Goal: Task Accomplishment & Management: Use online tool/utility

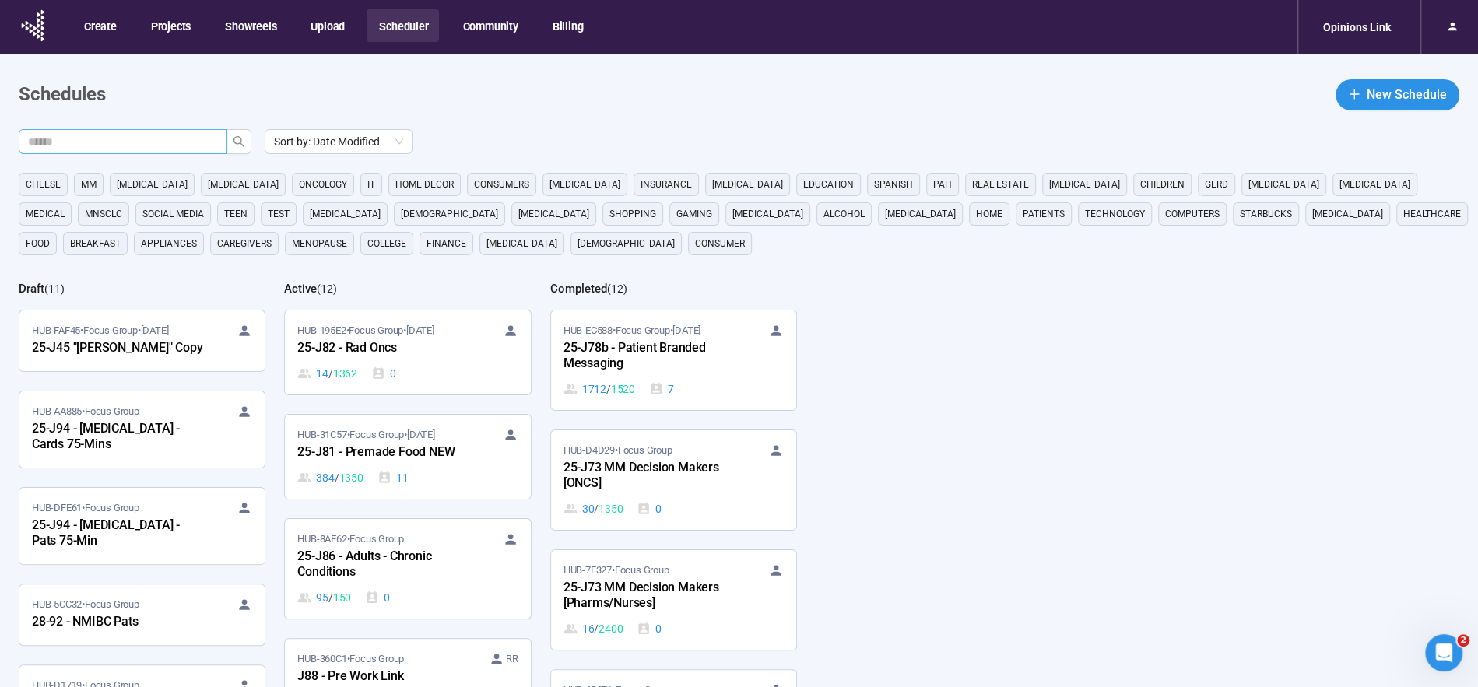
click at [98, 146] on input "text" at bounding box center [116, 141] width 177 height 17
click at [233, 143] on icon "search" at bounding box center [239, 141] width 12 height 12
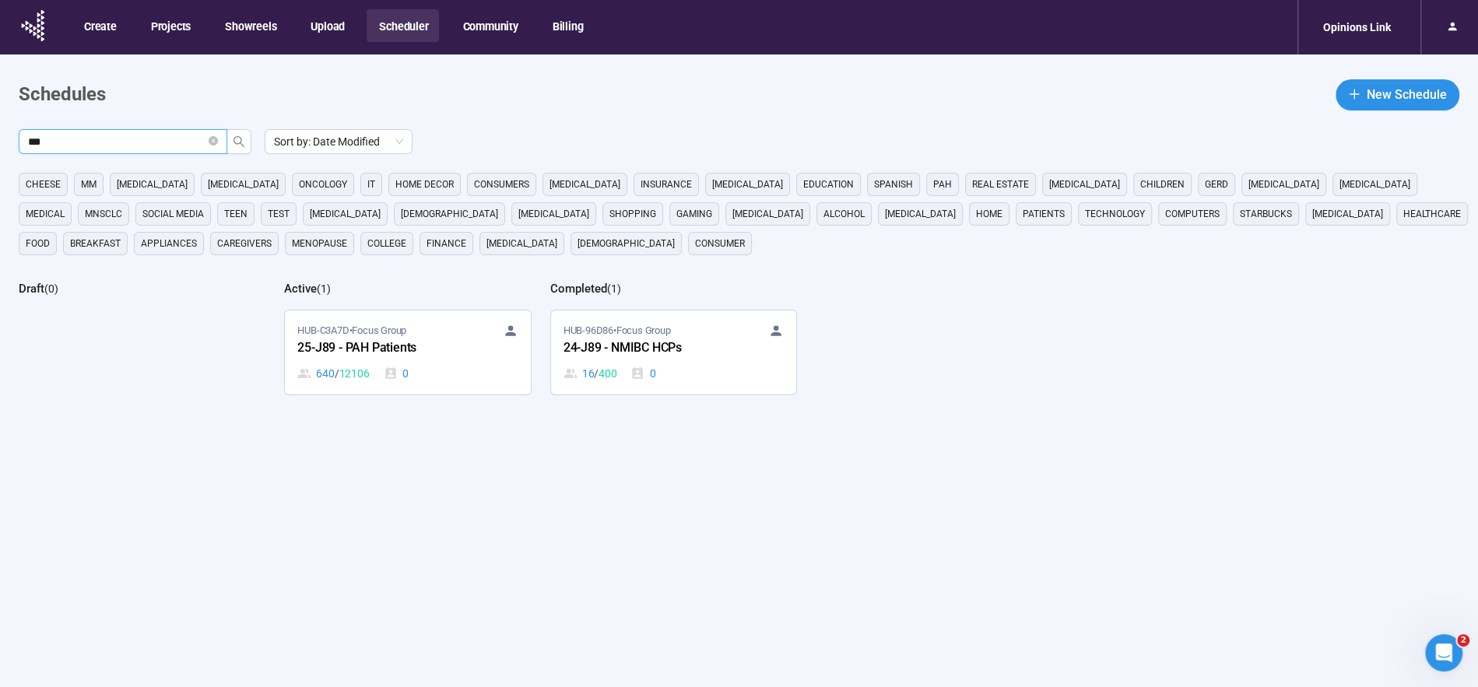
type input "***"
click at [395, 345] on div "25-J89 - PAH Patients" at bounding box center [382, 348] width 171 height 20
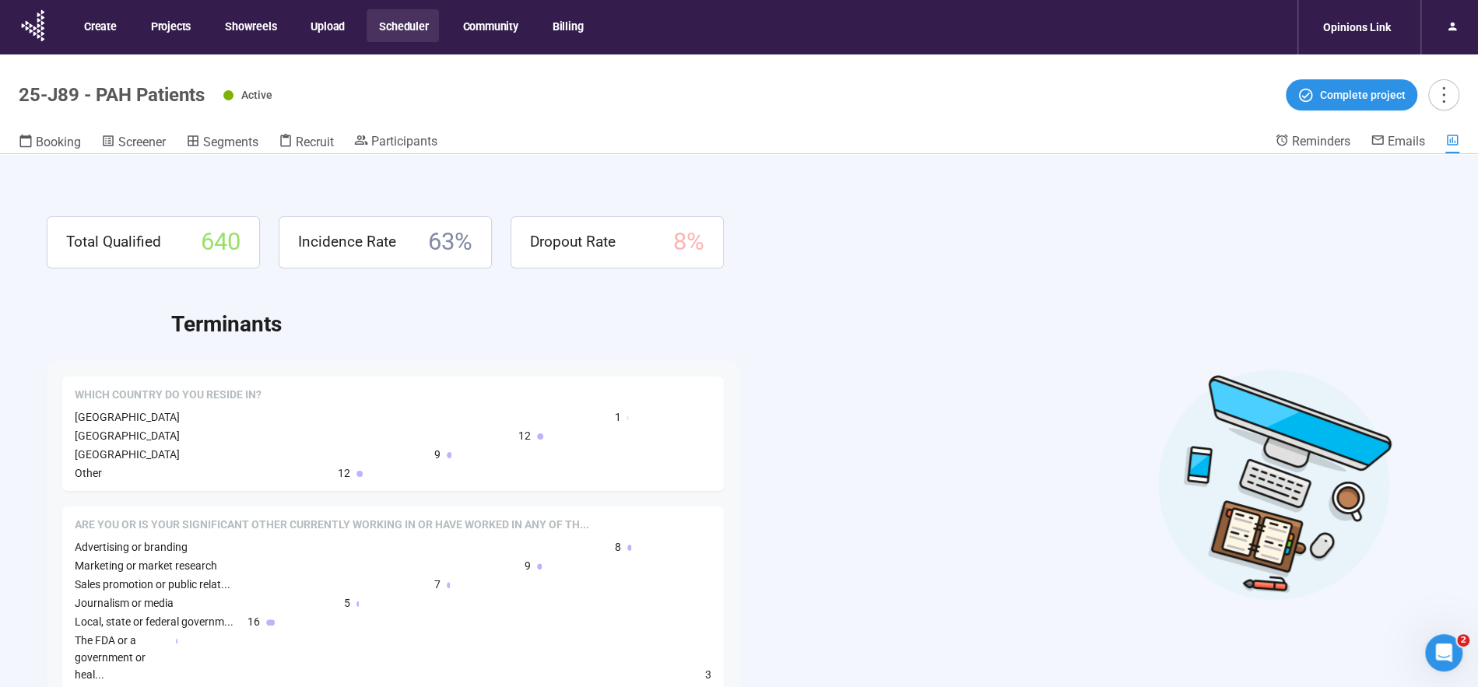
click at [399, 22] on button "Scheduler" at bounding box center [402, 25] width 72 height 33
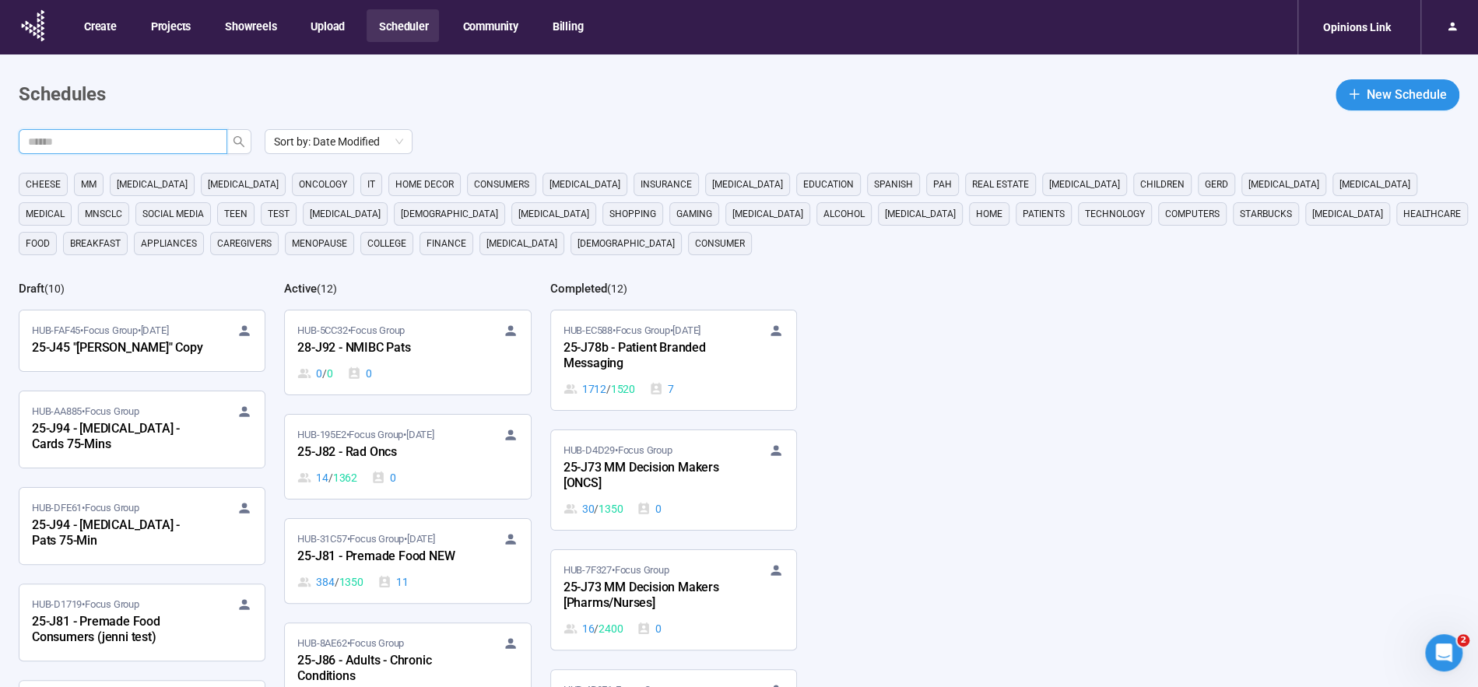
click at [139, 149] on input "text" at bounding box center [116, 141] width 177 height 17
type input "***"
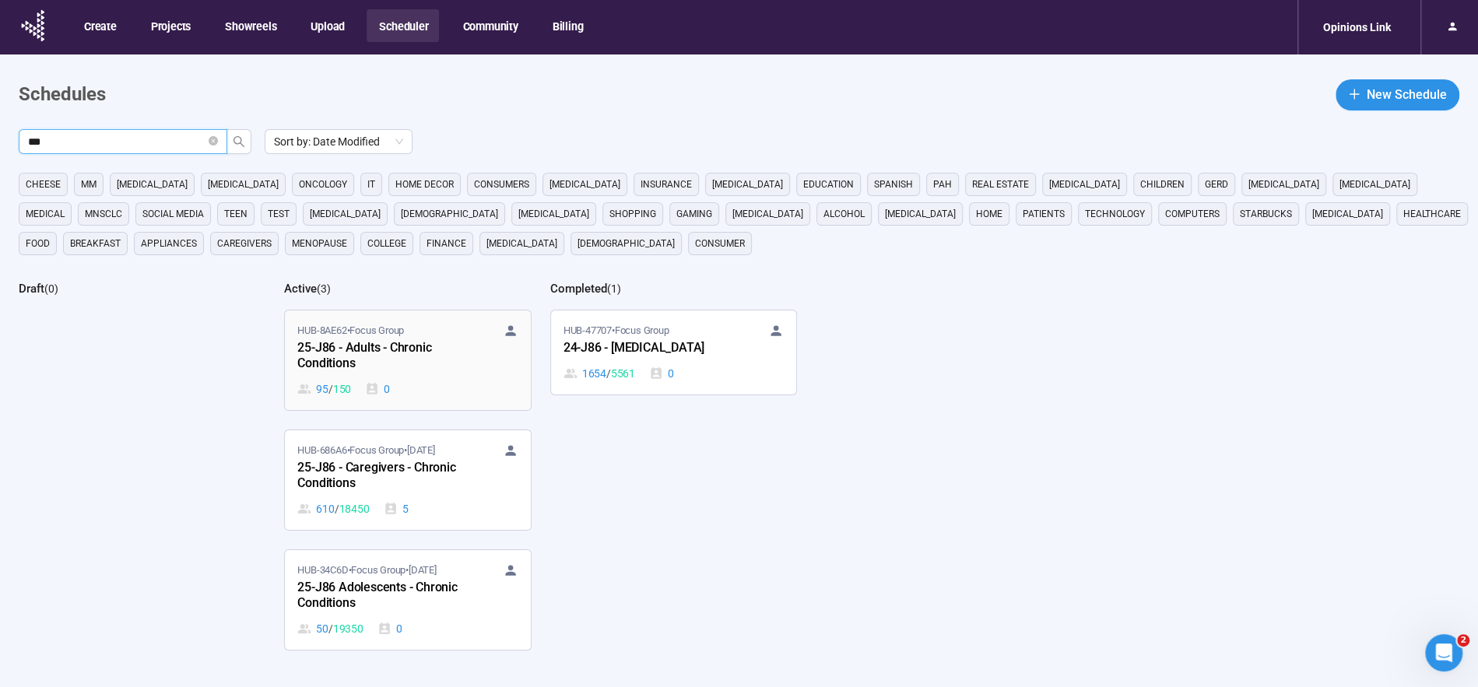
click at [370, 345] on div "25-J86 - Adults - Chronic Conditions" at bounding box center [382, 356] width 171 height 36
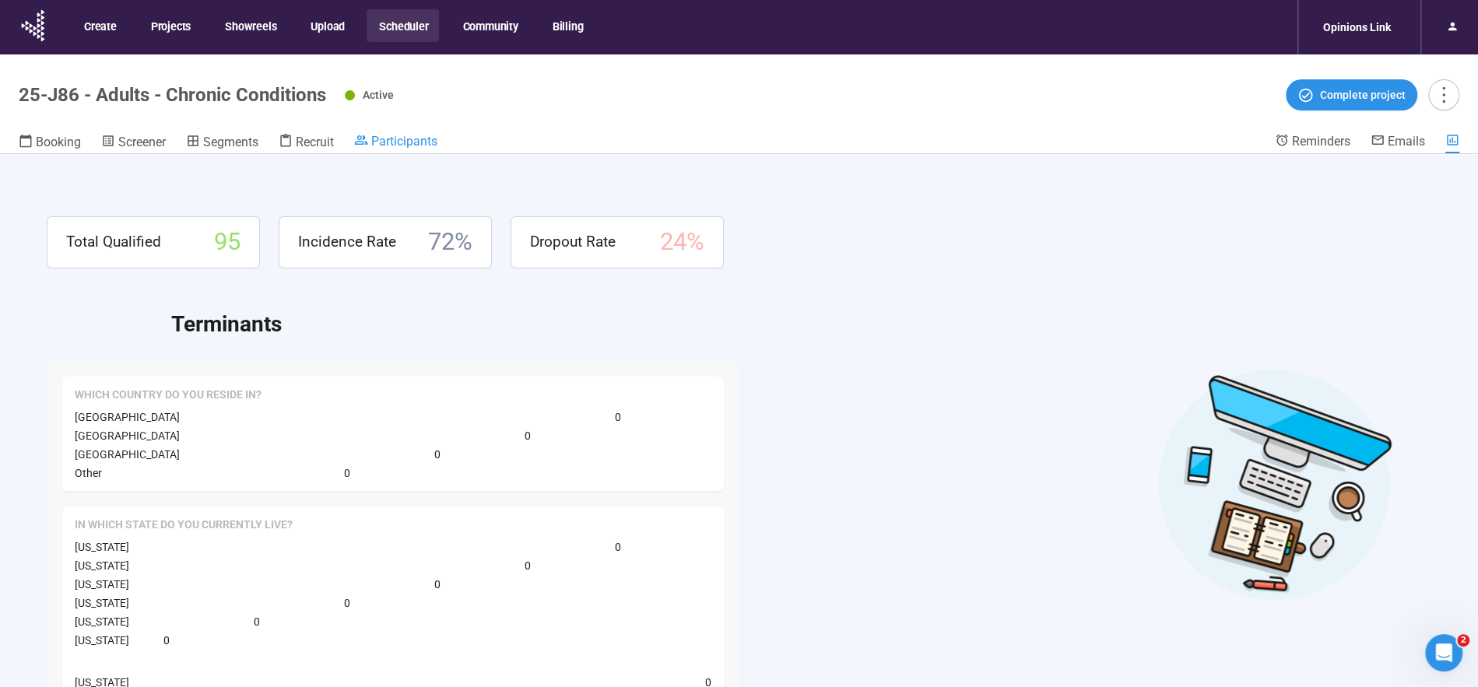
click at [388, 146] on span "Participants" at bounding box center [404, 141] width 66 height 15
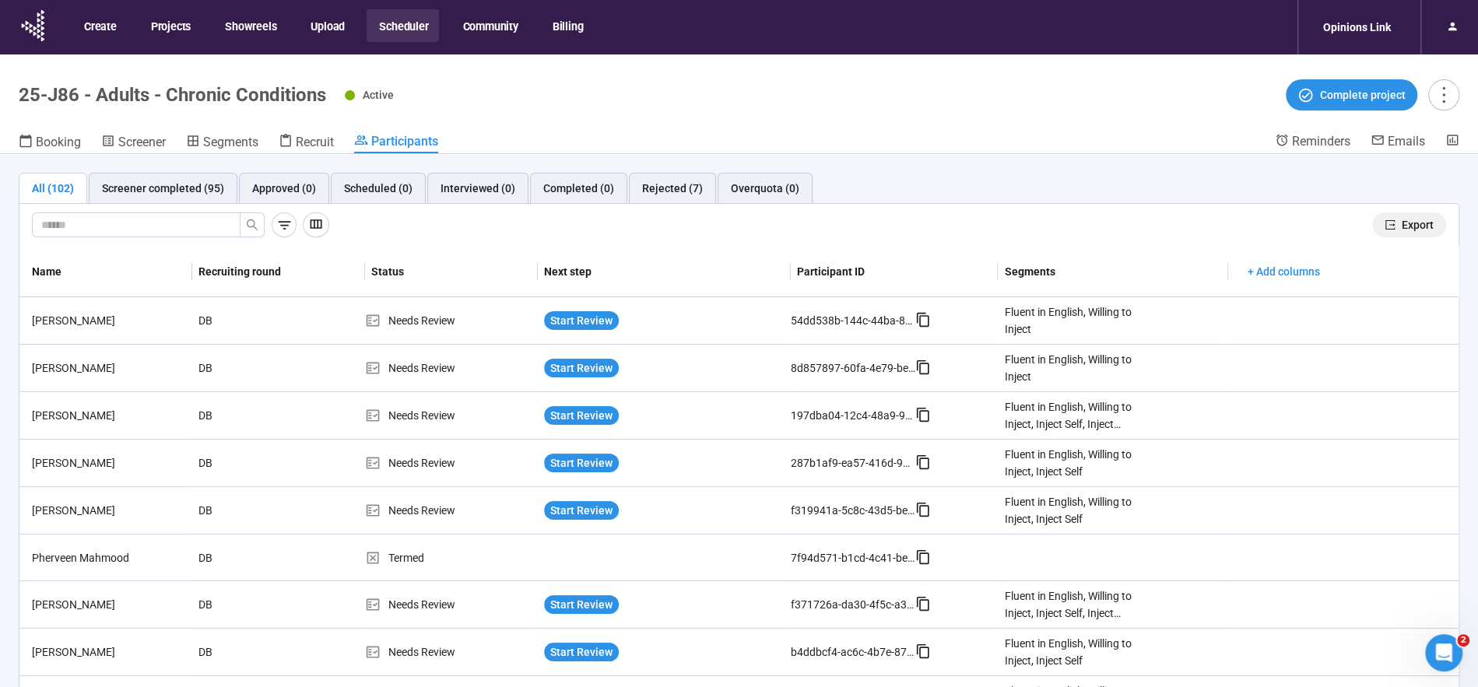
click at [1419, 226] on span "Export" at bounding box center [1417, 224] width 32 height 17
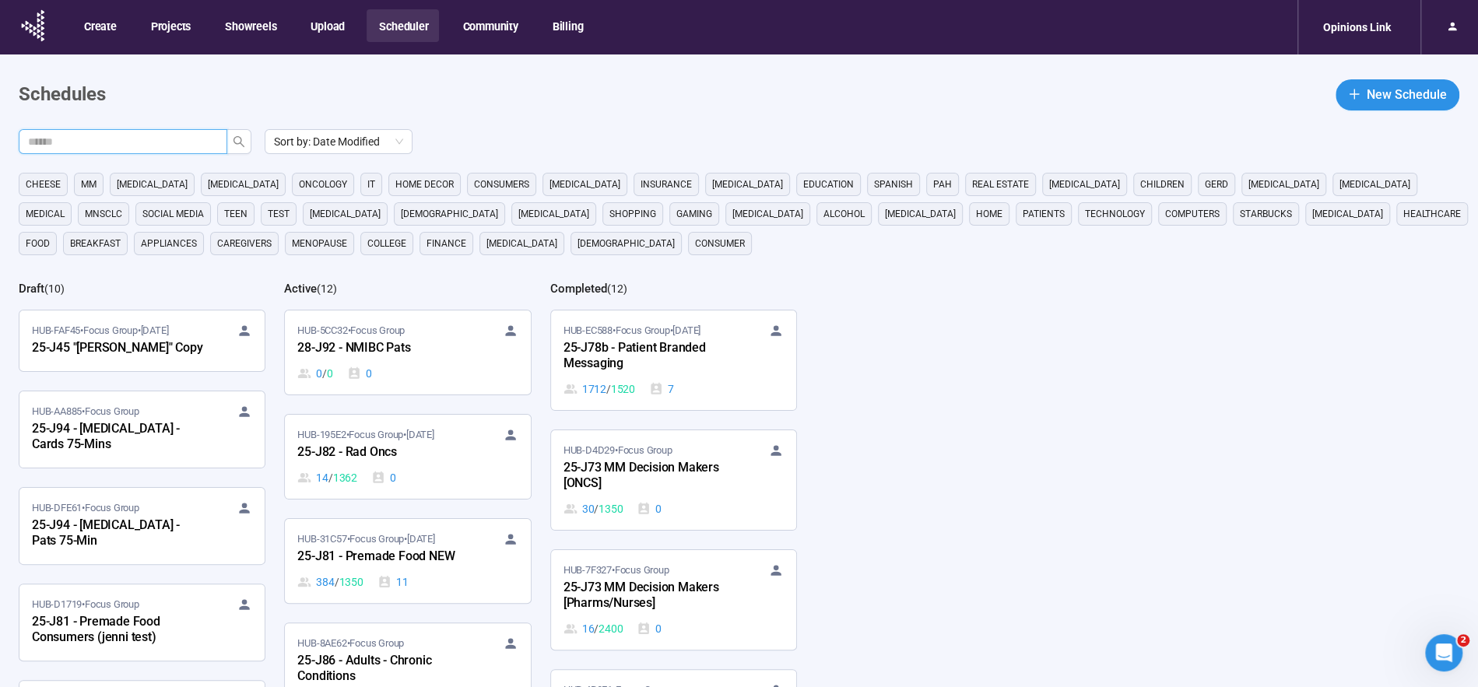
click at [58, 139] on input "text" at bounding box center [116, 141] width 177 height 17
type input "***"
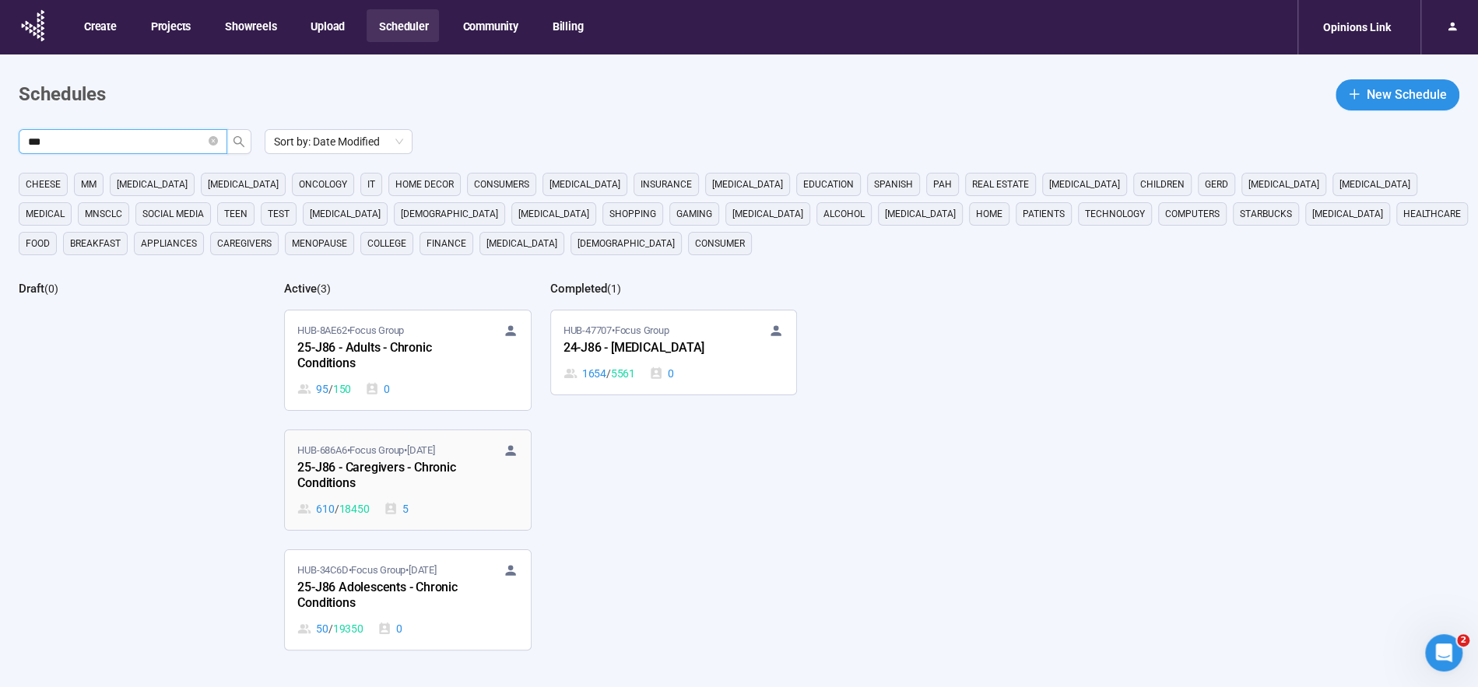
click at [383, 468] on div "25-J86 - Caregivers - Chronic Conditions" at bounding box center [382, 476] width 171 height 36
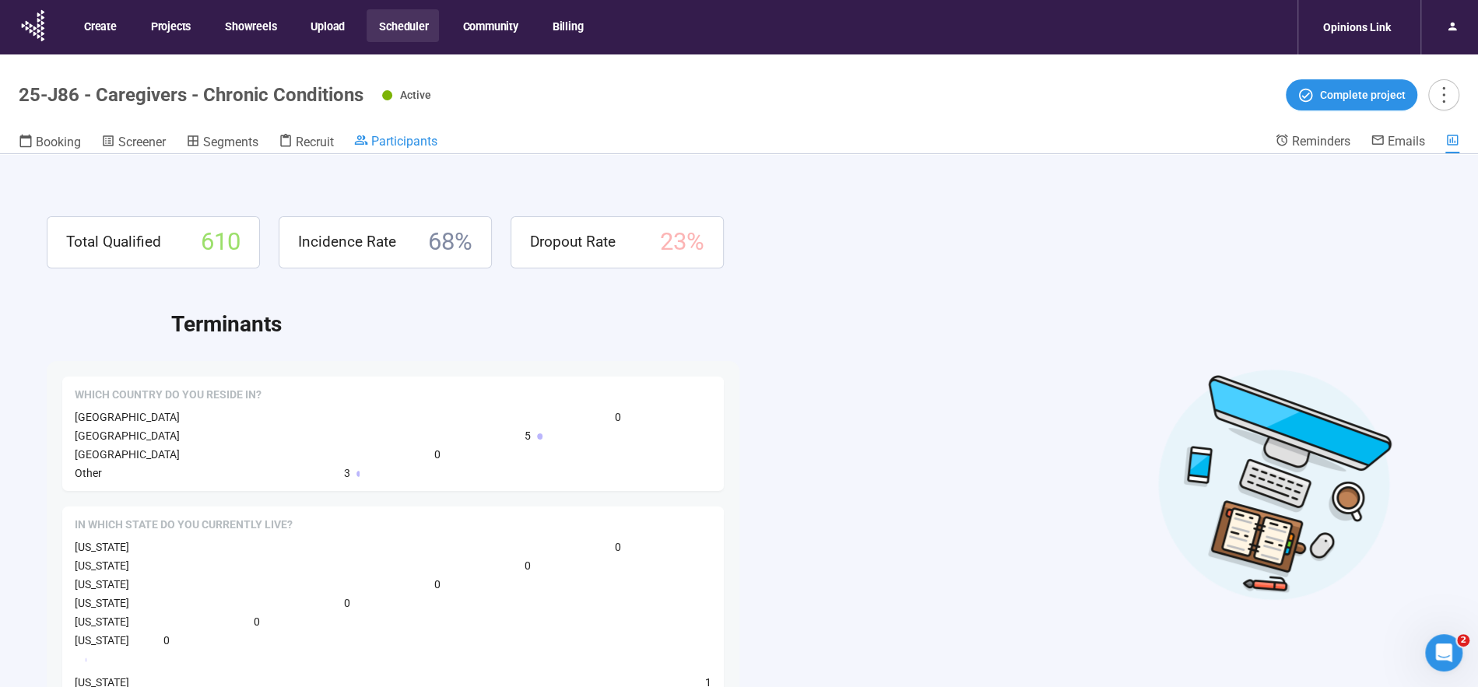
click at [416, 139] on span "Participants" at bounding box center [404, 141] width 66 height 15
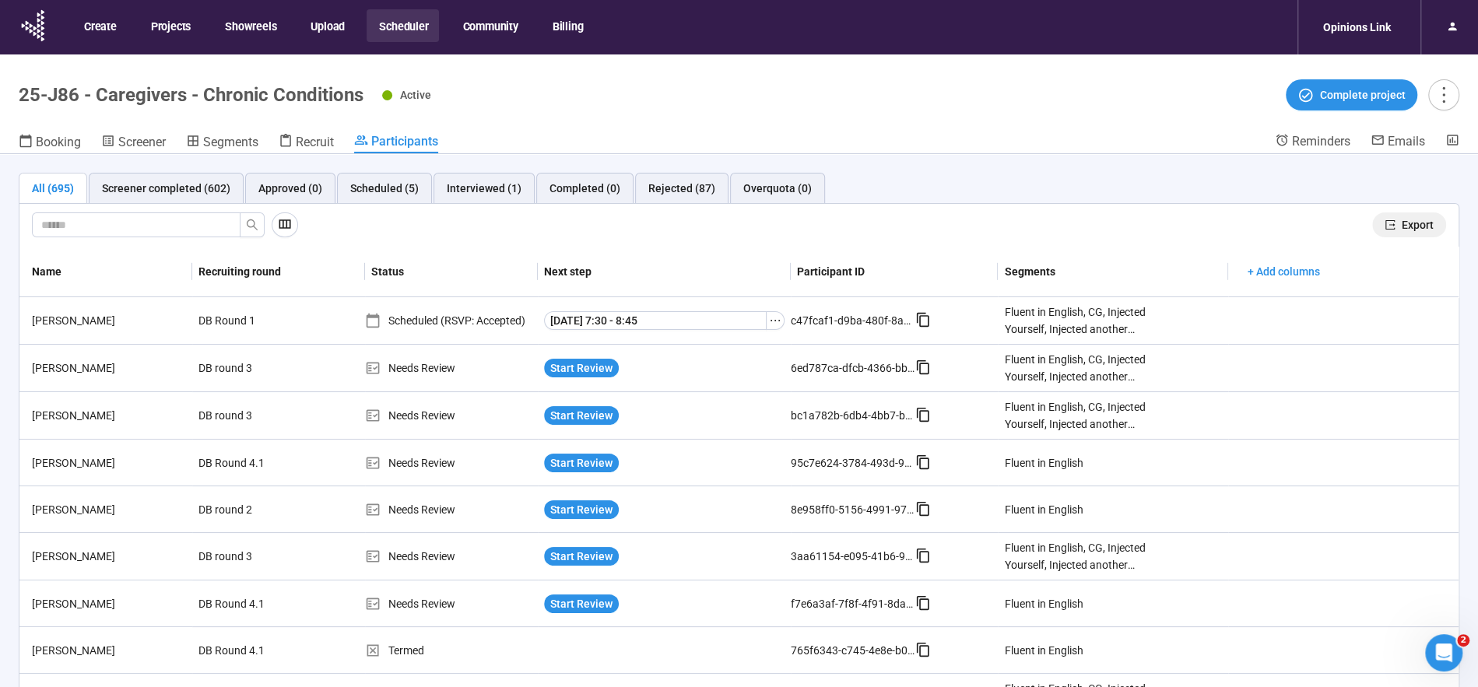
click at [1417, 219] on span "Export" at bounding box center [1417, 224] width 32 height 17
click at [402, 25] on button "Scheduler" at bounding box center [402, 25] width 72 height 33
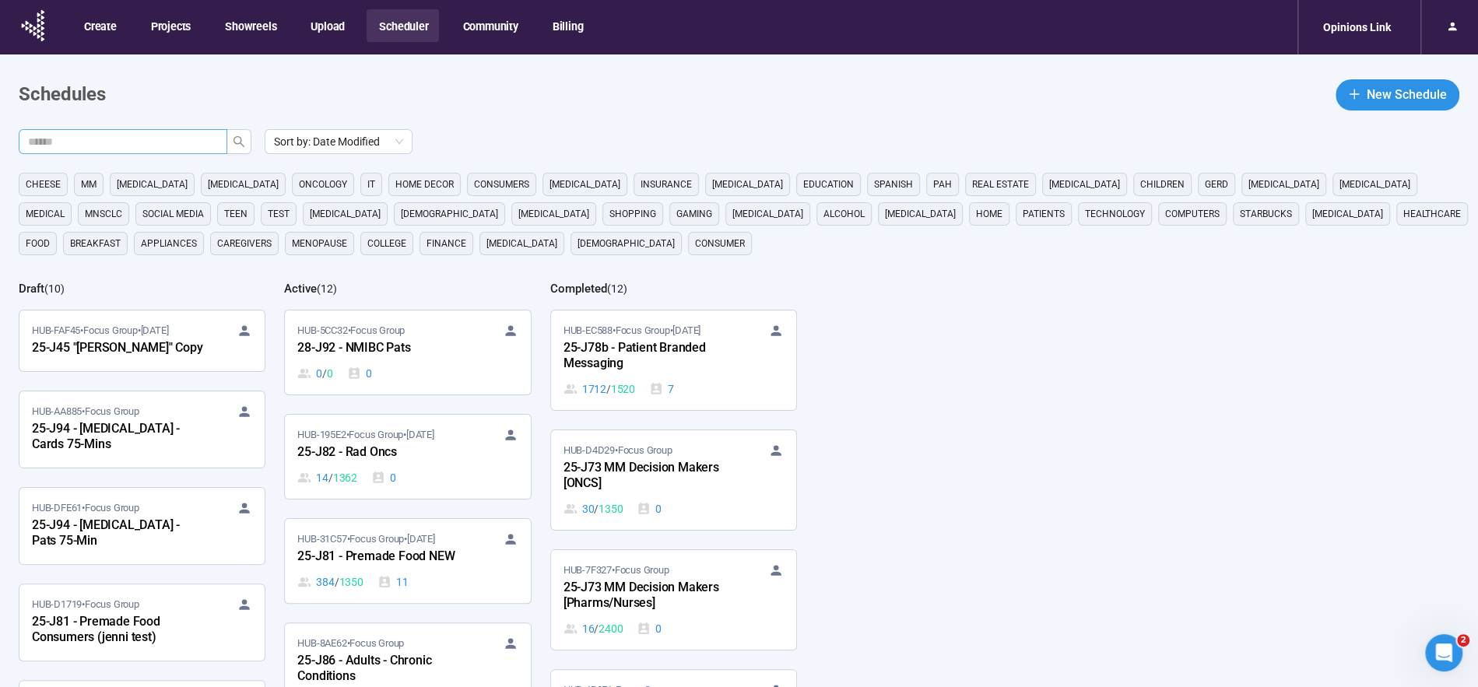
click at [171, 145] on input "text" at bounding box center [116, 141] width 177 height 17
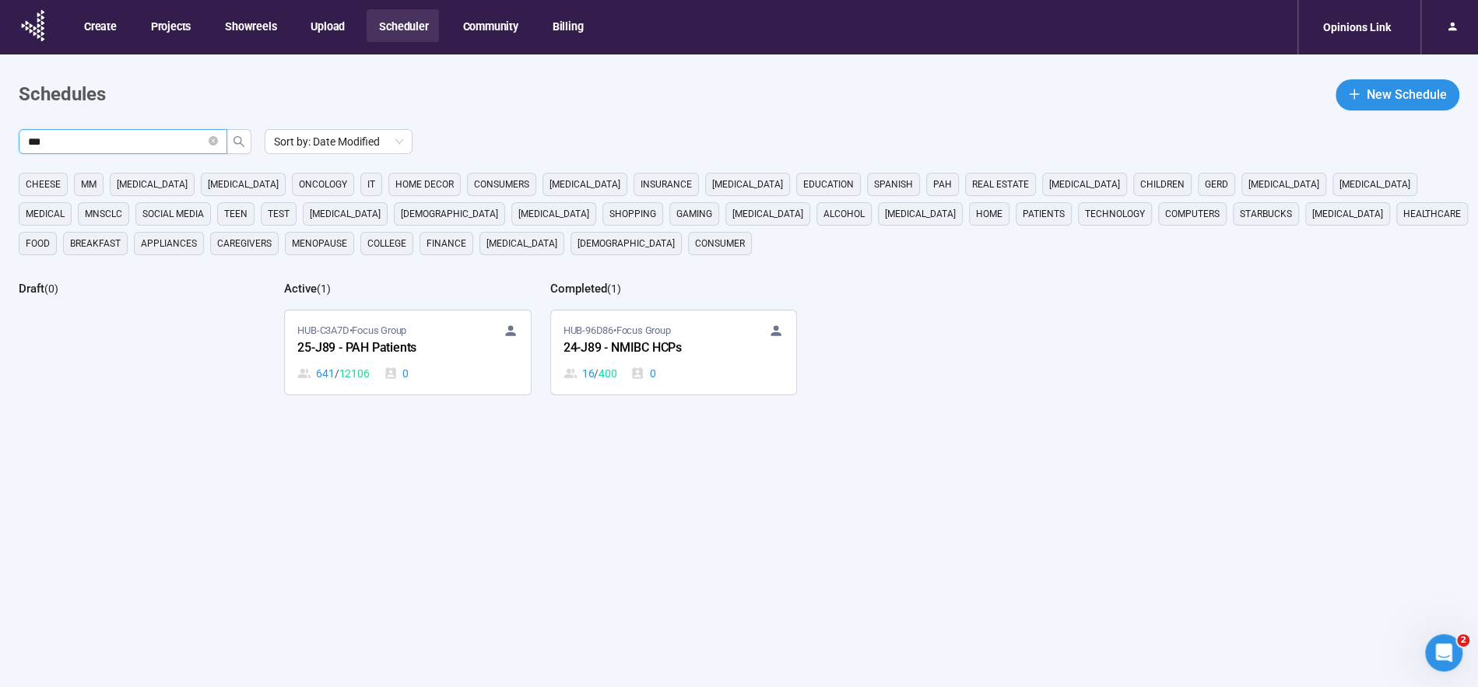
click at [170, 143] on input "***" at bounding box center [116, 141] width 177 height 17
click at [237, 142] on icon "search" at bounding box center [239, 141] width 12 height 12
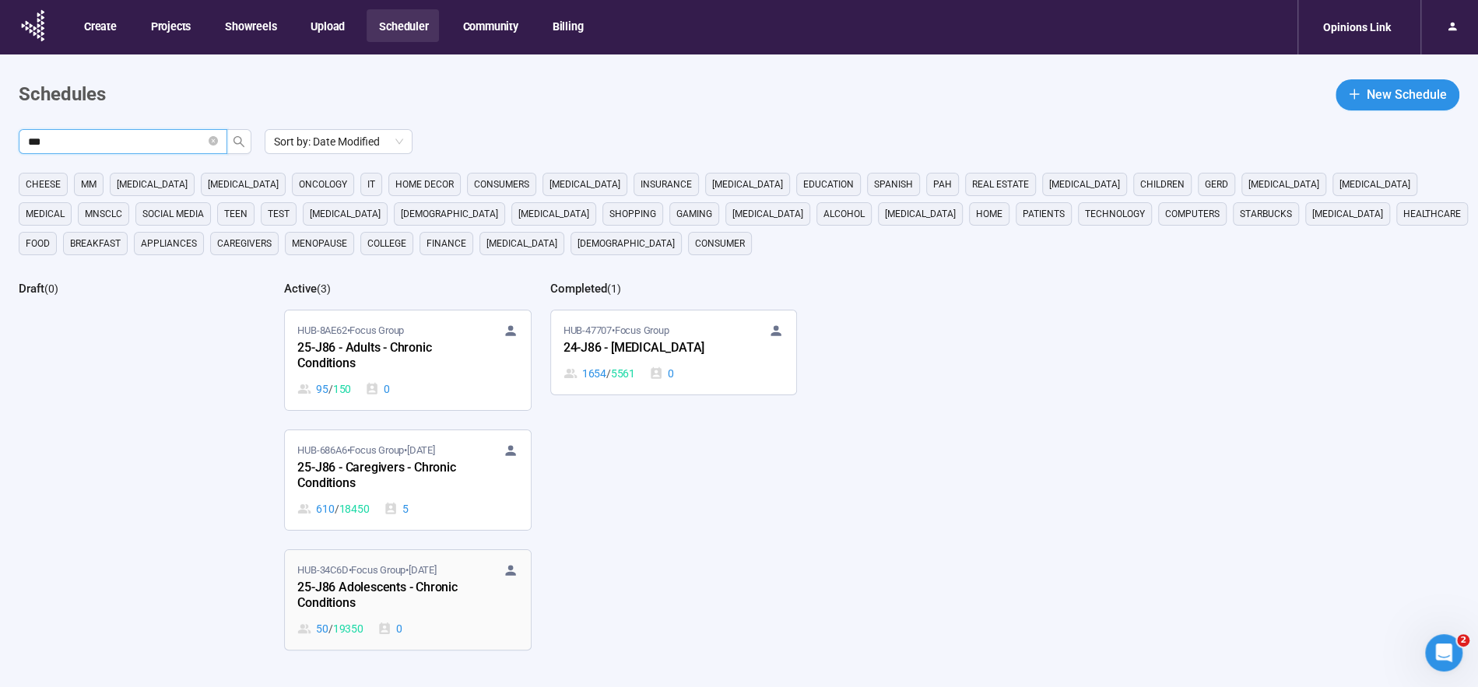
type input "***"
drag, startPoint x: 343, startPoint y: 591, endPoint x: 331, endPoint y: 590, distance: 12.5
click at [344, 591] on div "25-J86 Adolescents - Chronic Conditions" at bounding box center [382, 596] width 171 height 36
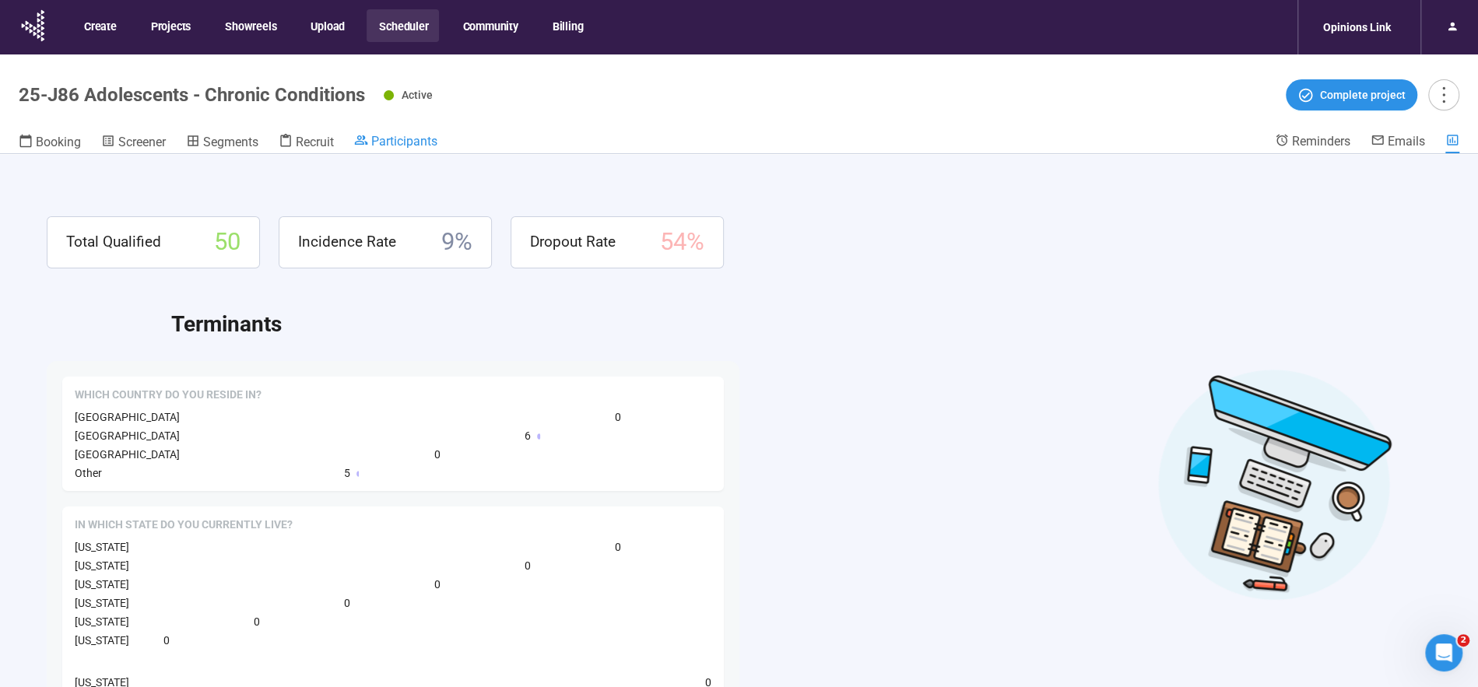
click at [415, 146] on span "Participants" at bounding box center [404, 141] width 66 height 15
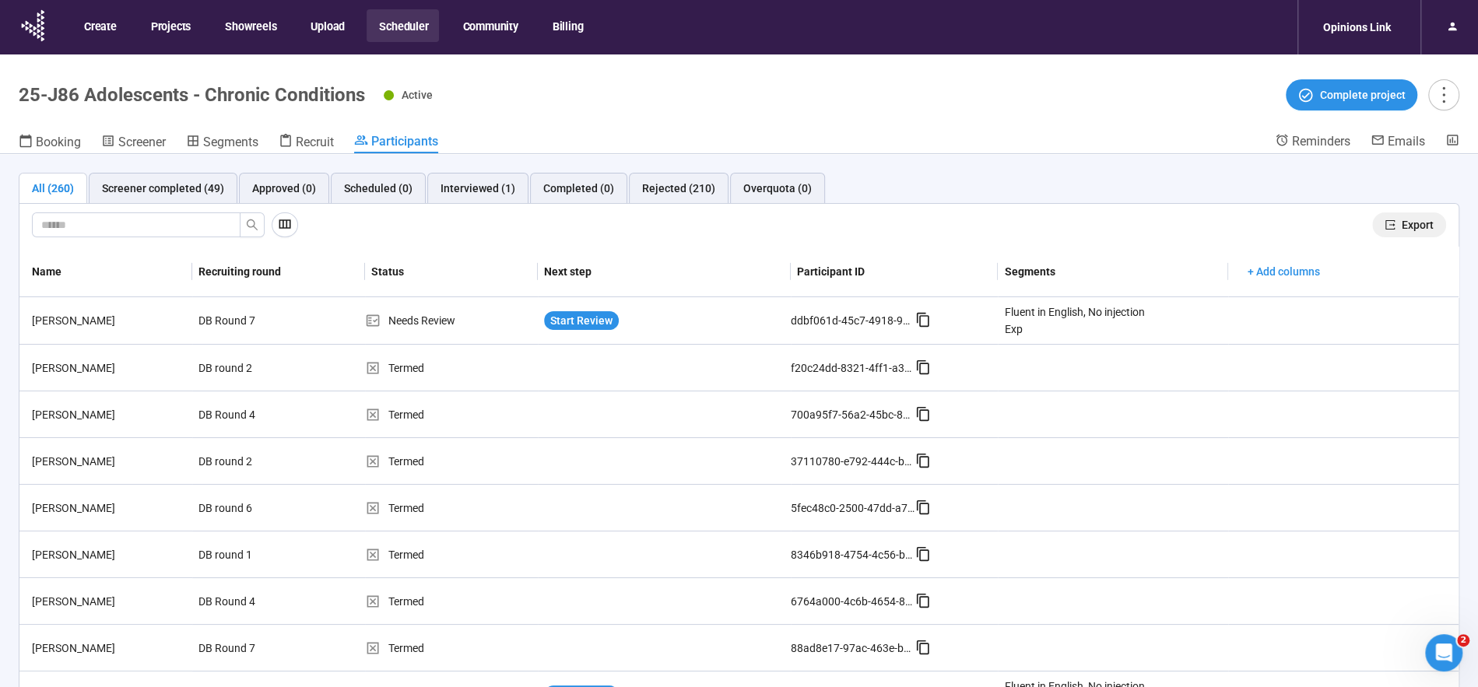
click at [1416, 219] on span "Export" at bounding box center [1417, 224] width 32 height 17
click at [477, 26] on button "Community" at bounding box center [489, 25] width 79 height 33
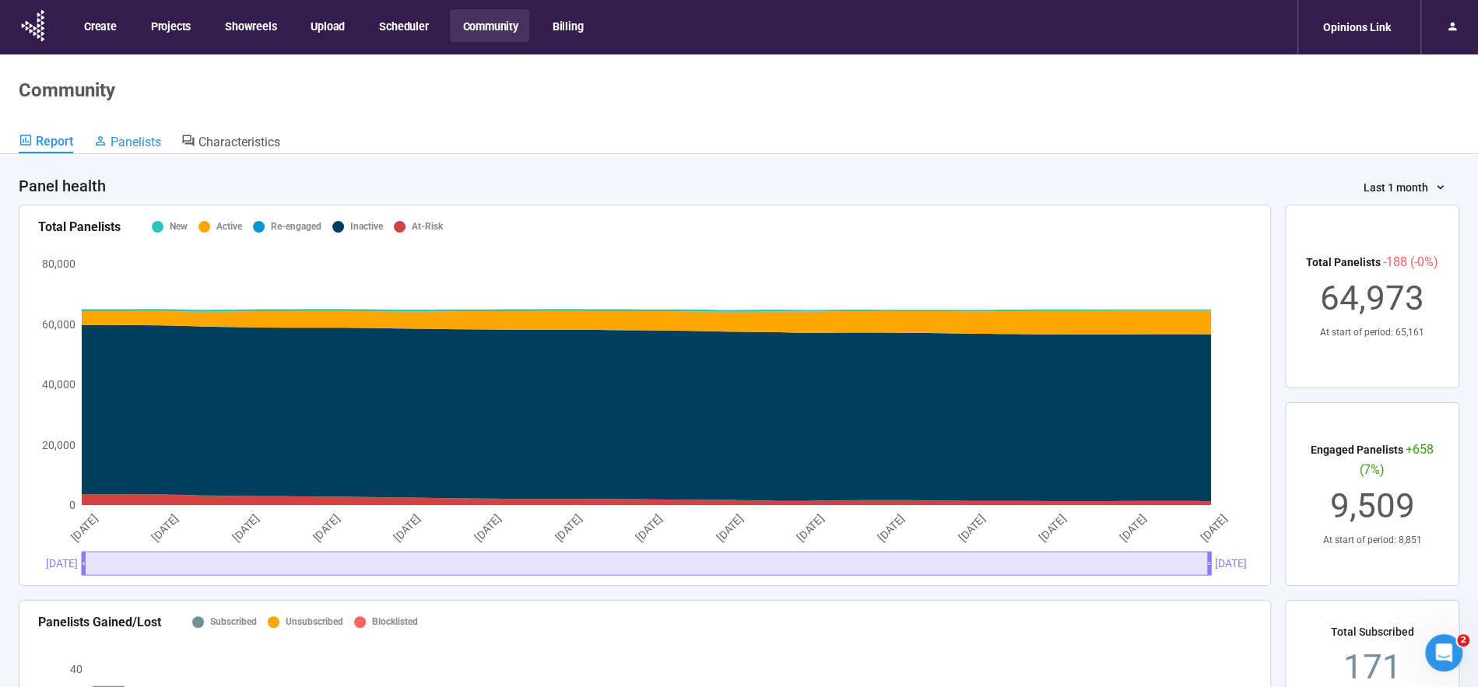
click at [138, 143] on span "Panelists" at bounding box center [135, 142] width 51 height 15
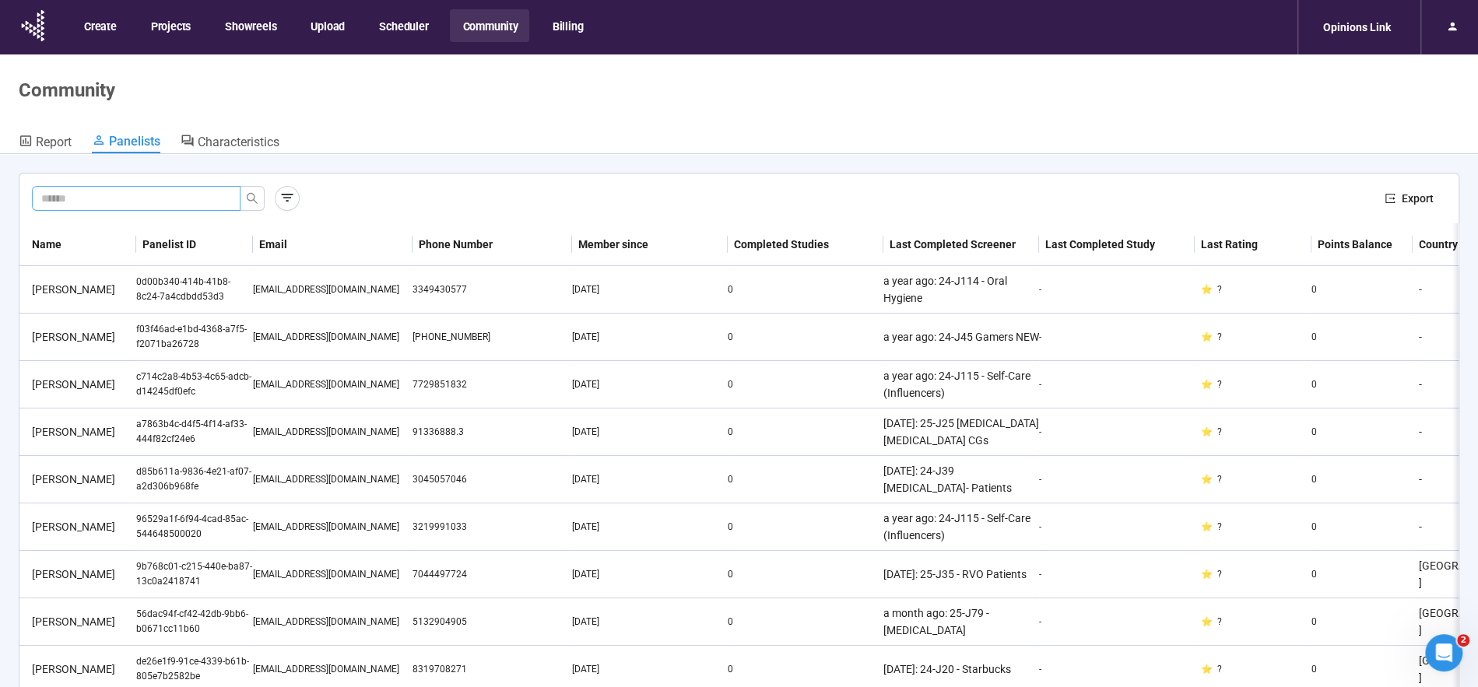
click at [117, 202] on input "text" at bounding box center [129, 198] width 177 height 17
paste input "**********"
click at [254, 201] on icon "search" at bounding box center [252, 198] width 12 height 12
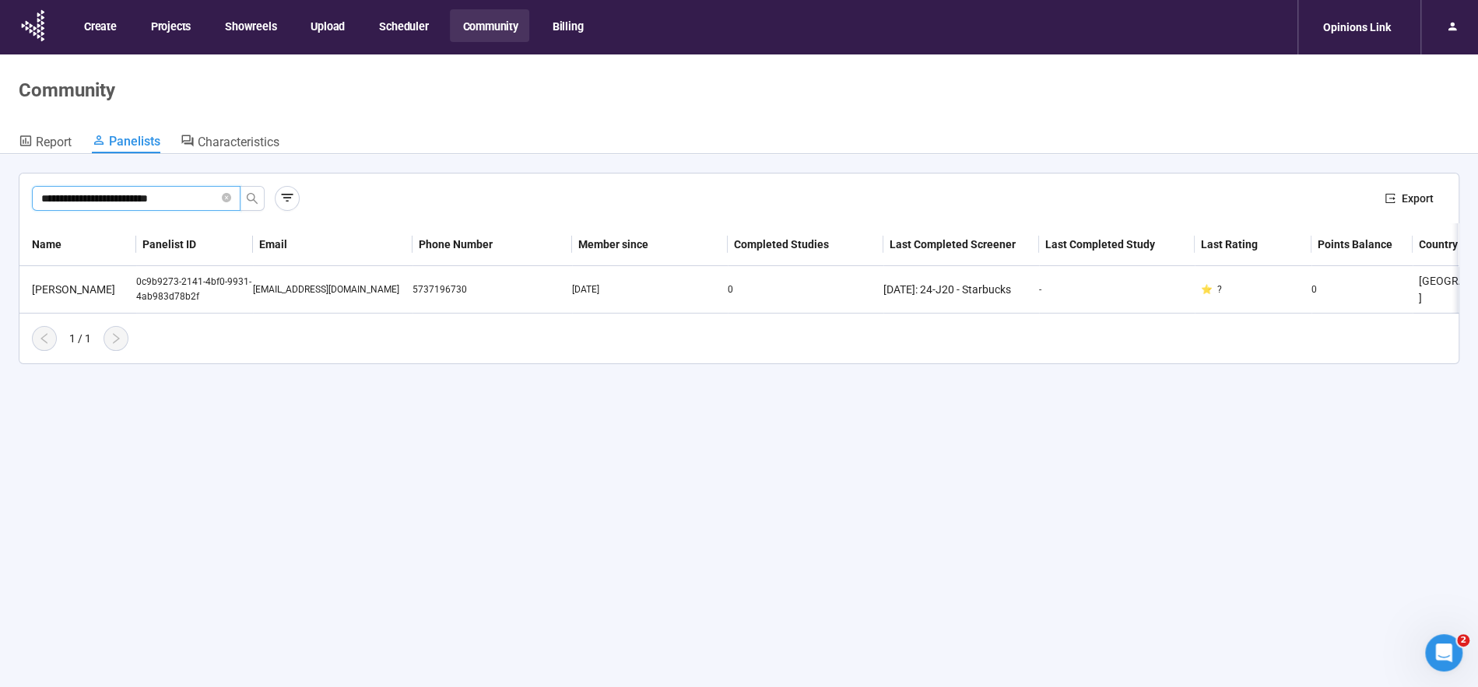
type input "**********"
click at [212, 286] on div "0c9b9273-2141-4bf0-9931-4ab983d78b2f" at bounding box center [194, 290] width 117 height 30
click at [189, 289] on div "0c9b9273-2141-4bf0-9931-4ab983d78b2f" at bounding box center [194, 290] width 117 height 30
click at [76, 294] on div "[PERSON_NAME]" at bounding box center [81, 289] width 110 height 17
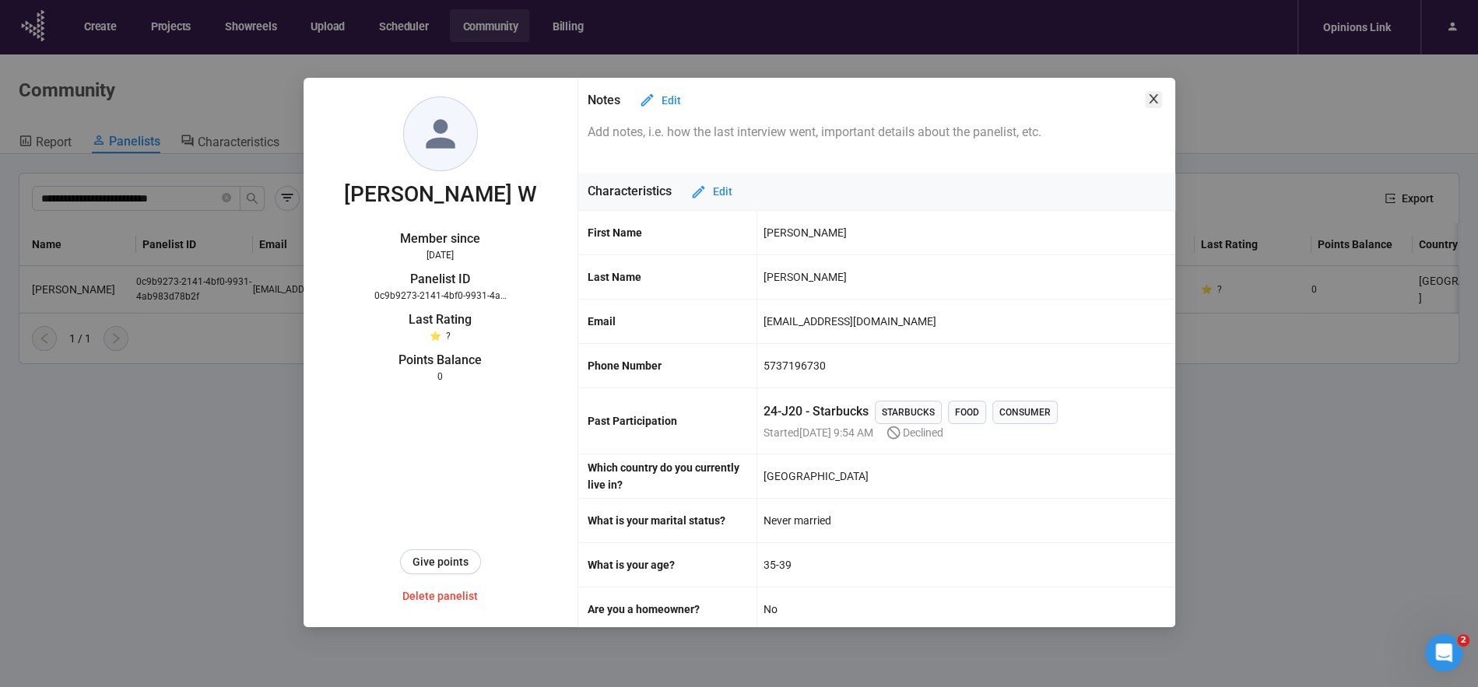
click at [1154, 97] on icon "close" at bounding box center [1153, 98] width 9 height 9
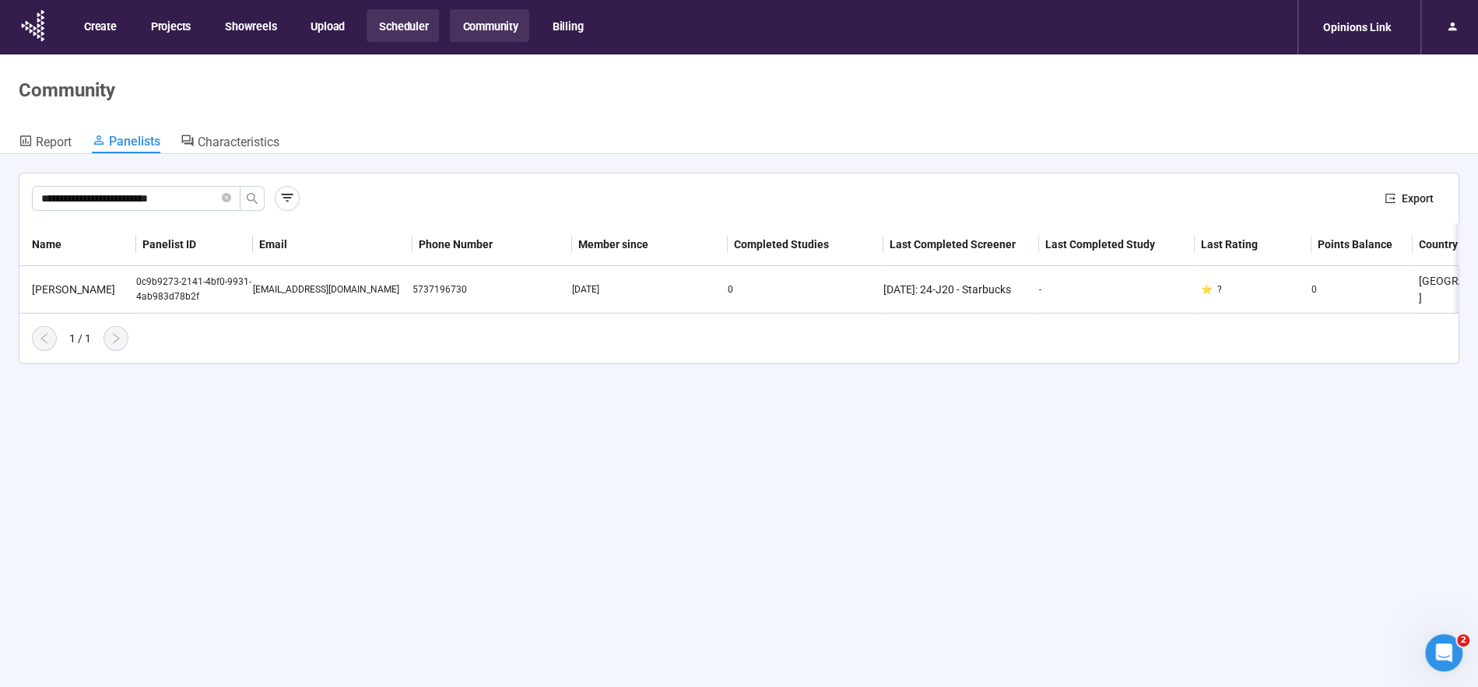
click at [384, 19] on button "Scheduler" at bounding box center [402, 25] width 72 height 33
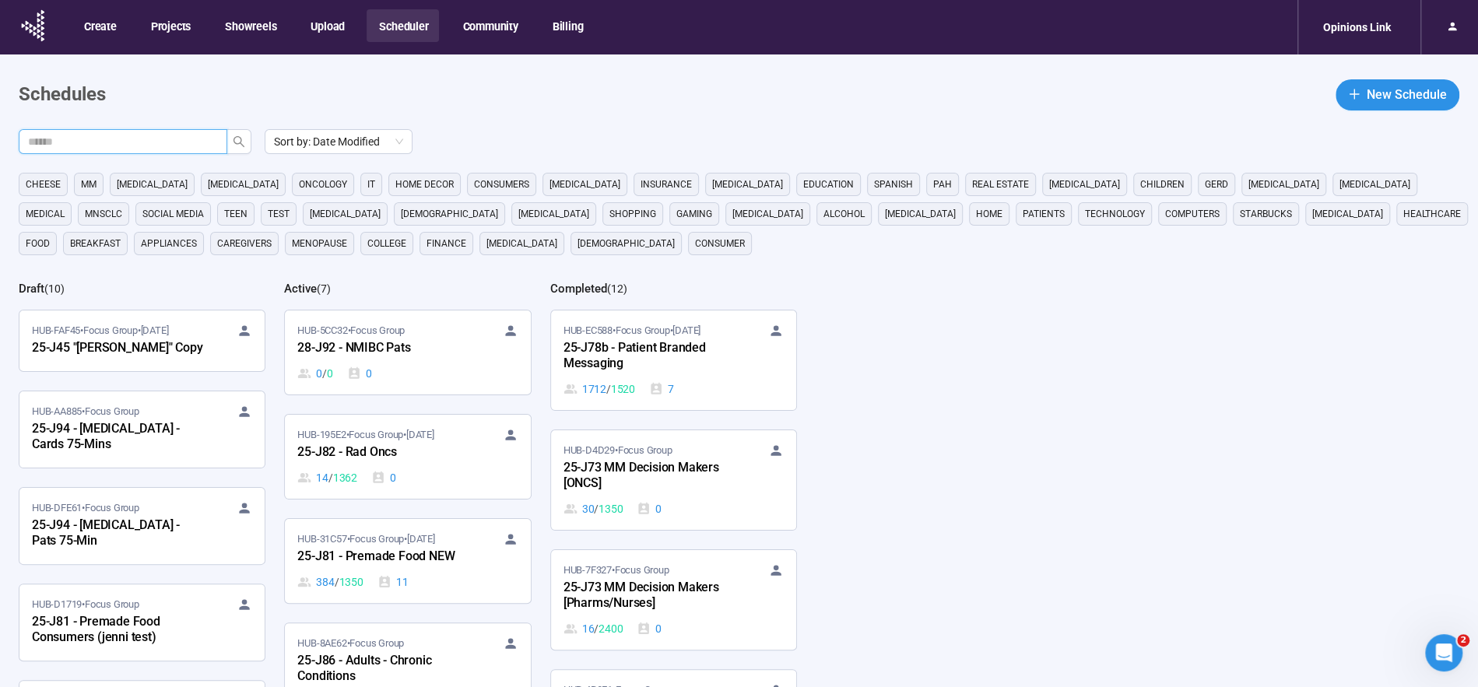
click at [196, 144] on input "text" at bounding box center [116, 141] width 177 height 17
type input "***"
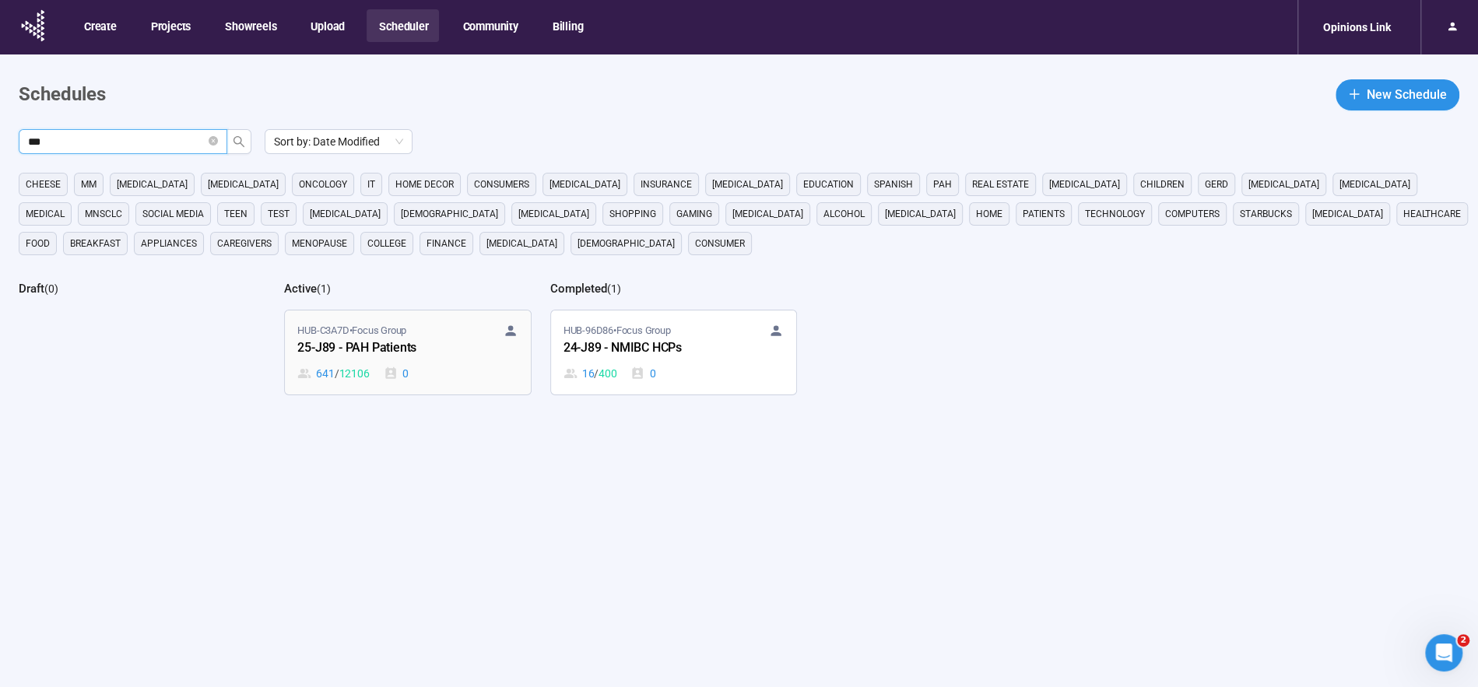
click at [349, 338] on div "25-J89 - PAH Patients" at bounding box center [382, 348] width 171 height 20
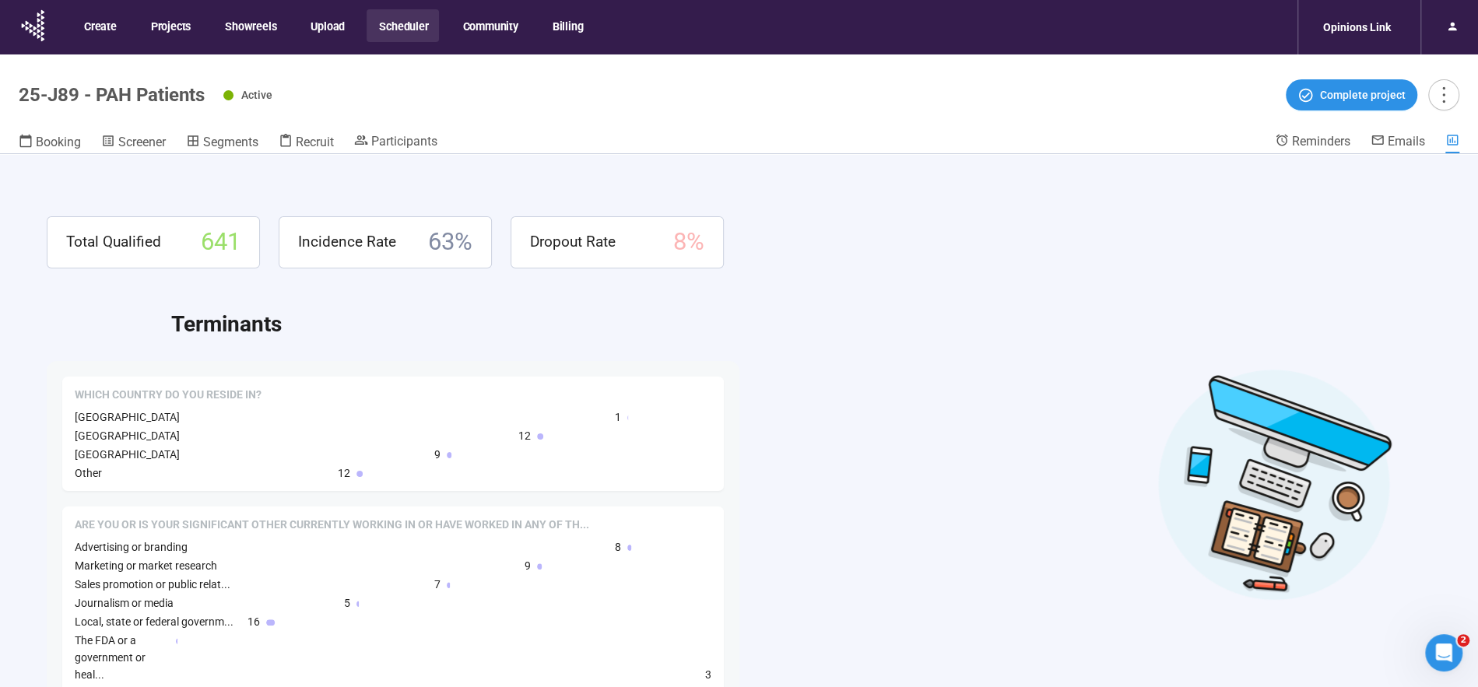
click at [398, 129] on header "25-J89 - PAH Patients Active Complete project Booking Screener Segments Recruit…" at bounding box center [739, 104] width 1478 height 100
click at [409, 137] on span "Participants" at bounding box center [404, 141] width 66 height 15
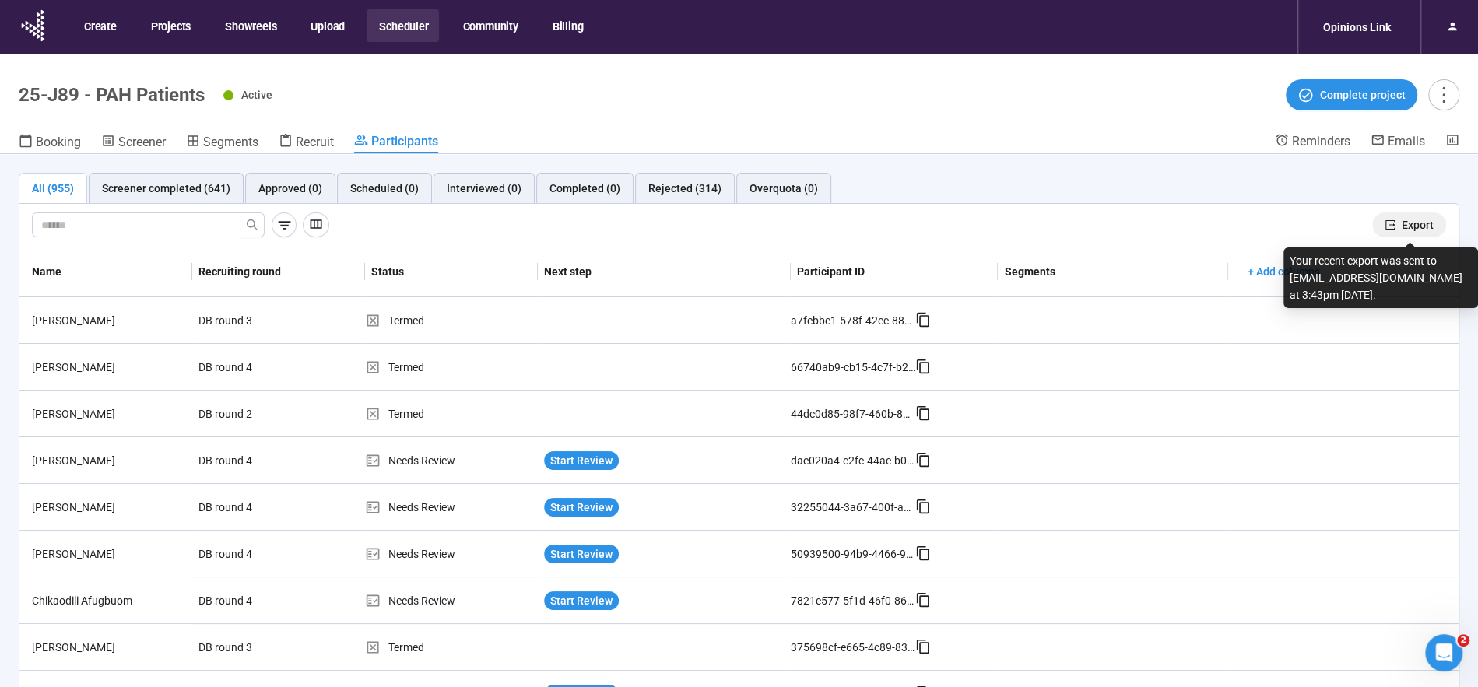
click at [1416, 218] on span "Export" at bounding box center [1417, 224] width 32 height 17
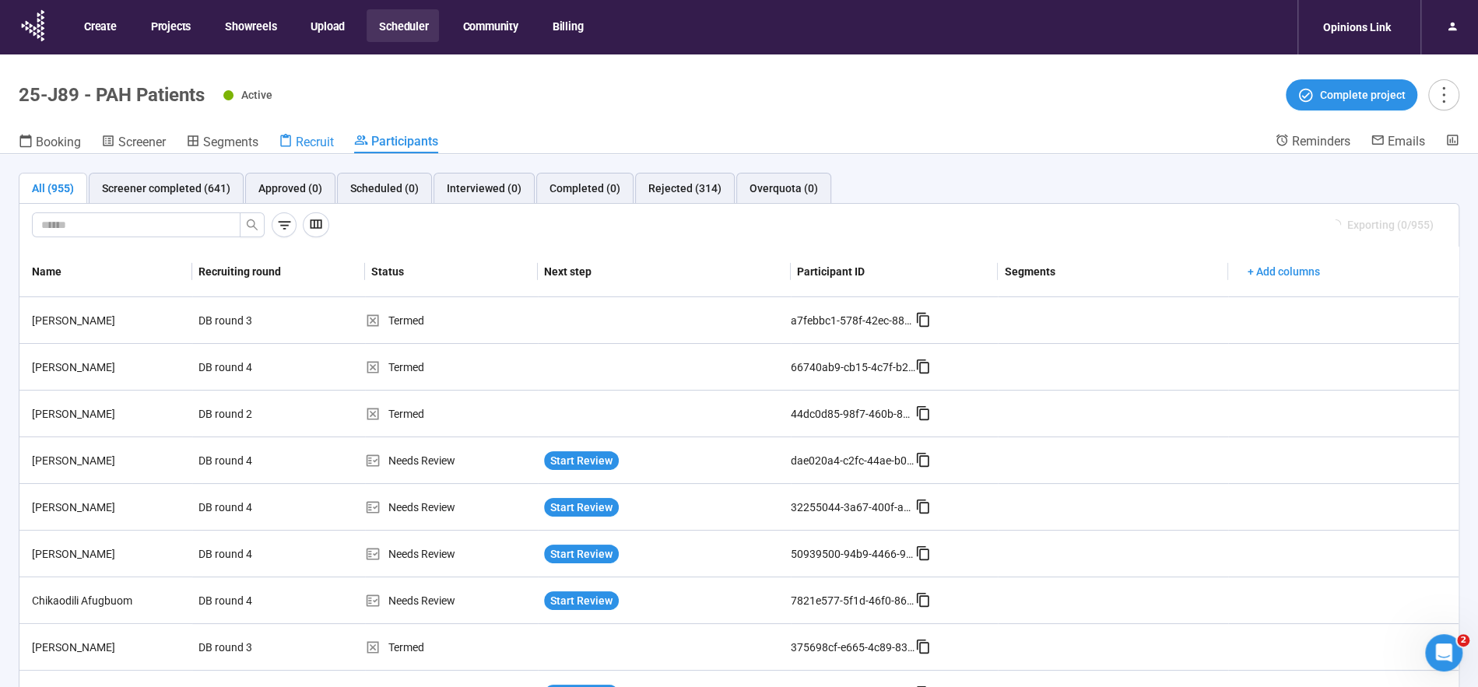
click at [323, 142] on span "Recruit" at bounding box center [315, 142] width 38 height 15
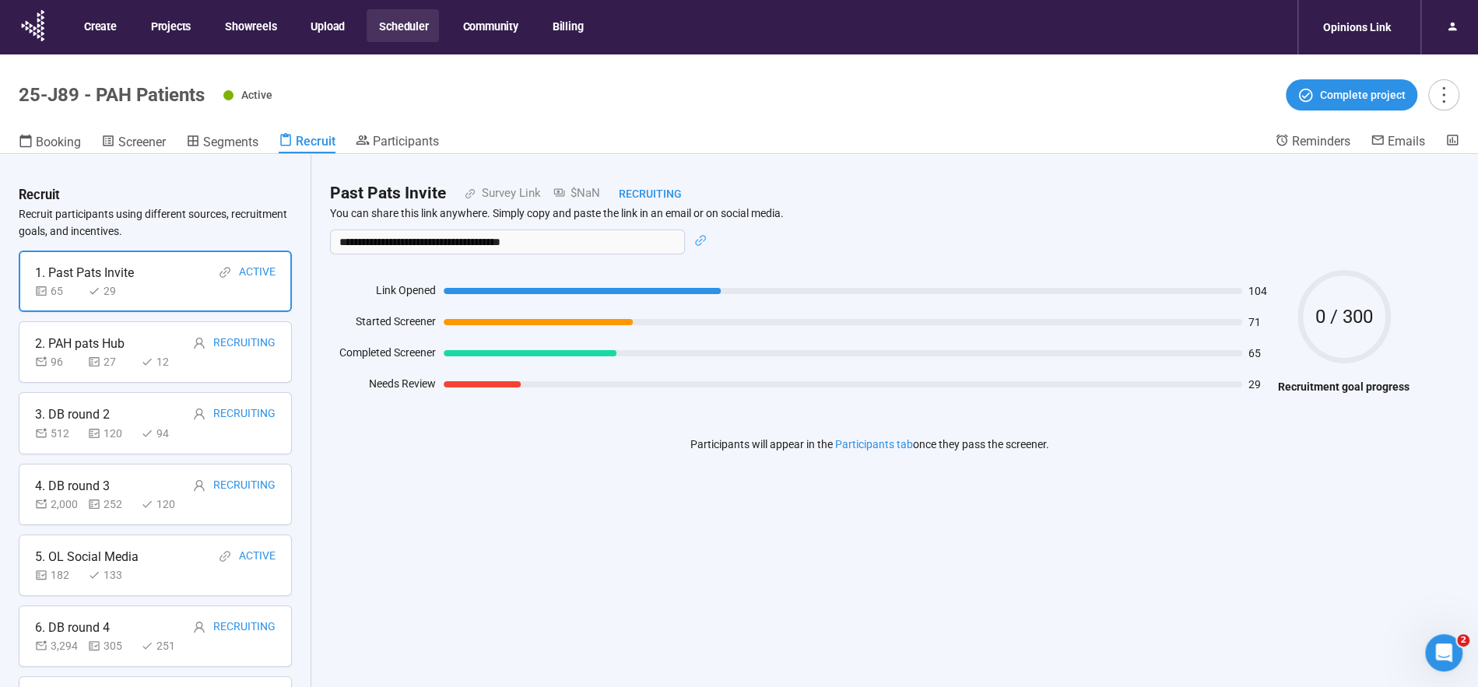
click at [93, 278] on div "1. Past Pats Invite" at bounding box center [84, 272] width 99 height 19
click at [102, 347] on div "2. PAH pats Hub" at bounding box center [79, 343] width 89 height 19
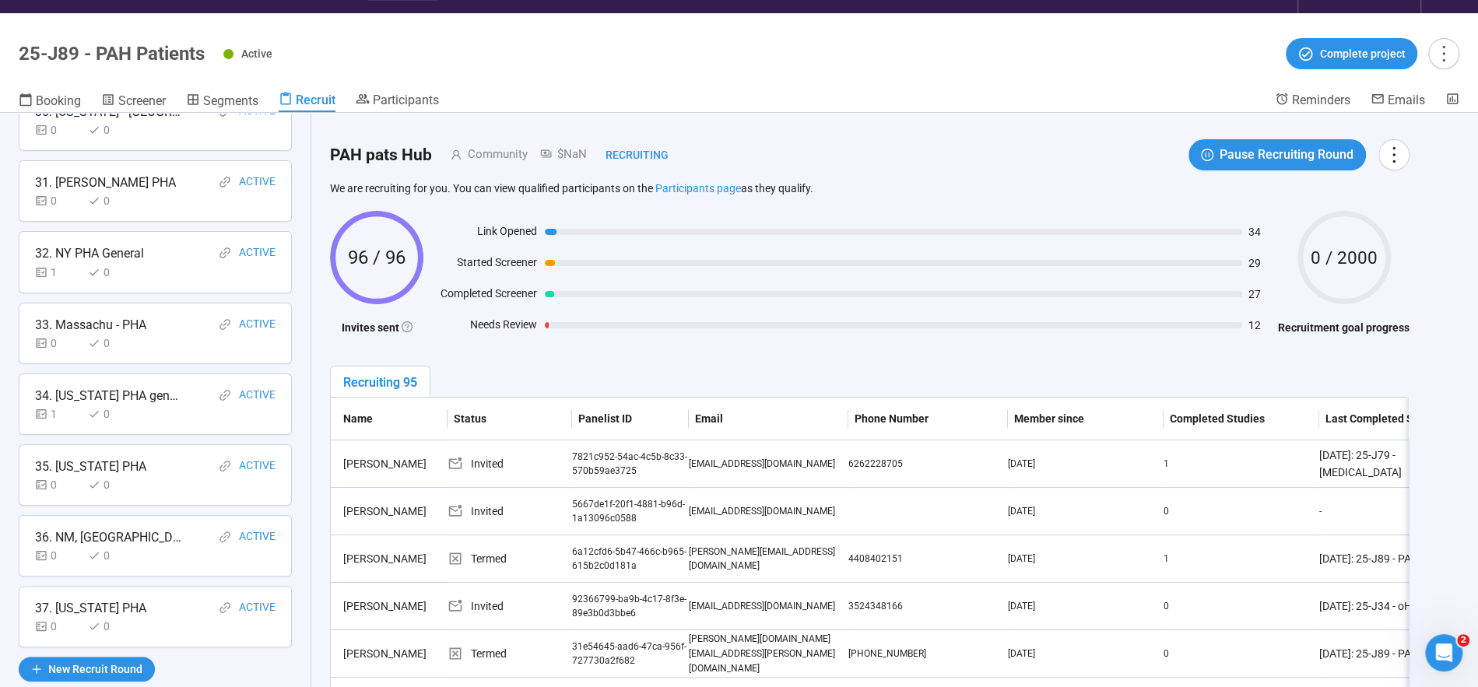
scroll to position [54, 0]
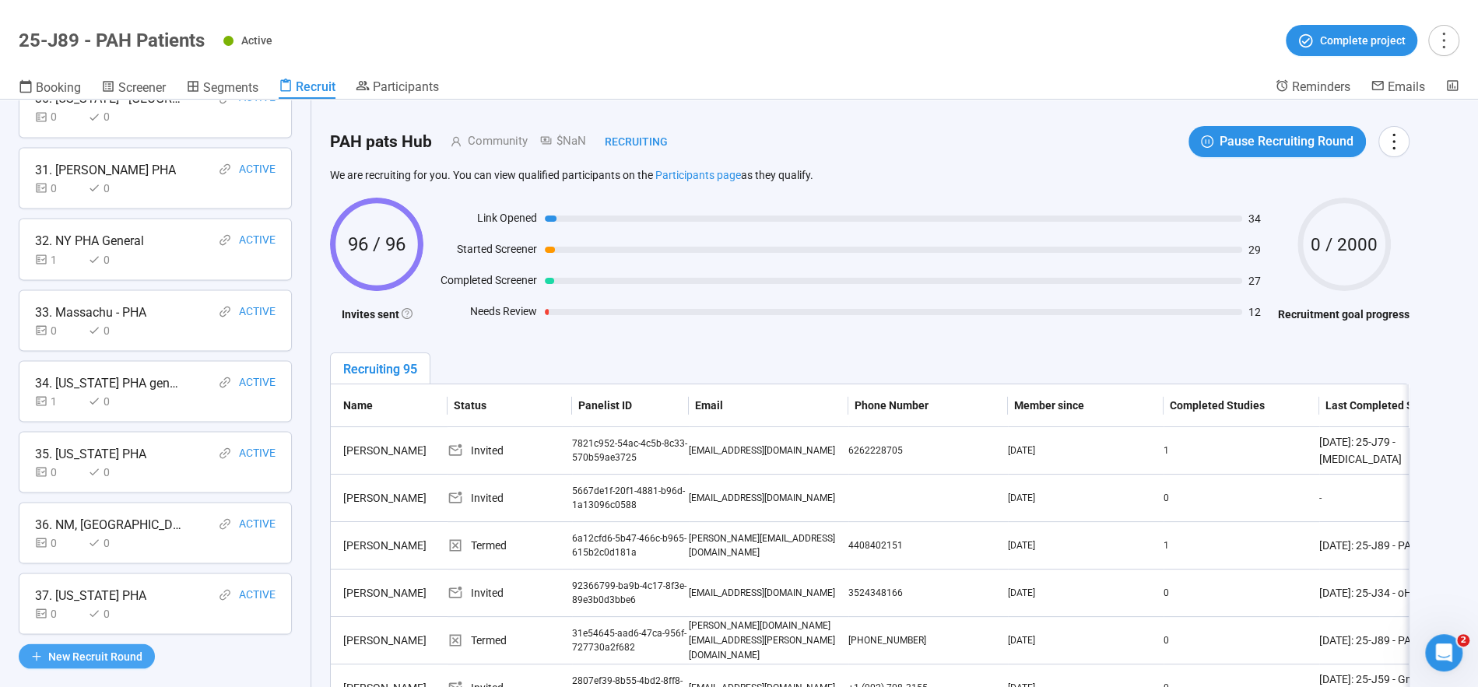
click at [103, 647] on span "New Recruit Round" at bounding box center [95, 655] width 94 height 17
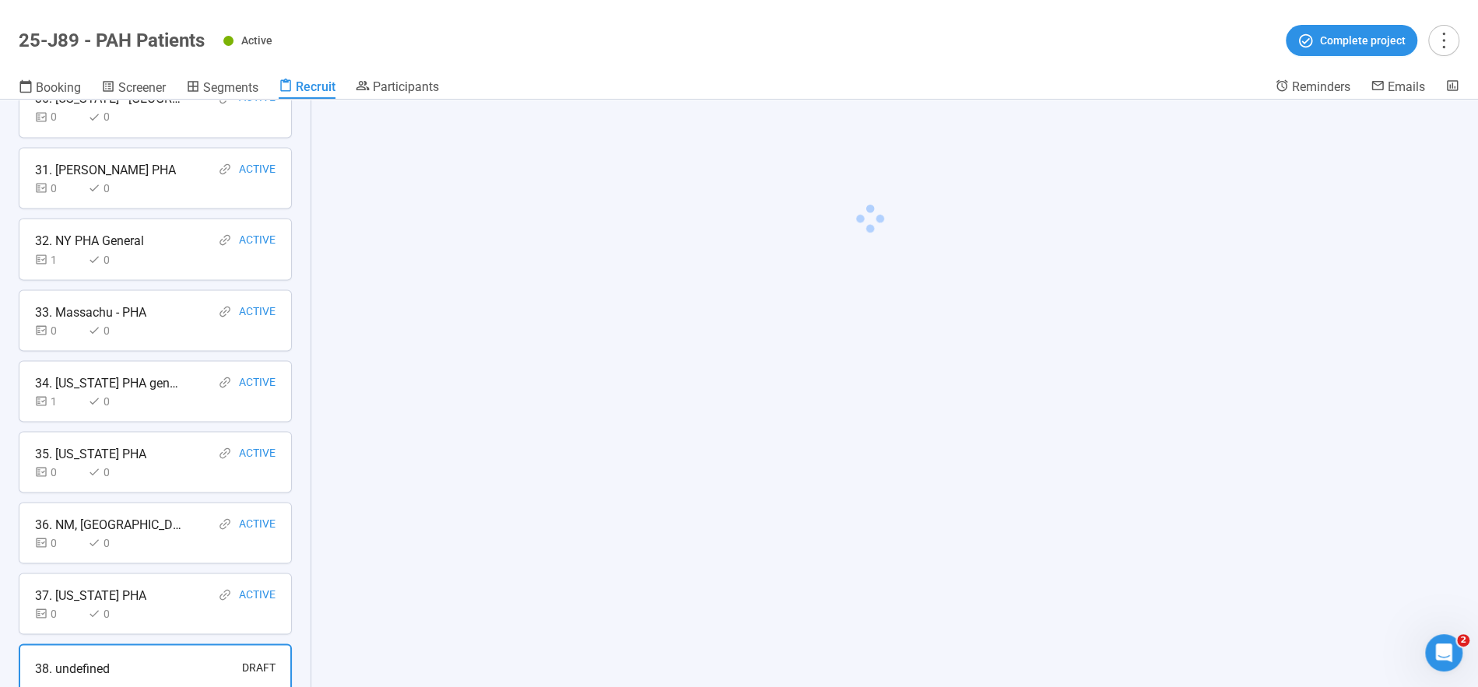
scroll to position [2176, 0]
click at [418, 172] on span "Community" at bounding box center [419, 169] width 66 height 19
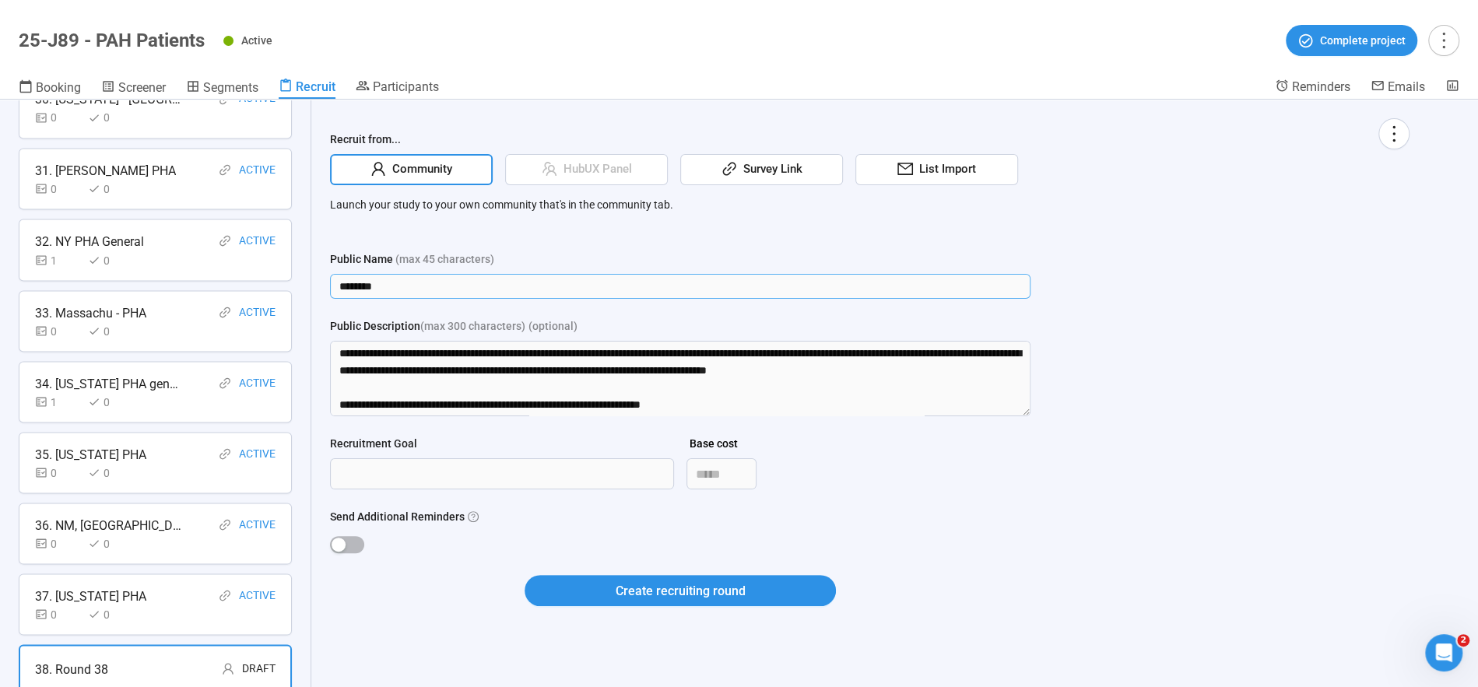
drag, startPoint x: 407, startPoint y: 287, endPoint x: 267, endPoint y: 284, distance: 140.1
click at [267, 284] on div "Recruit Recruit participants using different sources, recruitment goals, and in…" at bounding box center [739, 393] width 1478 height 587
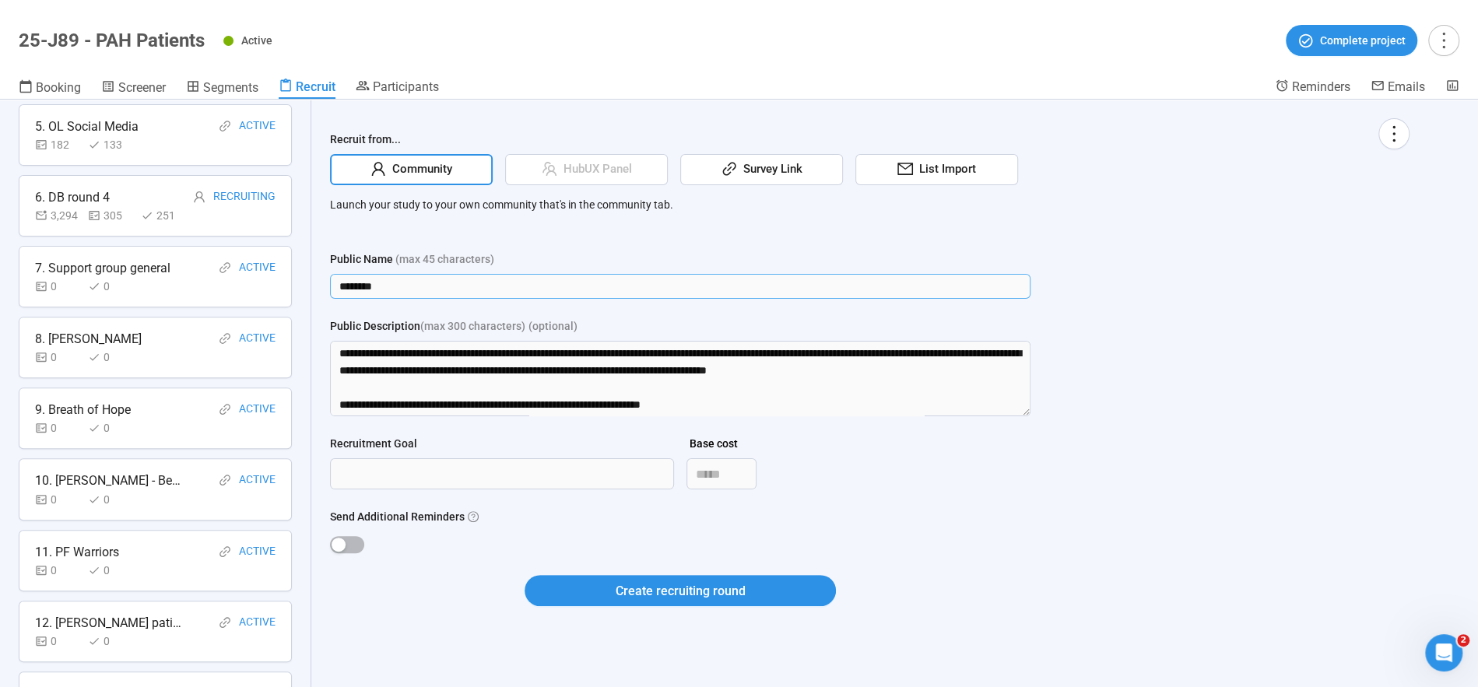
scroll to position [298, 0]
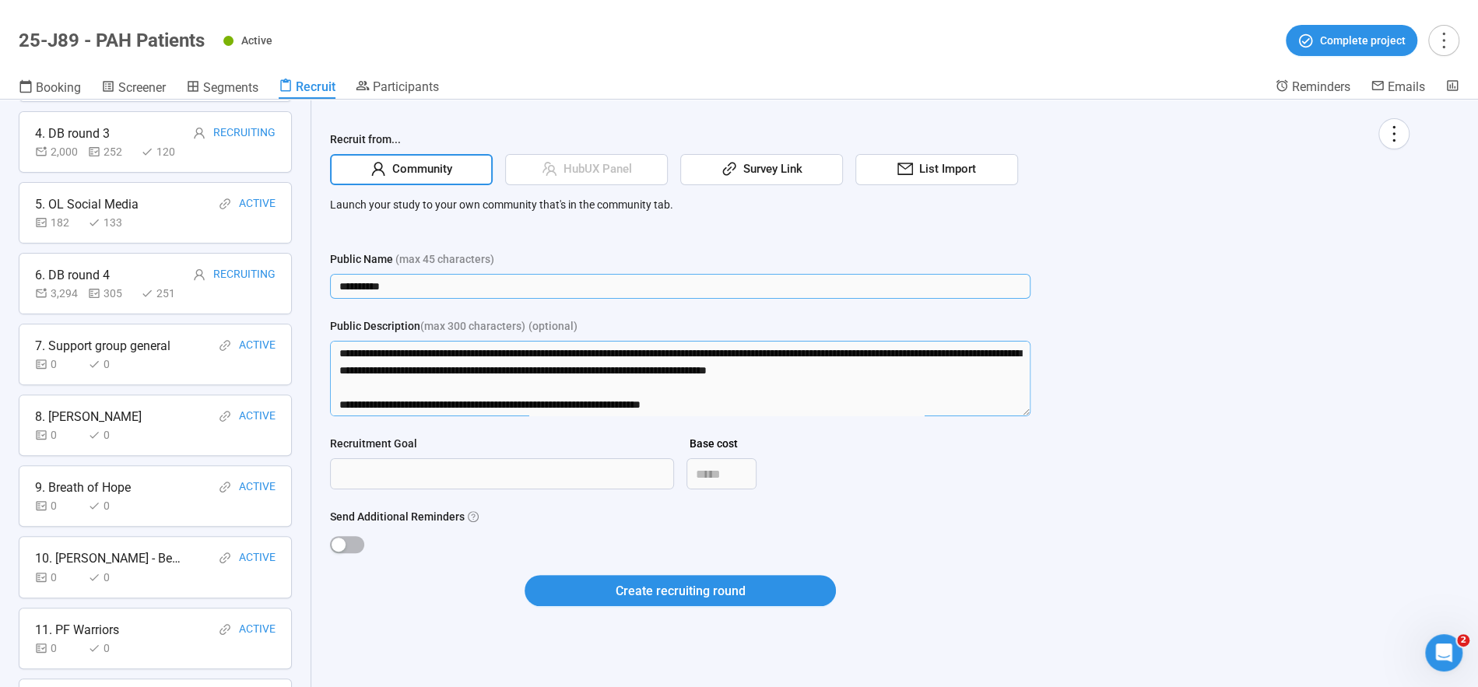
type input "**********"
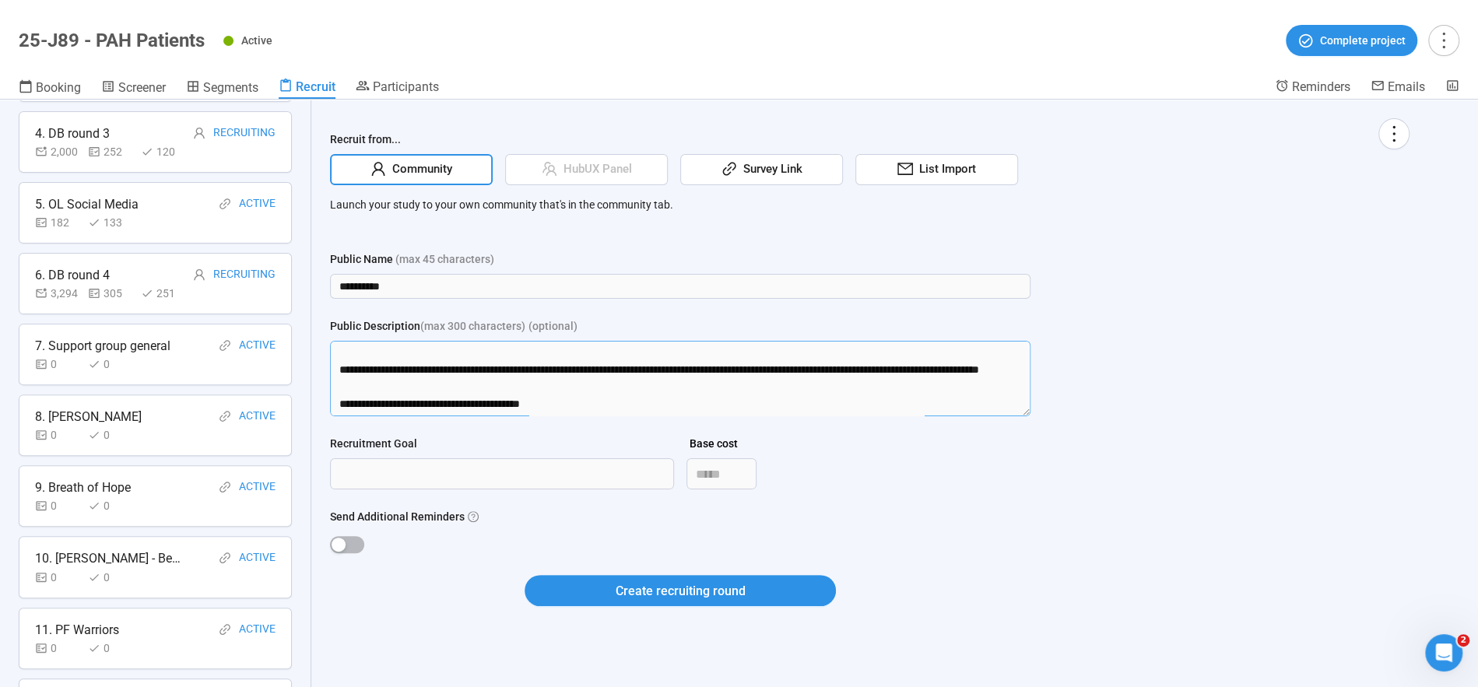
drag, startPoint x: 335, startPoint y: 348, endPoint x: 319, endPoint y: 622, distance: 274.3
click at [320, 622] on div "**********" at bounding box center [869, 381] width 1117 height 563
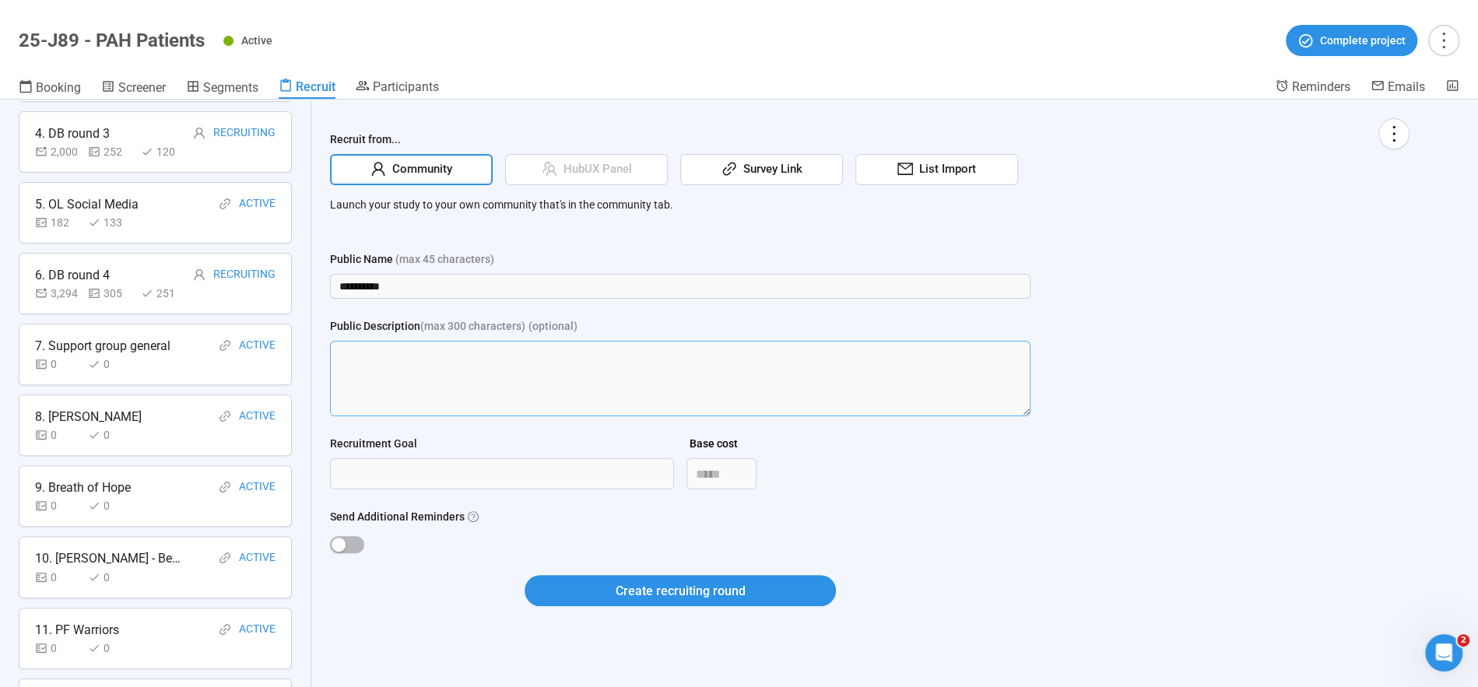
scroll to position [0, 0]
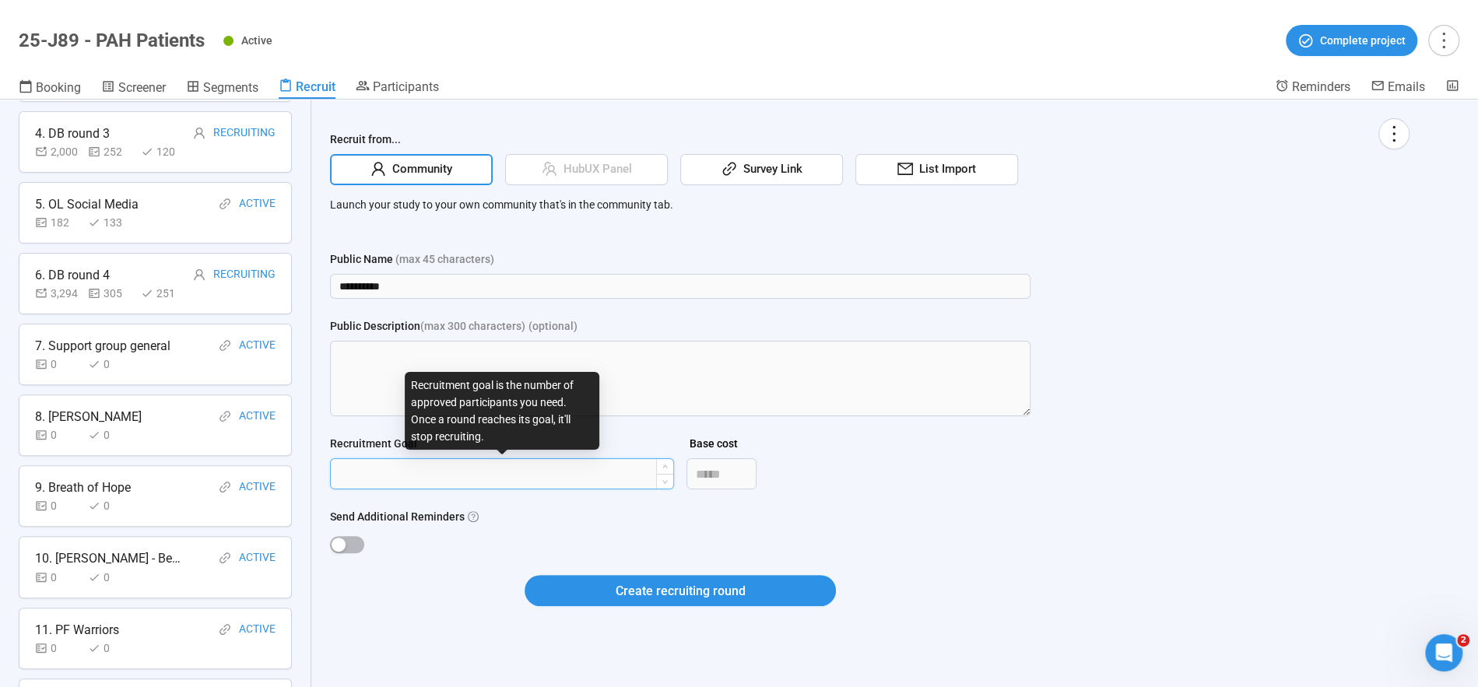
click at [351, 473] on input "Recruitment Goal" at bounding box center [502, 474] width 342 height 30
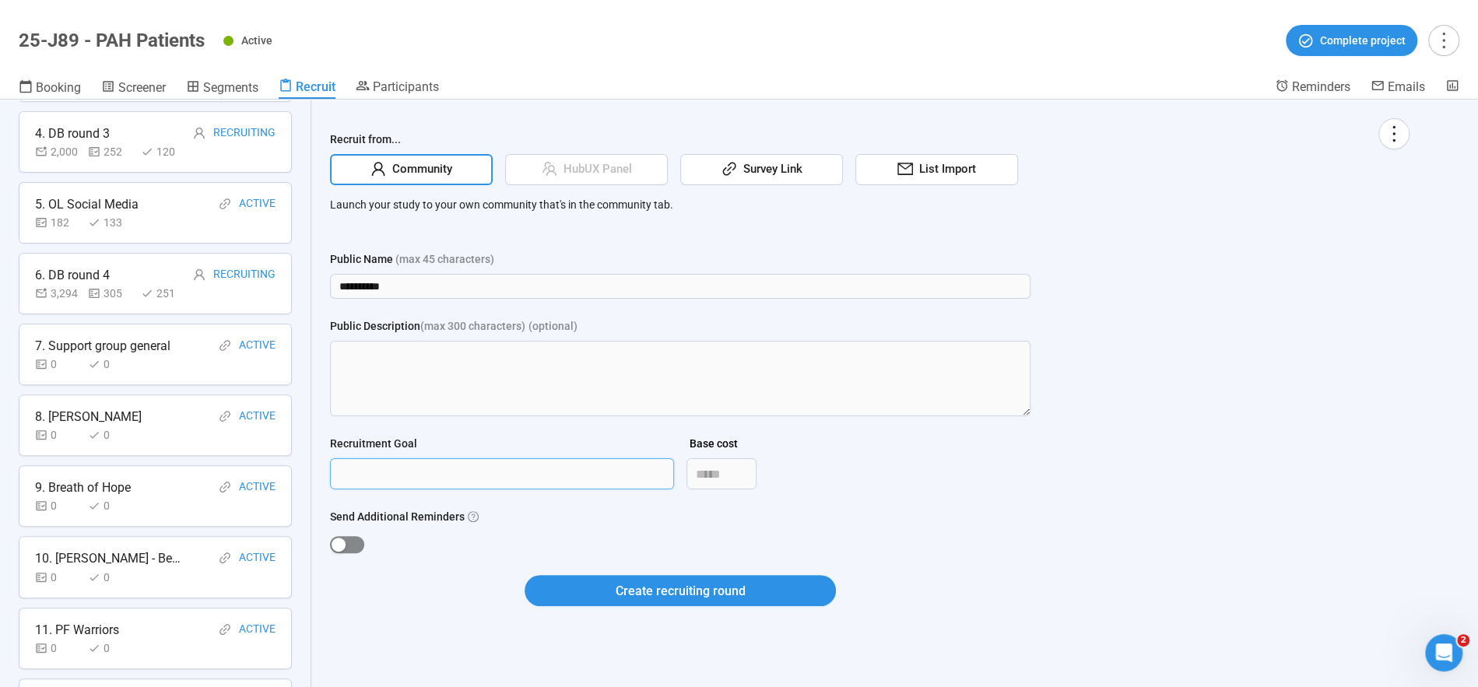
type input "****"
click at [351, 537] on span "button" at bounding box center [347, 544] width 34 height 17
click at [713, 583] on span "Create recruiting round" at bounding box center [680, 590] width 130 height 19
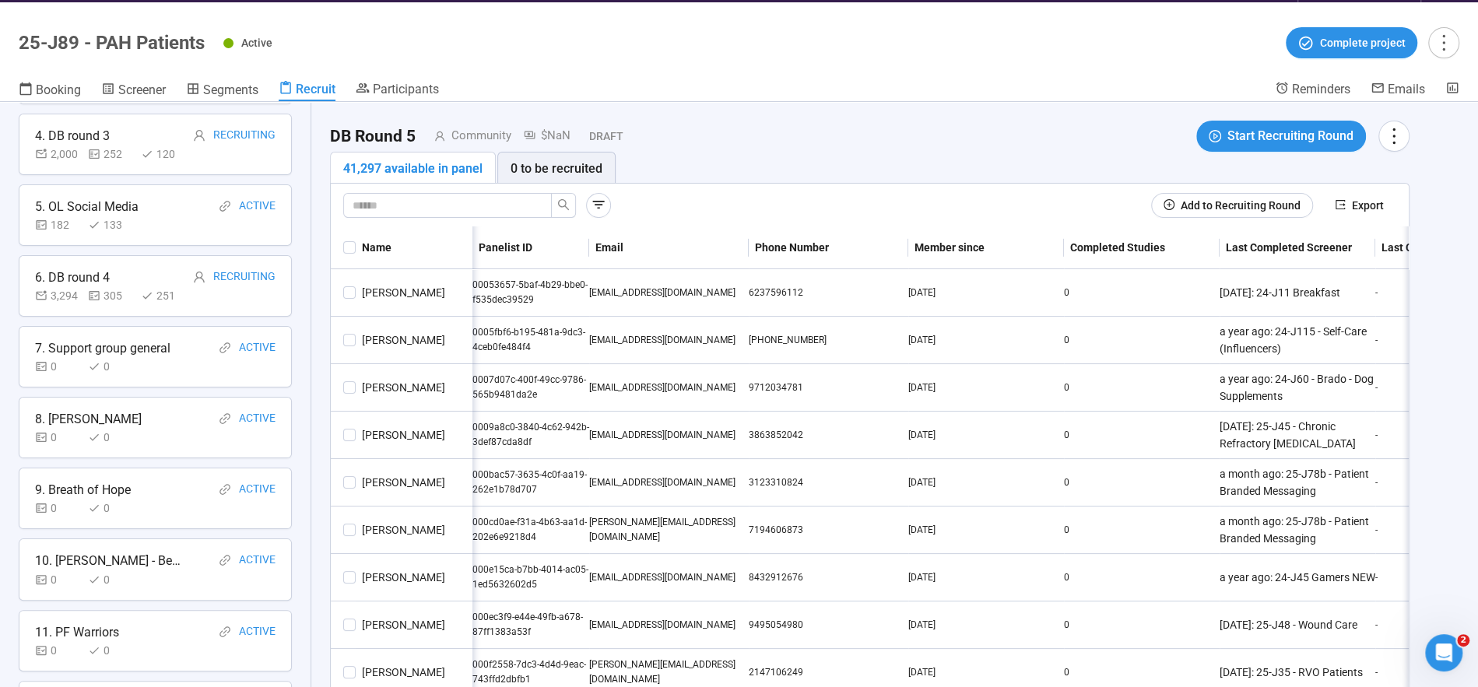
scroll to position [0, 1]
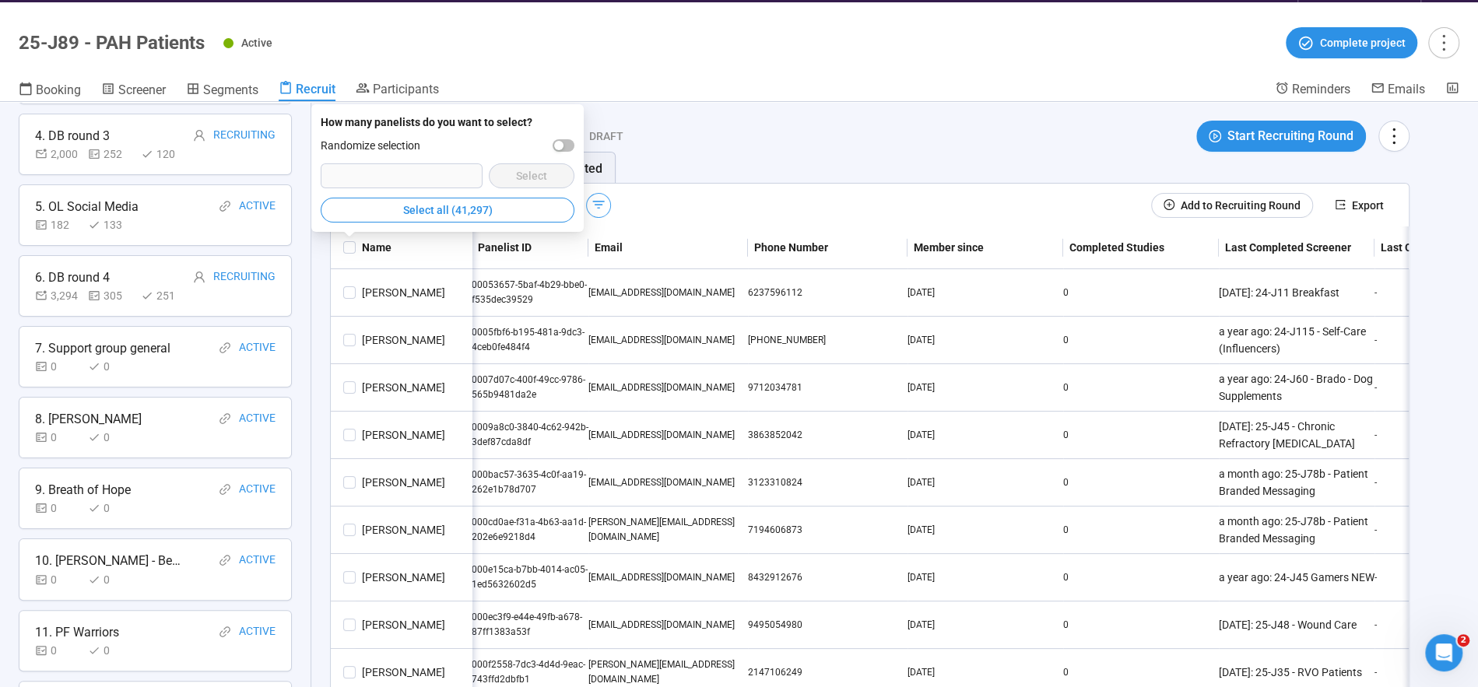
click at [775, 111] on div "DB Round 5 Community $NaN Draft Start Recruiting Round 41,297 available in pane…" at bounding box center [869, 467] width 1117 height 730
click at [596, 198] on icon "button" at bounding box center [599, 205] width 16 height 16
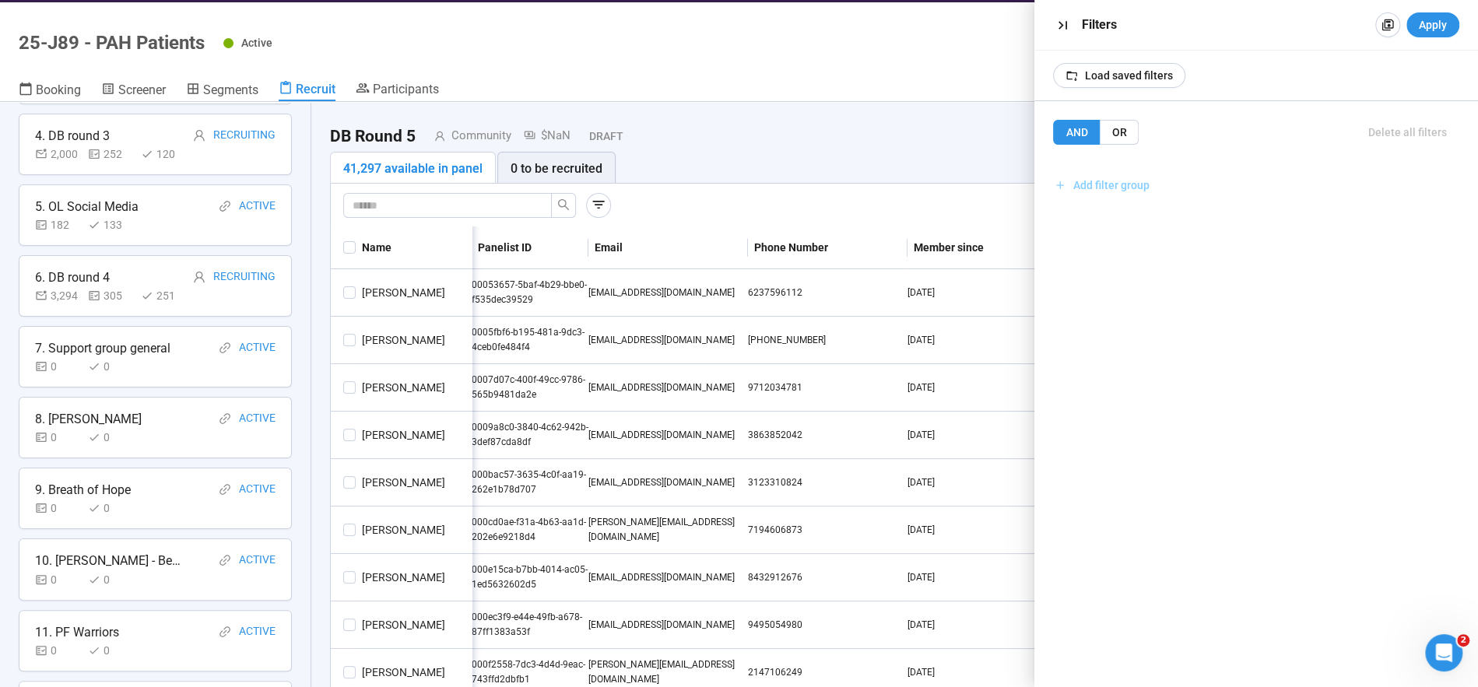
click at [1094, 186] on span "Add filter group" at bounding box center [1111, 185] width 76 height 17
click at [1139, 216] on span "Add filter" at bounding box center [1256, 219] width 384 height 17
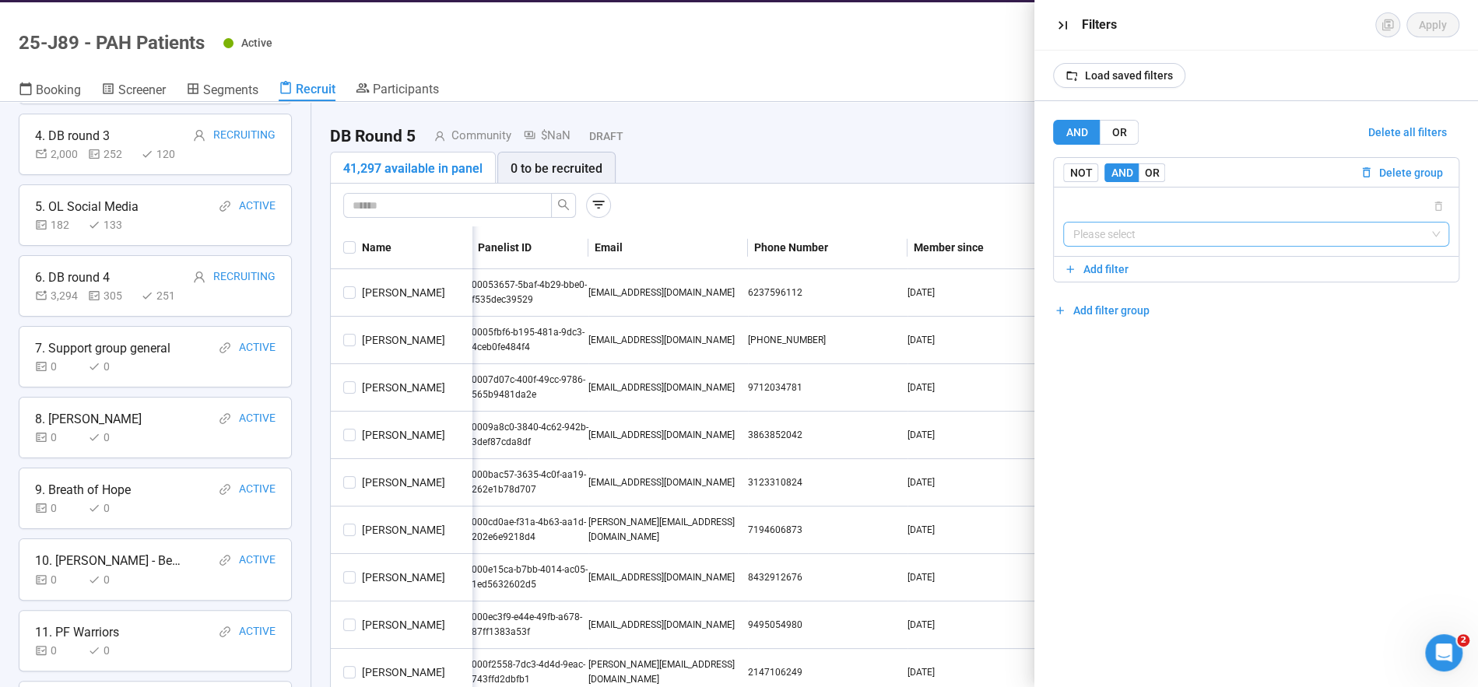
click at [1114, 237] on input "search" at bounding box center [1255, 234] width 367 height 23
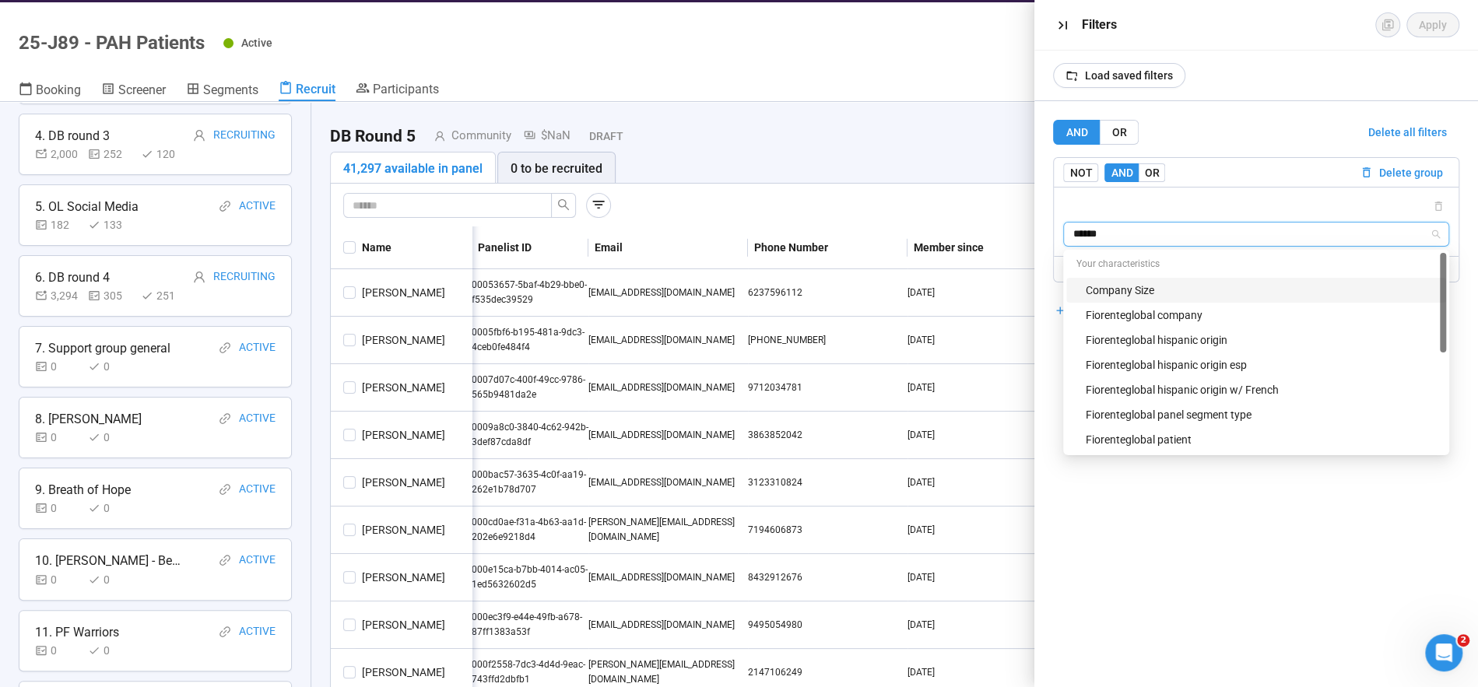
type input "*******"
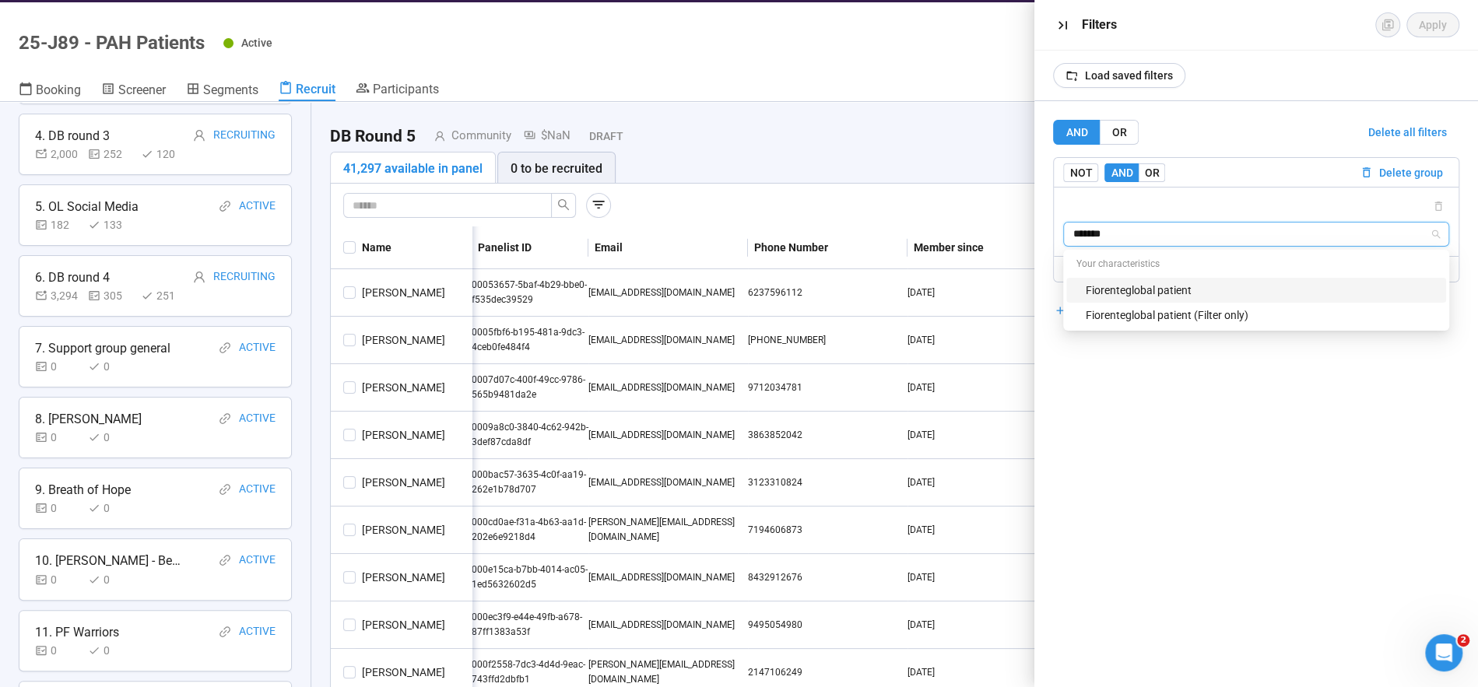
click at [1172, 285] on div "Fiorenteglobal patient" at bounding box center [1261, 290] width 352 height 17
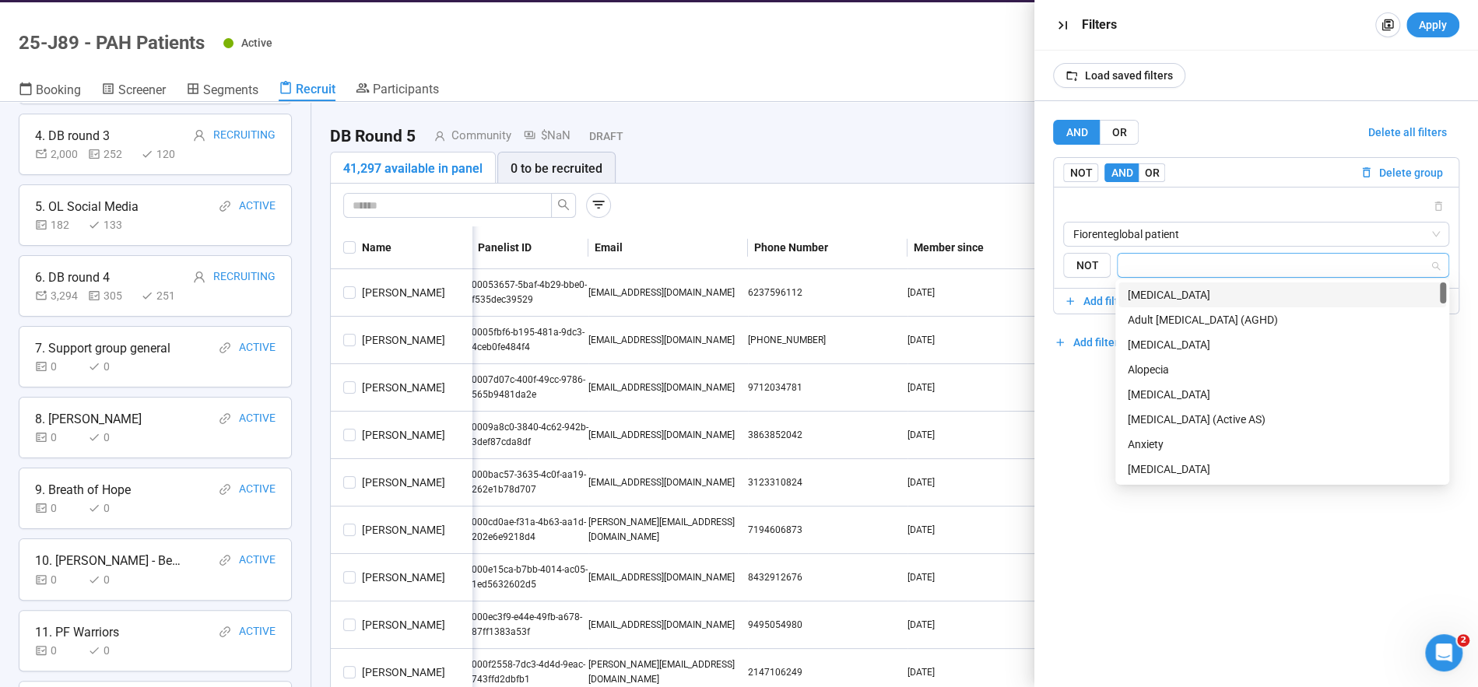
click at [1169, 259] on input "search" at bounding box center [1278, 265] width 303 height 19
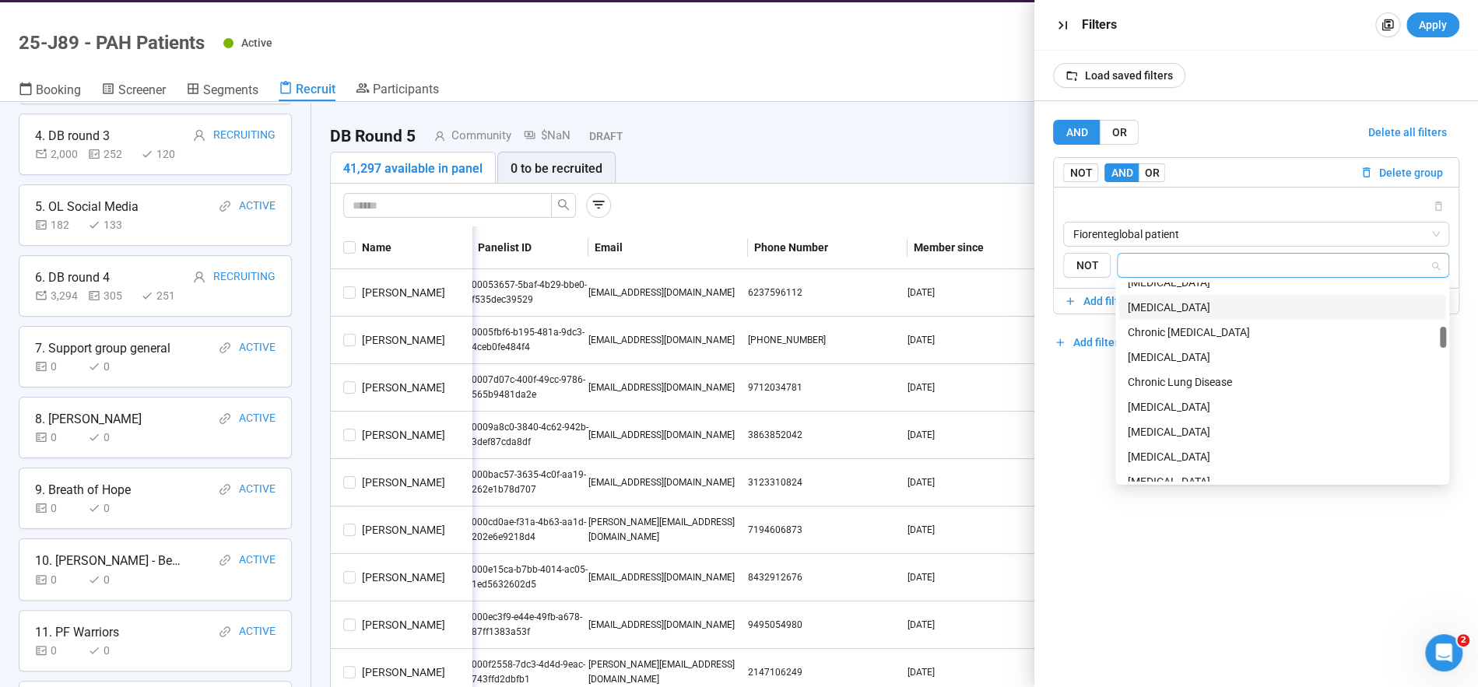
scroll to position [414, 0]
click at [1167, 379] on div "Chronic Lung Disease" at bounding box center [1281, 378] width 309 height 17
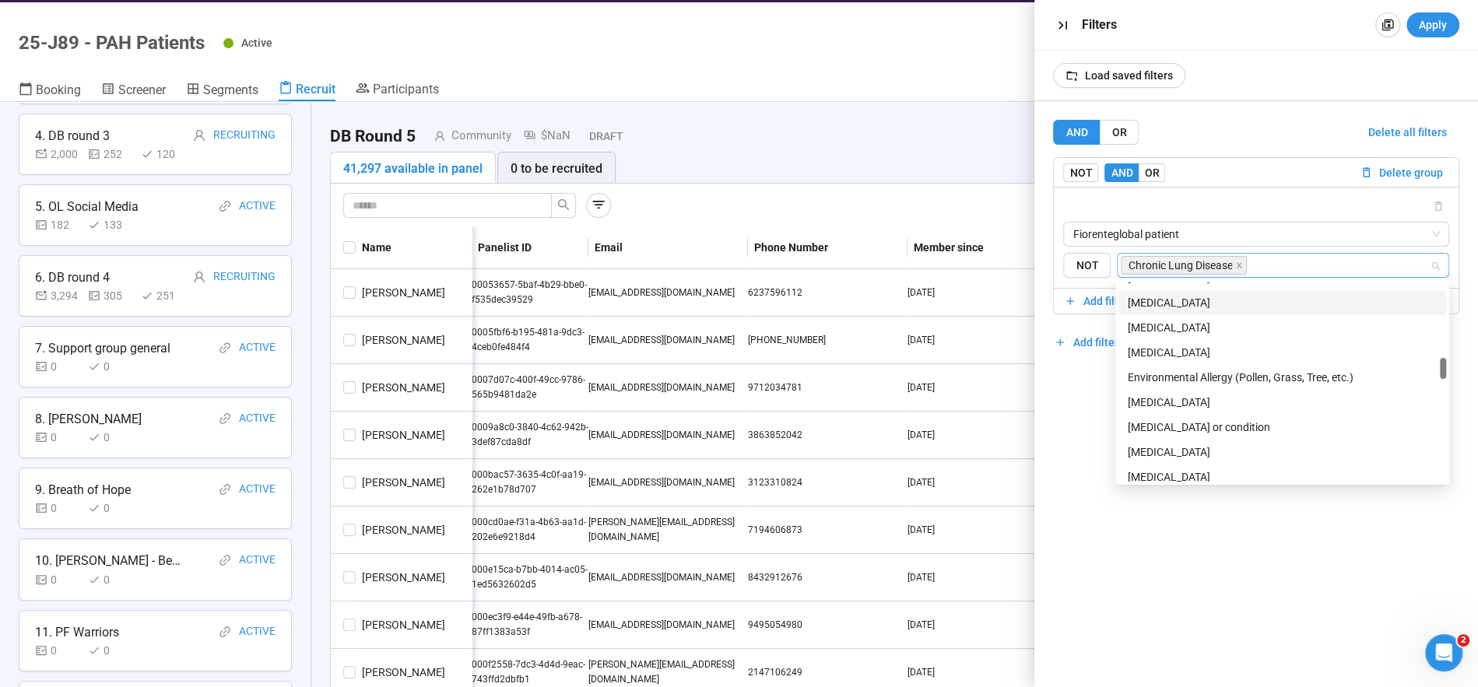
scroll to position [742, 0]
click at [1148, 331] on div "[MEDICAL_DATA]" at bounding box center [1281, 325] width 309 height 17
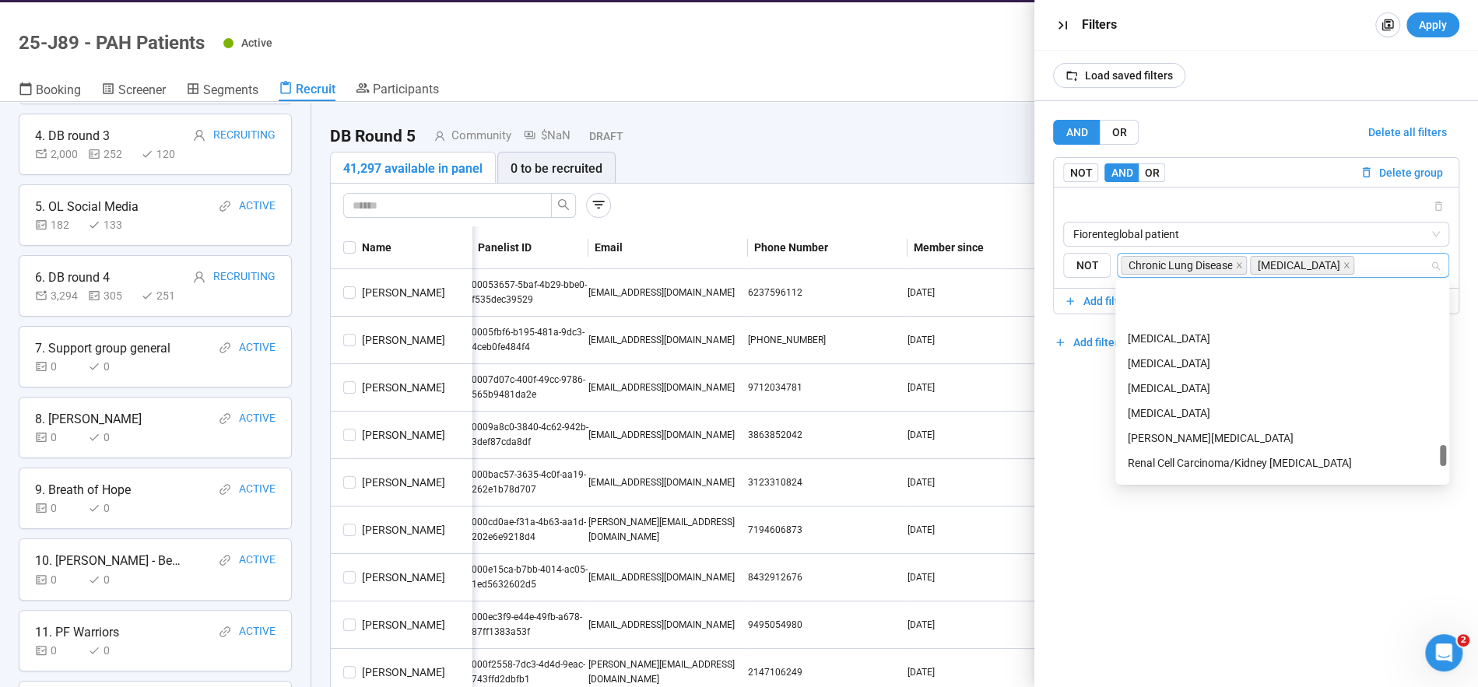
scroll to position [1858, 0]
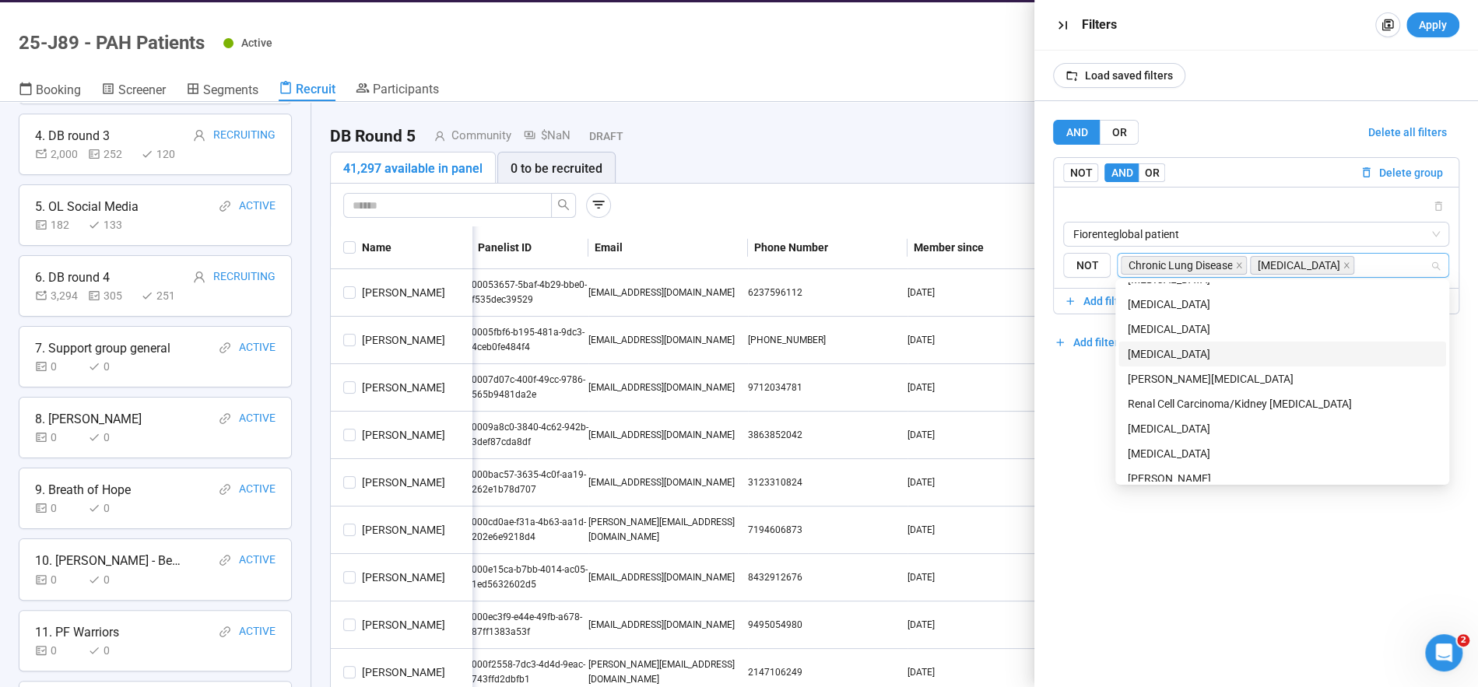
click at [1194, 355] on div "[MEDICAL_DATA]" at bounding box center [1281, 353] width 309 height 17
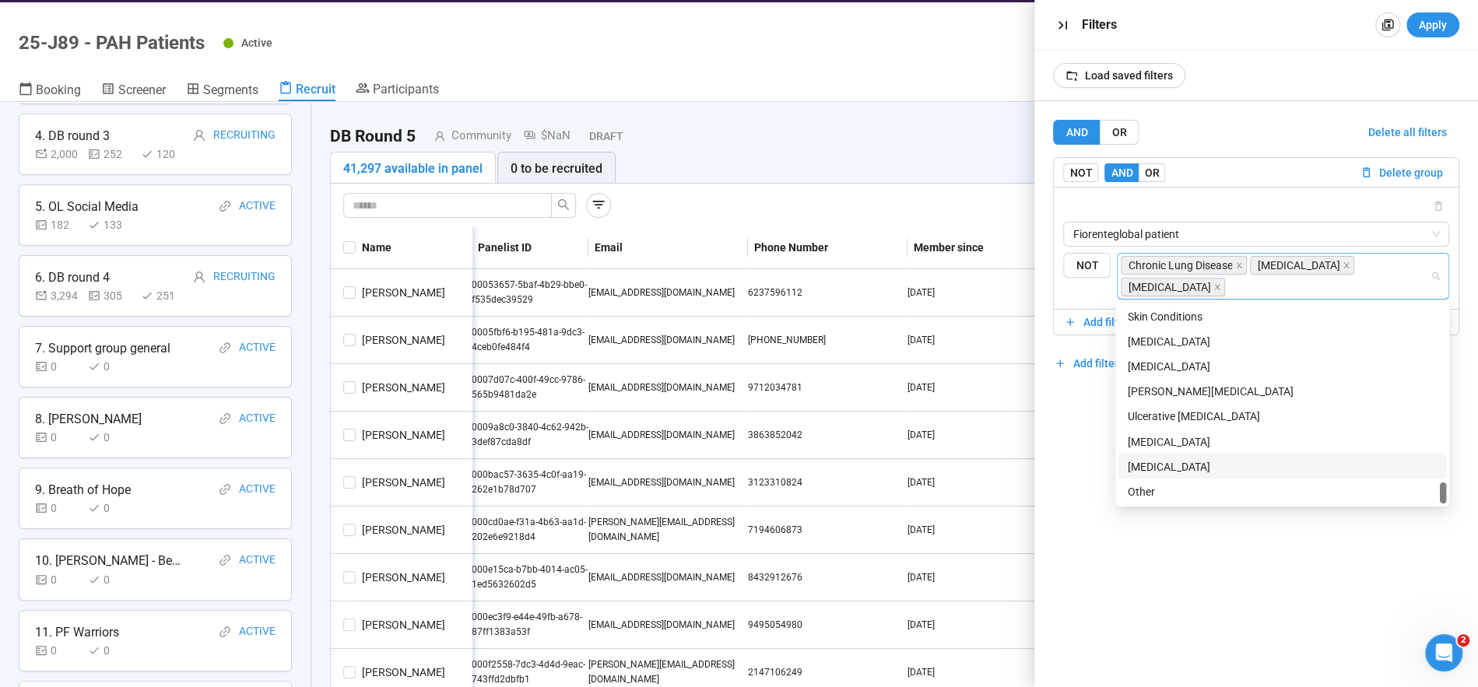
scroll to position [54, 0]
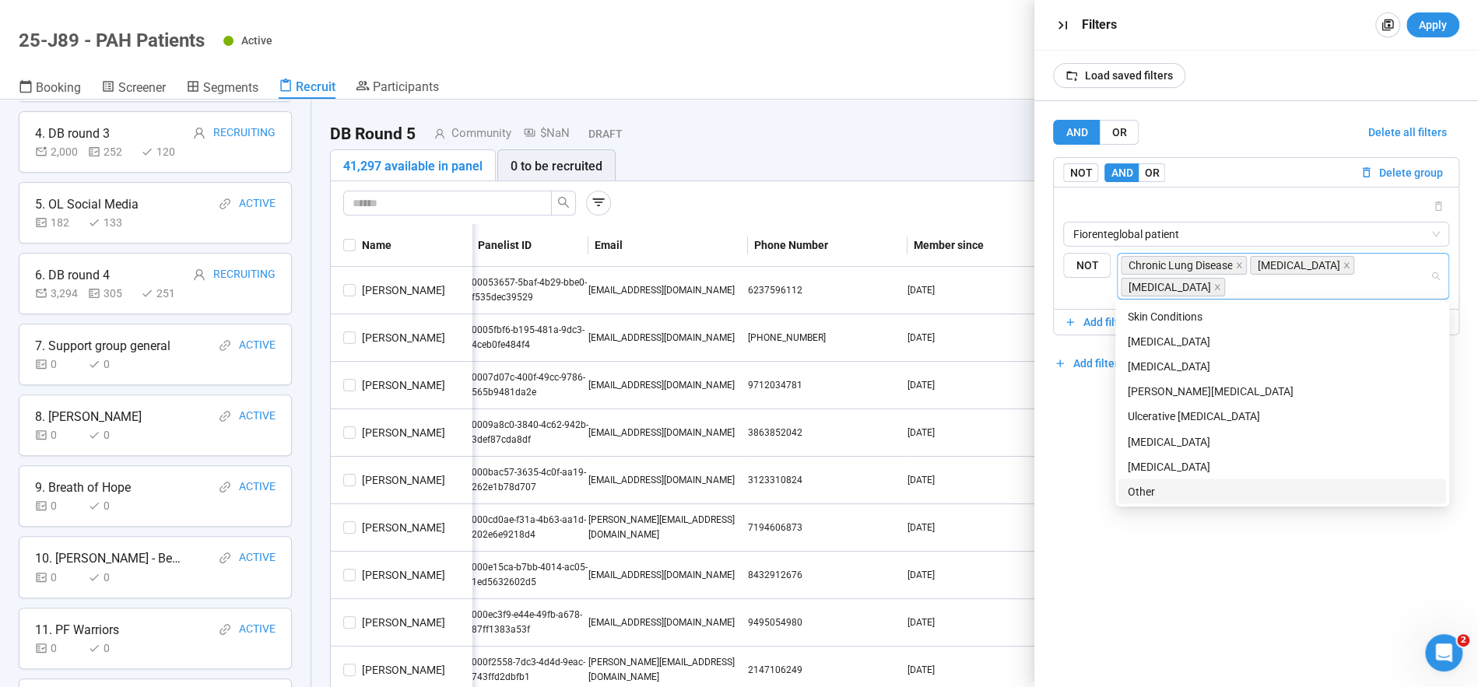
click at [1183, 605] on div "AND OR Delete all filters NOT AND OR Delete group Fiorenteglobal patient {"type…" at bounding box center [1256, 394] width 444 height 586
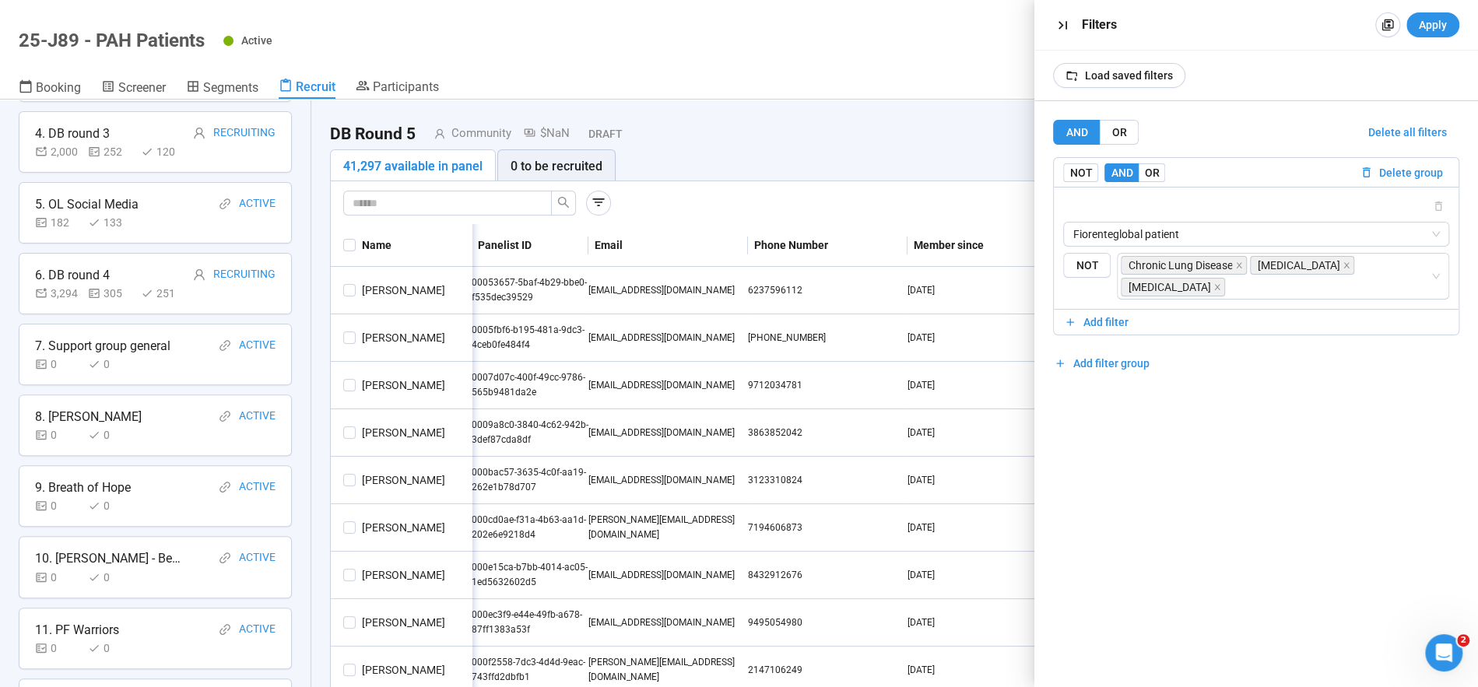
click at [1159, 170] on label "OR" at bounding box center [1151, 172] width 26 height 19
click at [1114, 323] on span "Add filter" at bounding box center [1105, 322] width 45 height 17
click at [1150, 366] on input "search" at bounding box center [1255, 371] width 367 height 23
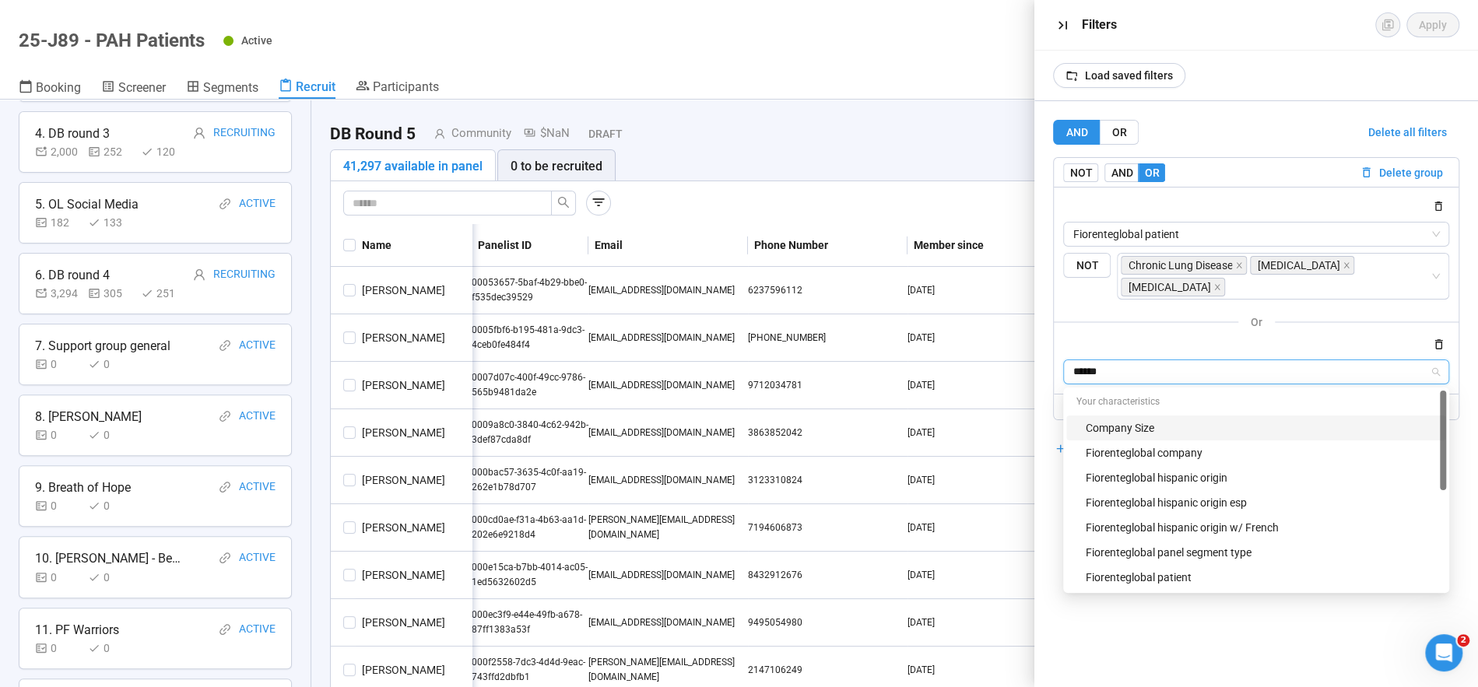
type input "*******"
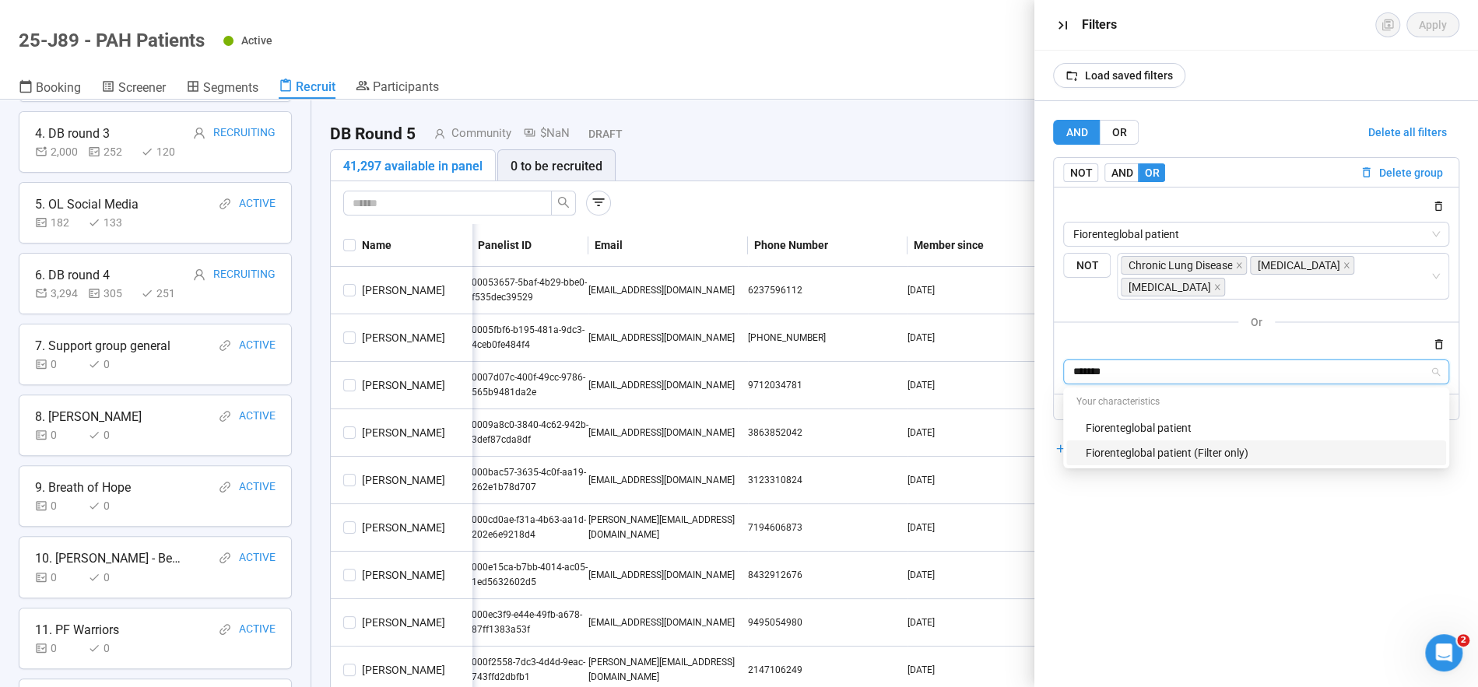
click at [1133, 451] on div "Fiorenteglobal patient (Filter only)" at bounding box center [1261, 452] width 352 height 17
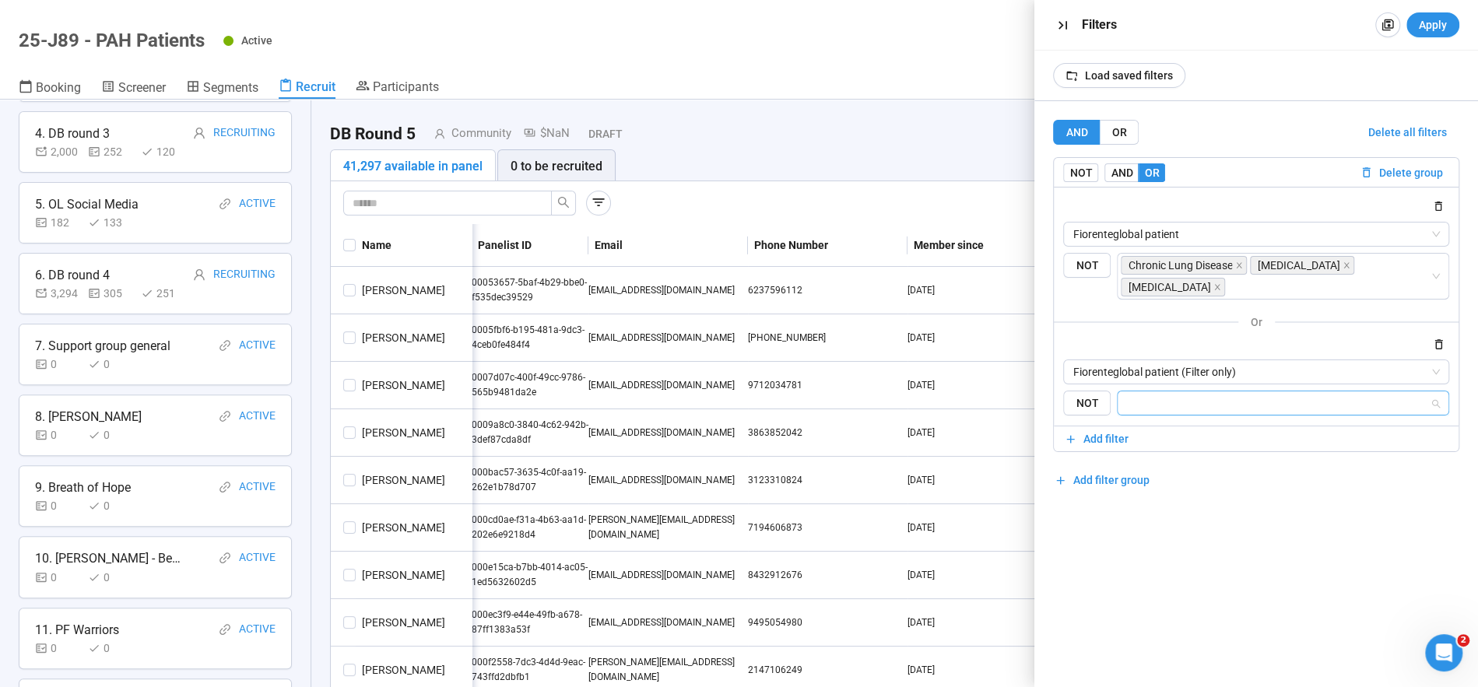
click at [1194, 401] on input "search" at bounding box center [1278, 403] width 303 height 19
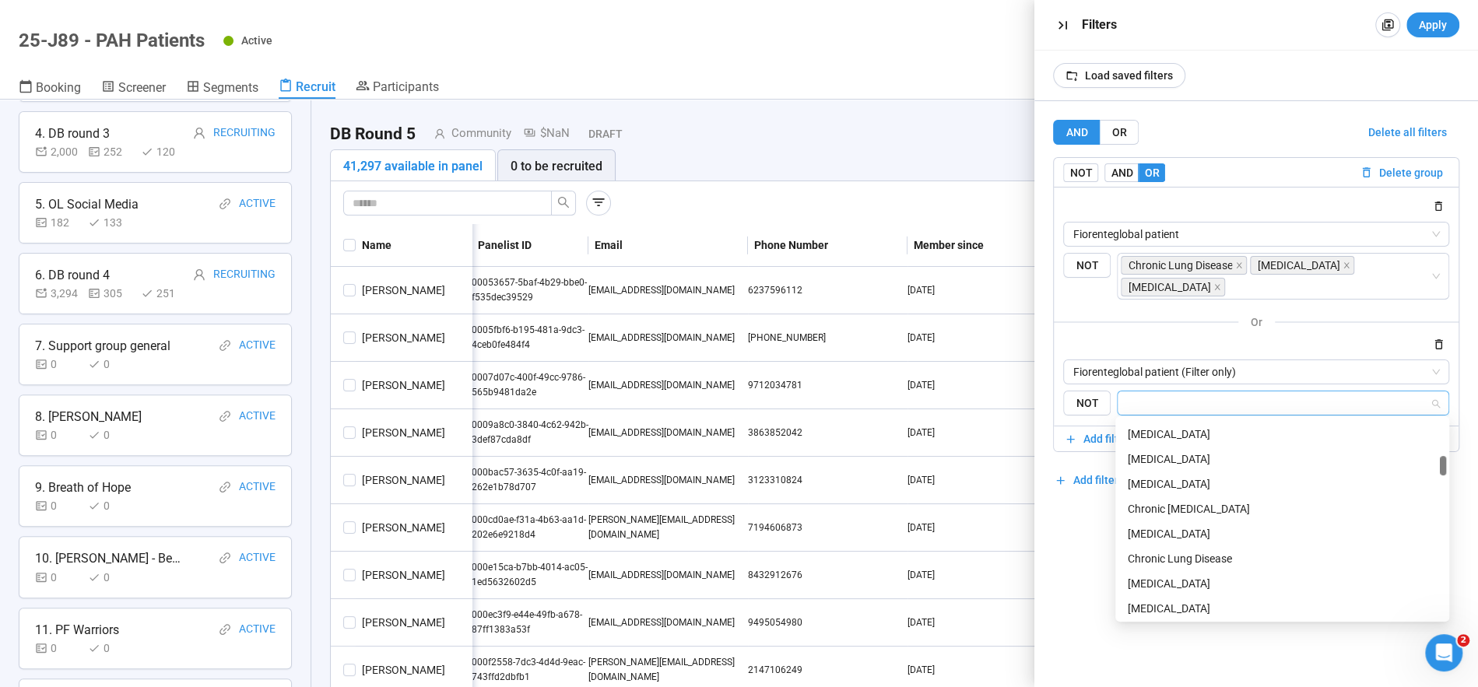
scroll to position [373, 0]
click at [1152, 559] on div "Chronic Lung Disease" at bounding box center [1281, 556] width 309 height 17
click at [1198, 538] on div "[MEDICAL_DATA]" at bounding box center [1281, 534] width 309 height 17
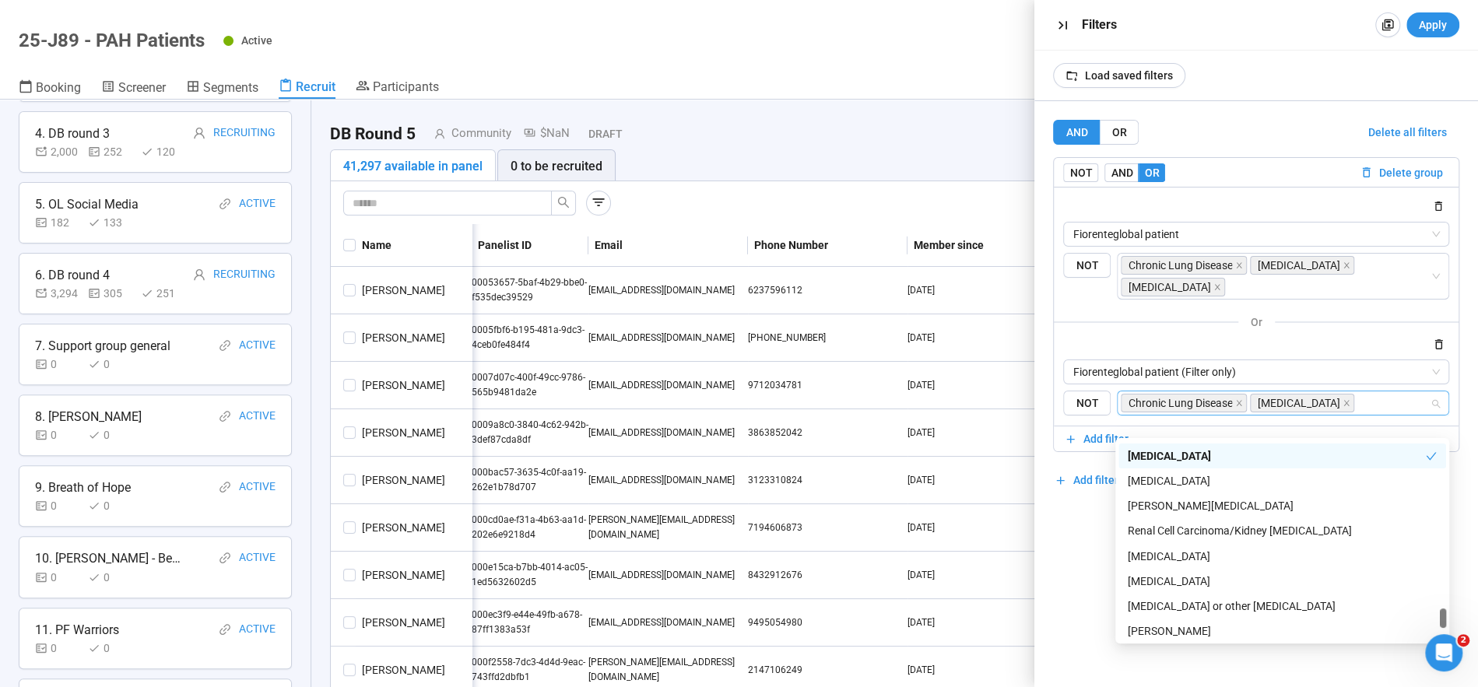
scroll to position [2130, 0]
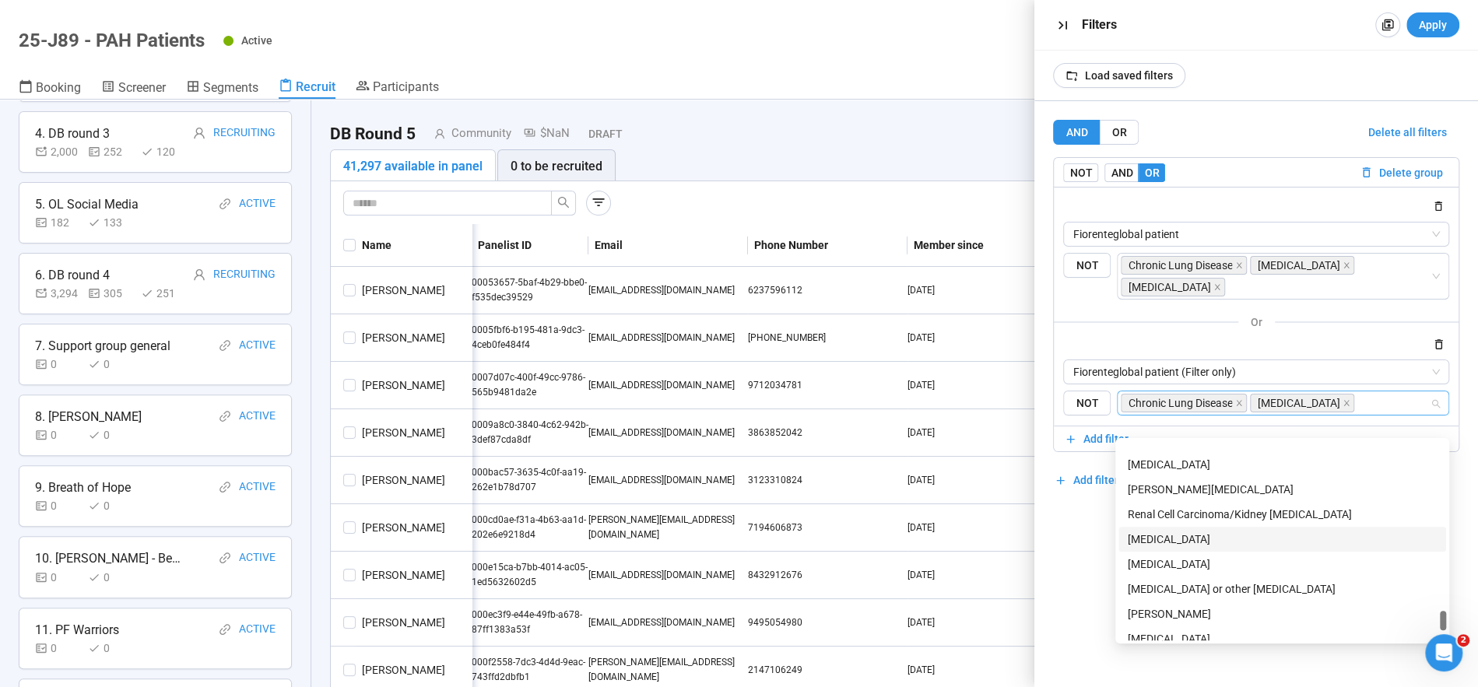
click at [1184, 456] on div "[MEDICAL_DATA]" at bounding box center [1281, 464] width 309 height 17
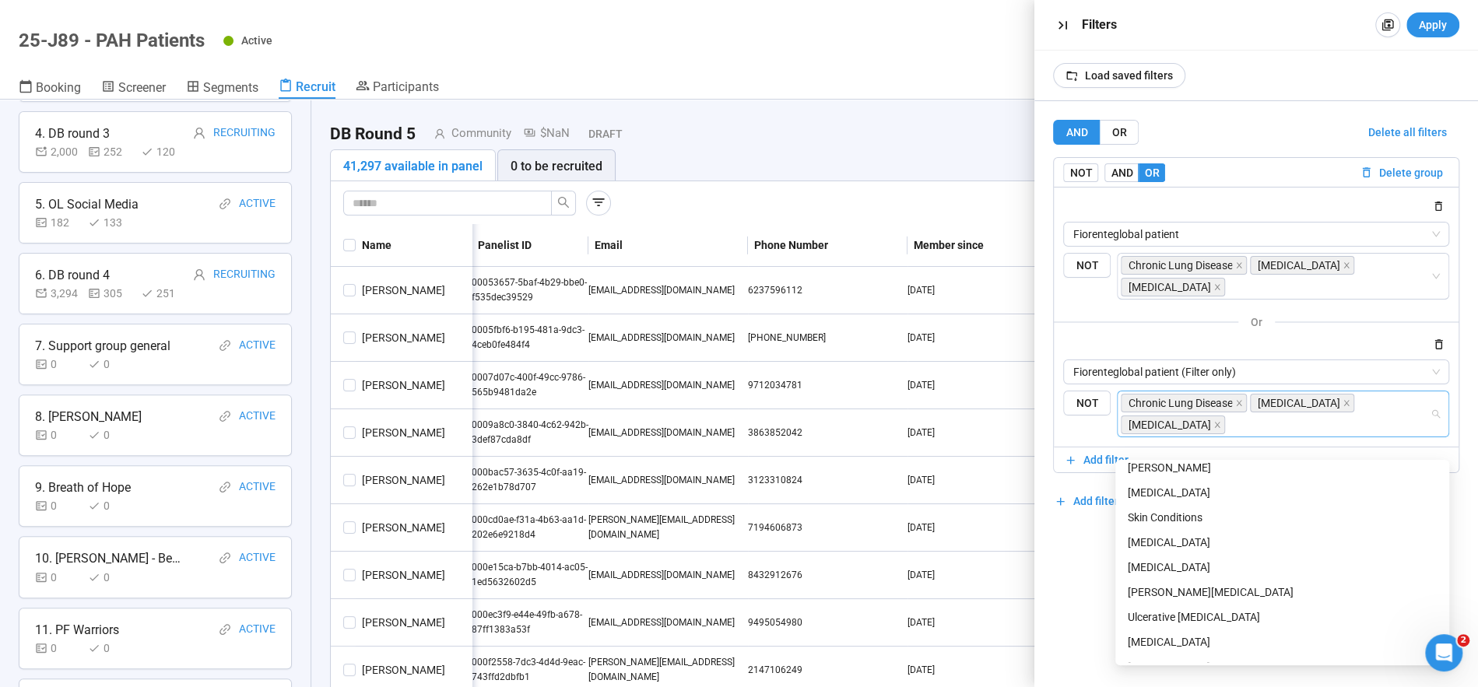
scroll to position [2316, 0]
click at [1439, 25] on span "Apply" at bounding box center [1433, 24] width 28 height 17
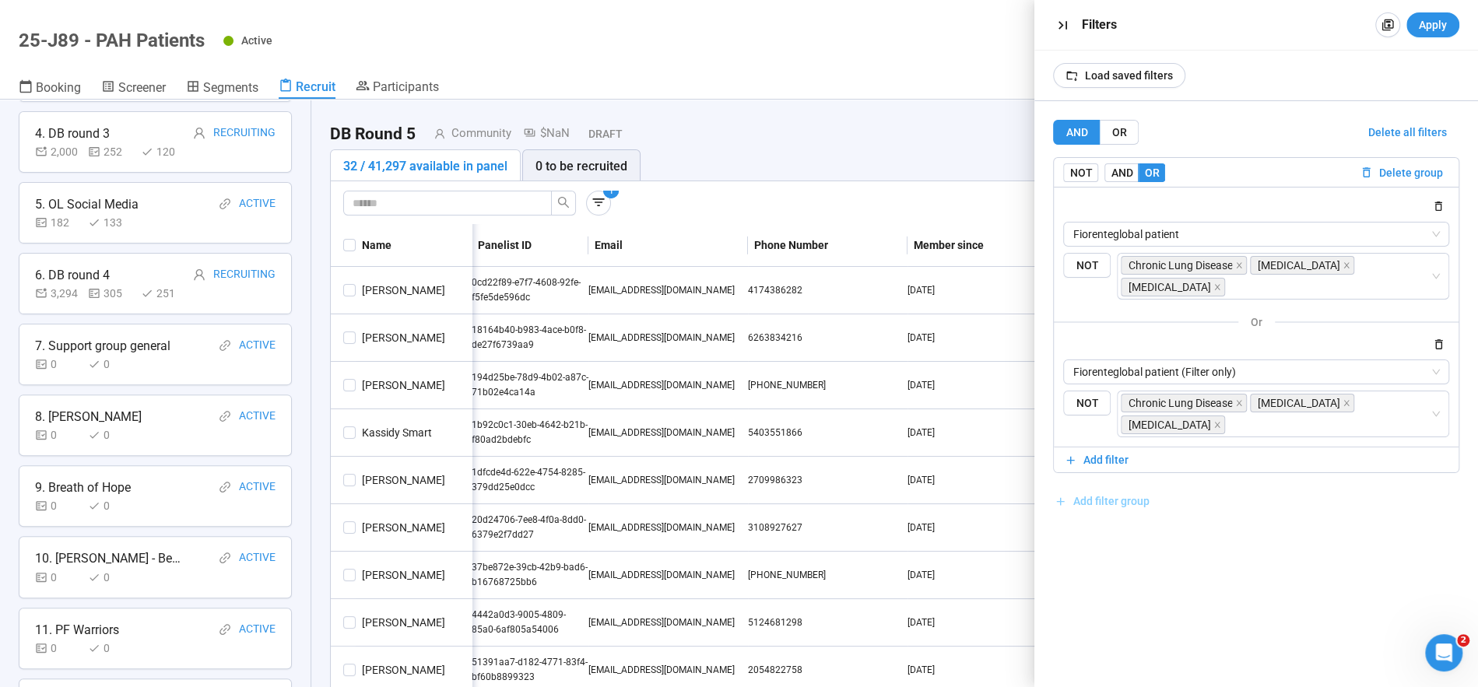
click at [1109, 510] on span "Add filter group" at bounding box center [1111, 501] width 76 height 17
click at [1150, 531] on span "OR" at bounding box center [1151, 524] width 15 height 12
click at [1124, 135] on span "OR" at bounding box center [1118, 132] width 15 height 12
click at [1098, 580] on span "Add filter" at bounding box center [1105, 571] width 45 height 17
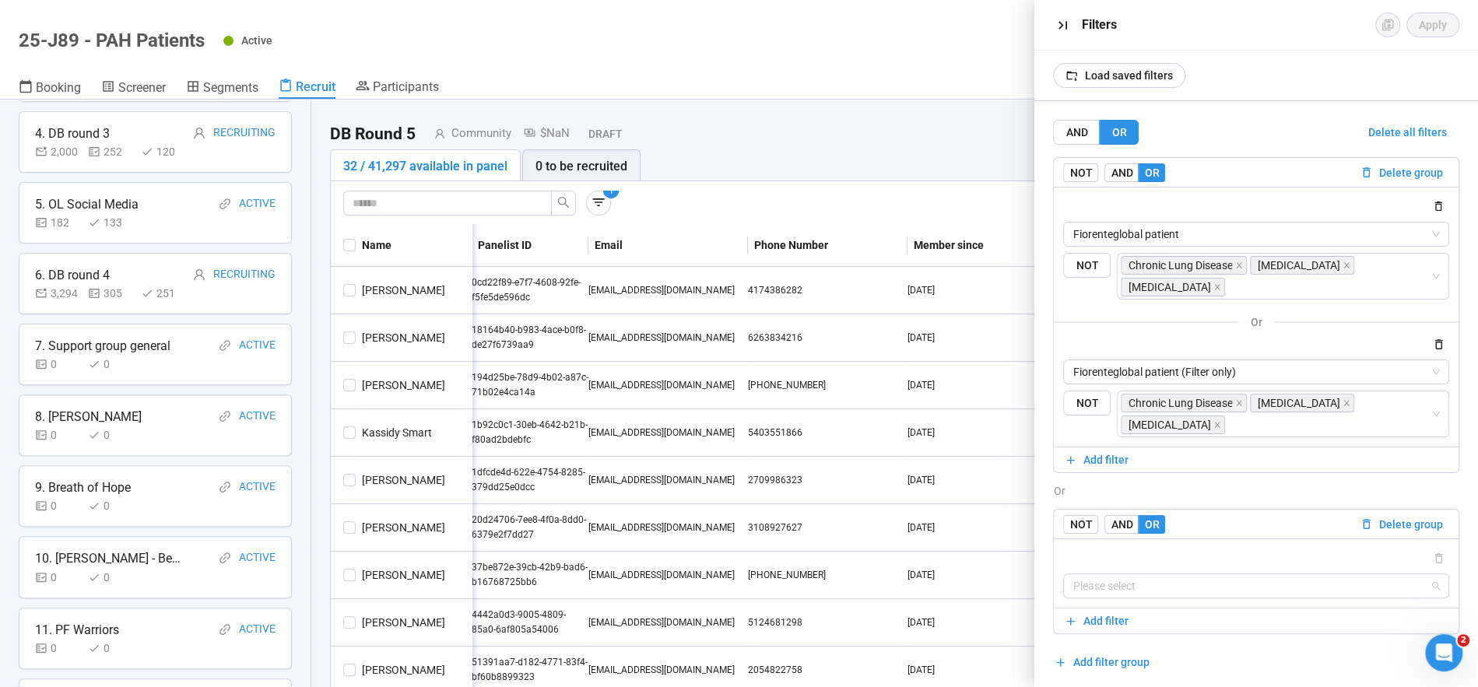
drag, startPoint x: 1190, startPoint y: 598, endPoint x: 1212, endPoint y: 590, distance: 24.1
click at [1191, 598] on input "search" at bounding box center [1255, 585] width 367 height 23
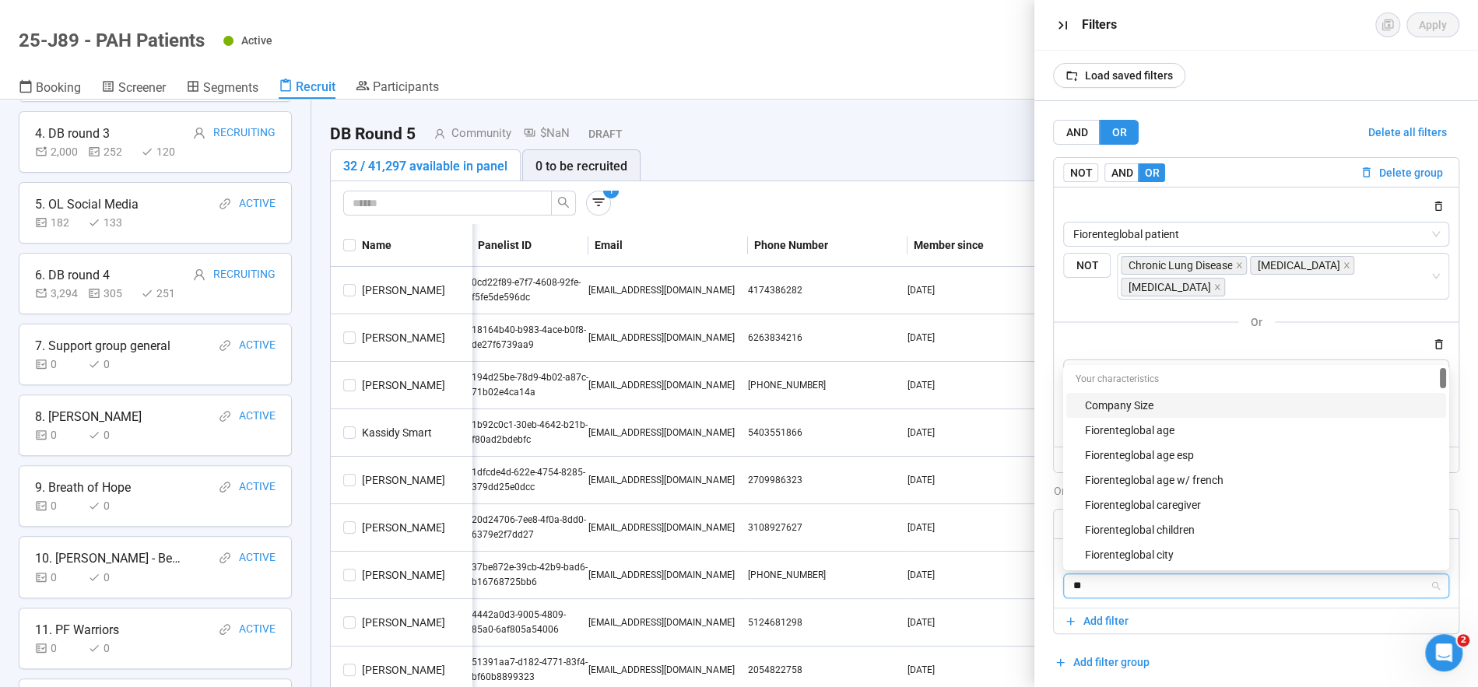
type input "***"
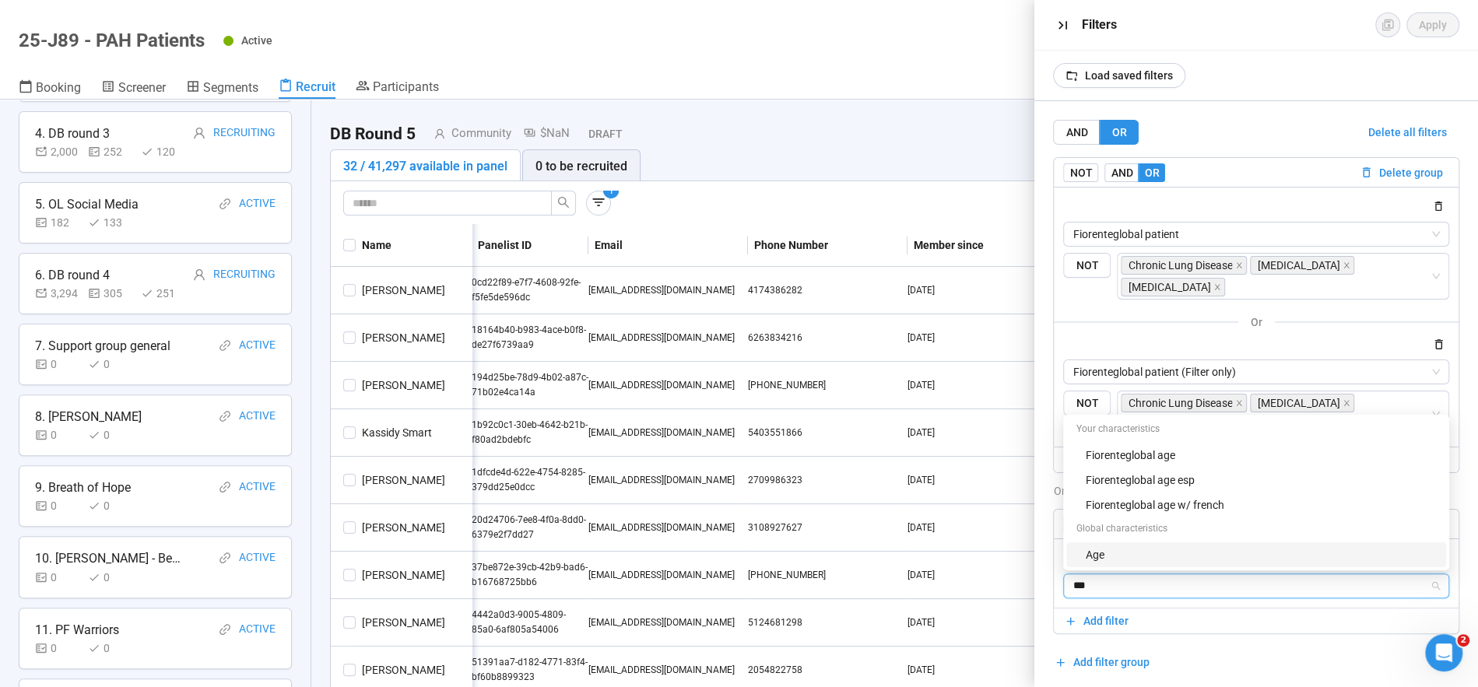
click at [1093, 563] on div "Age" at bounding box center [1261, 554] width 352 height 17
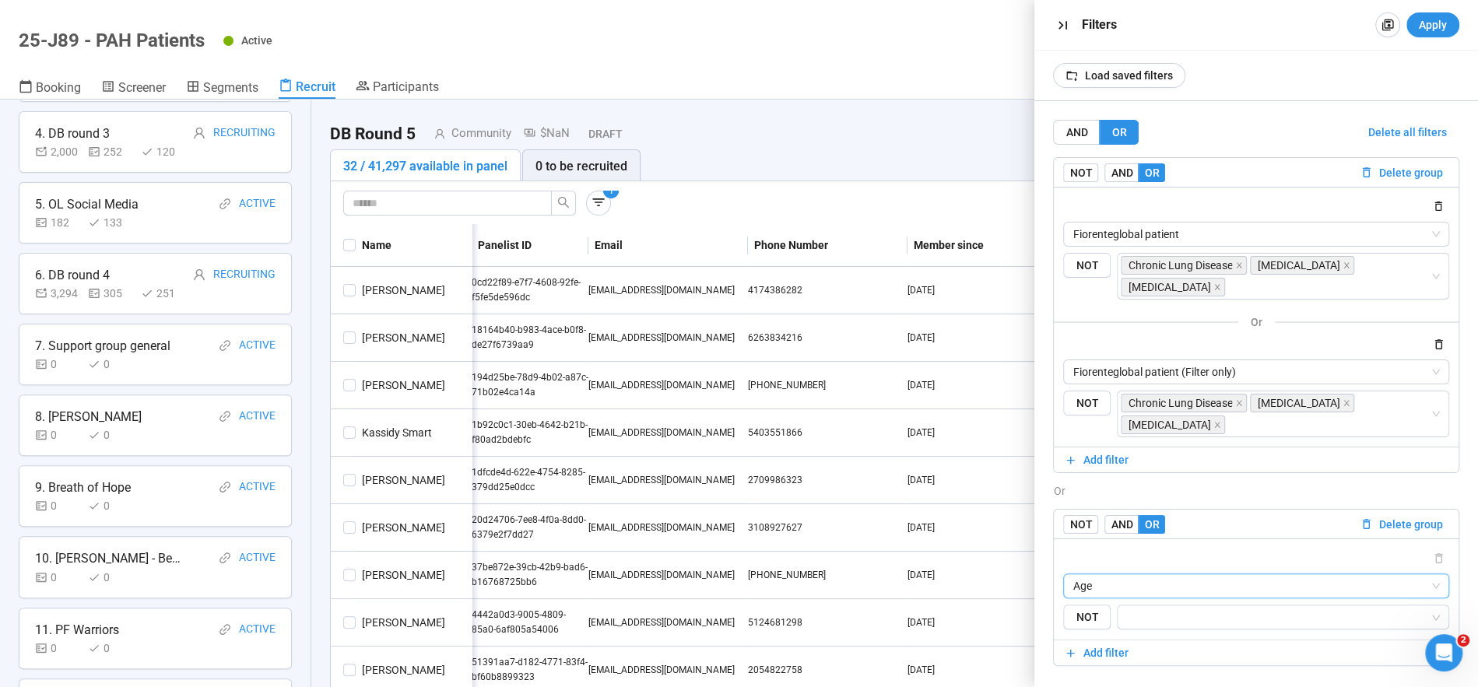
scroll to position [57, 0]
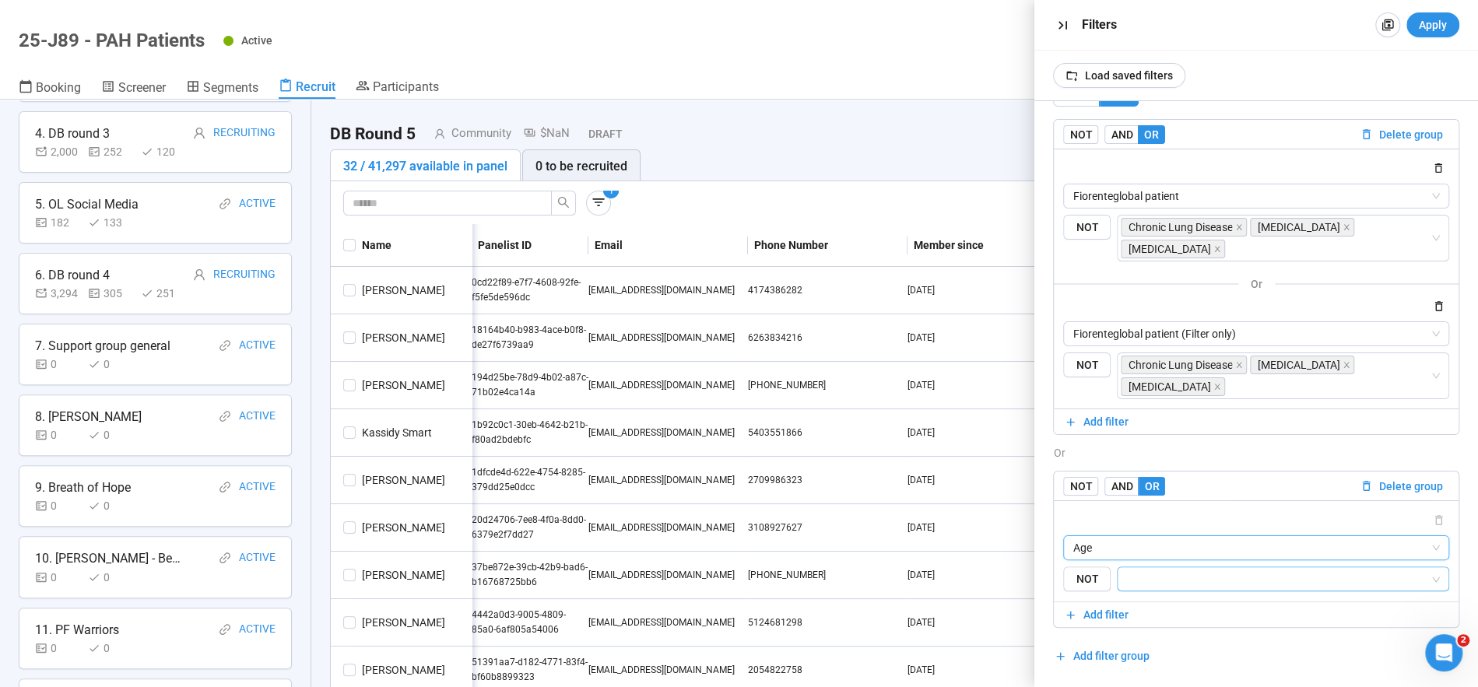
click at [1151, 580] on input "search" at bounding box center [1278, 579] width 303 height 19
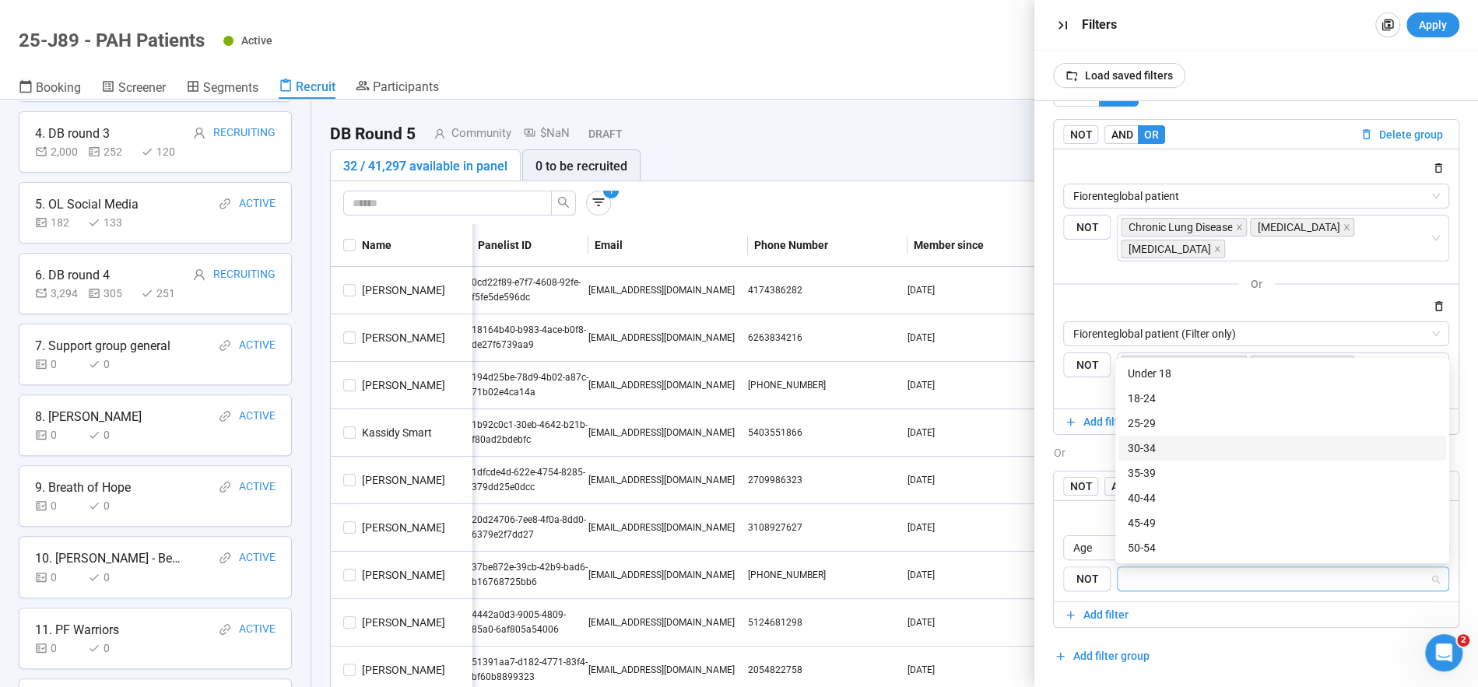
click at [1145, 446] on div "30-34" at bounding box center [1281, 448] width 309 height 17
click at [1146, 469] on div "35-39" at bounding box center [1281, 473] width 309 height 17
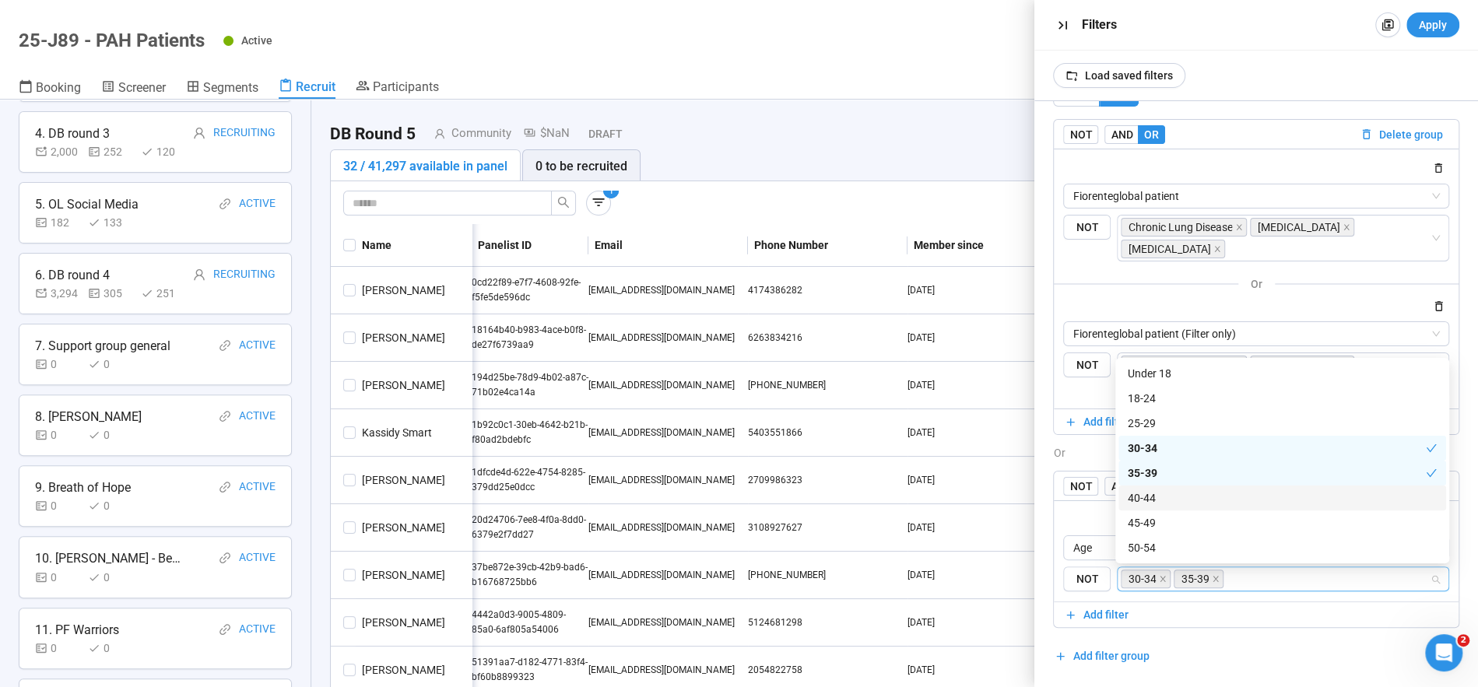
click at [1148, 499] on div "40-44" at bounding box center [1281, 497] width 309 height 17
click at [1150, 526] on div "45-49" at bounding box center [1281, 522] width 309 height 17
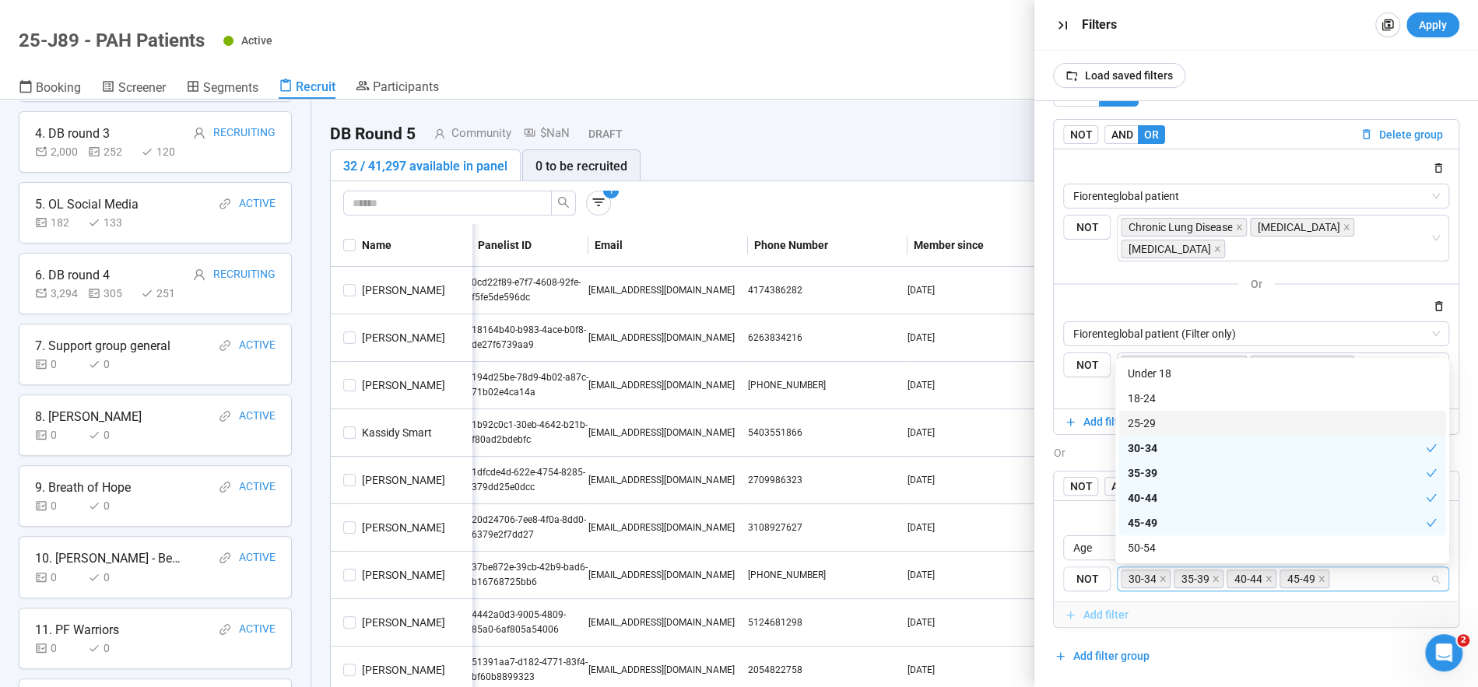
click at [1222, 626] on button "Add filter" at bounding box center [1256, 614] width 405 height 25
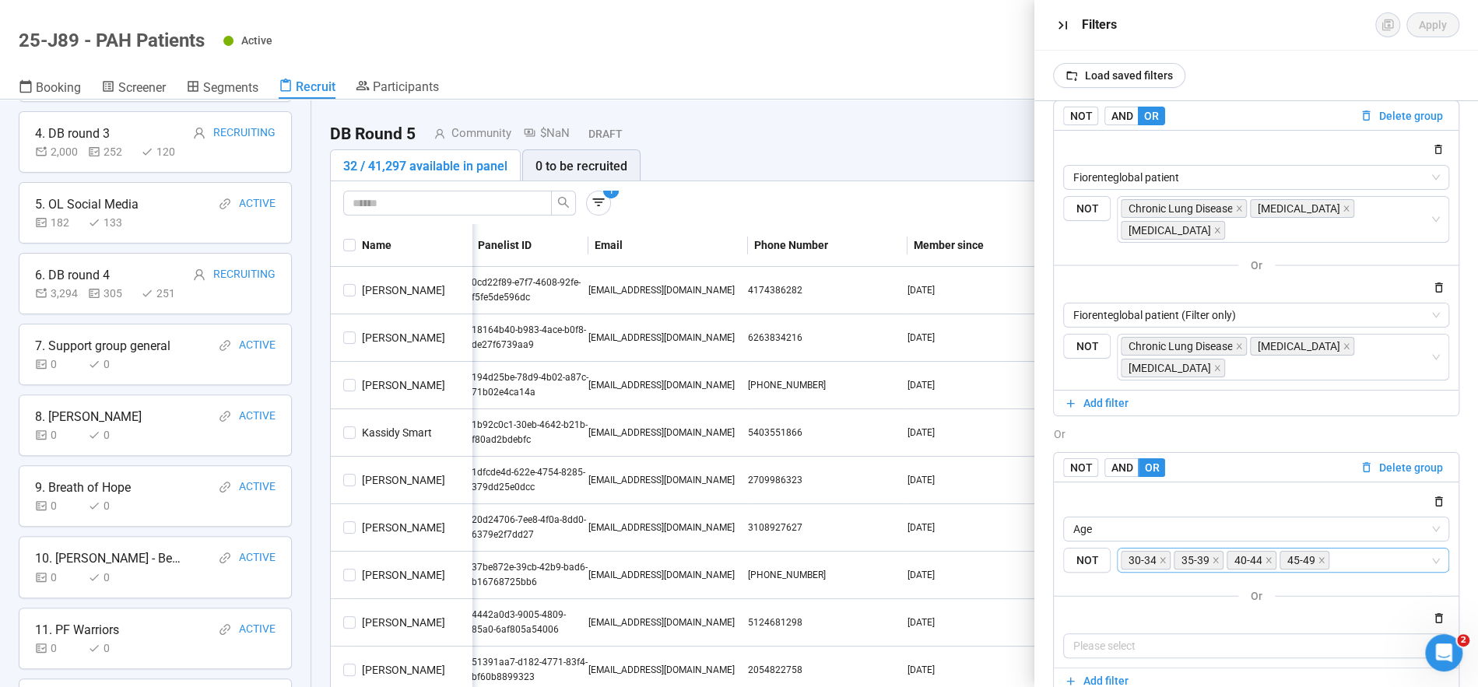
scroll to position [142, 0]
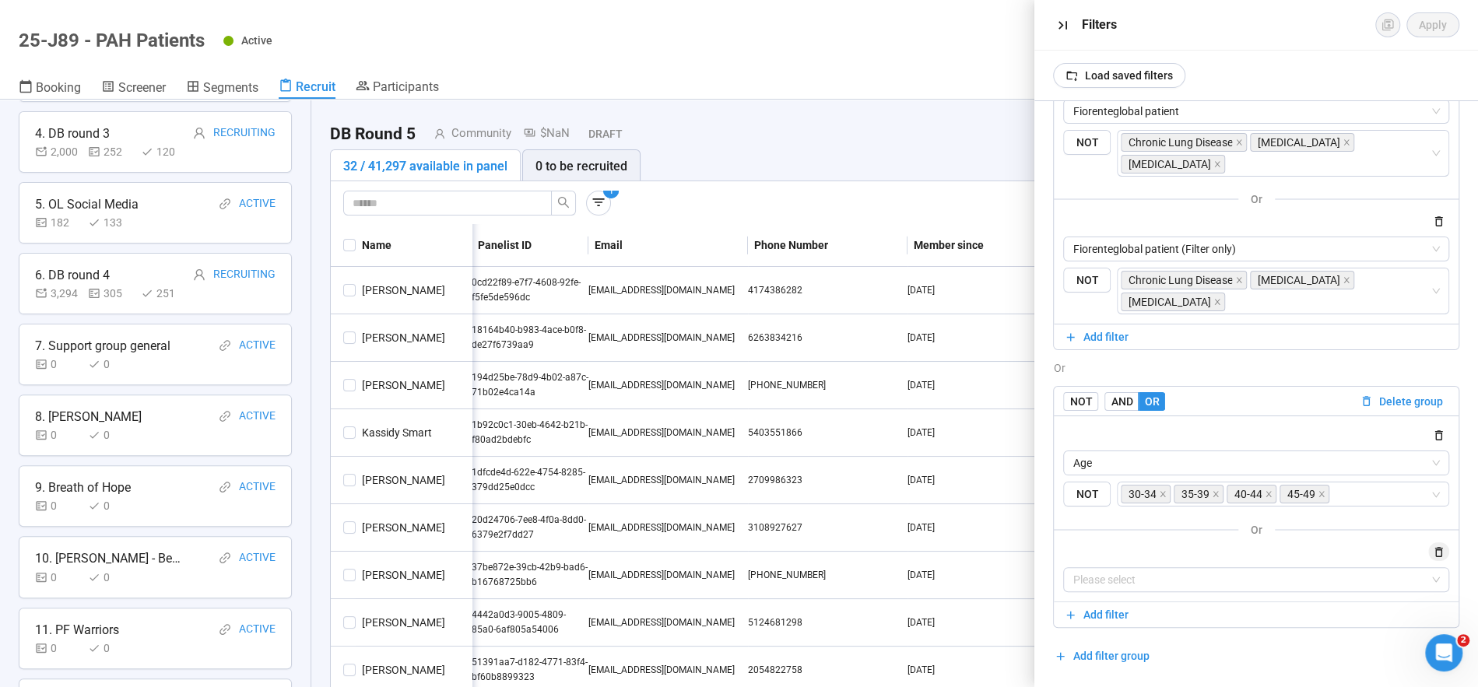
click at [1440, 549] on icon "button" at bounding box center [1439, 552] width 8 height 10
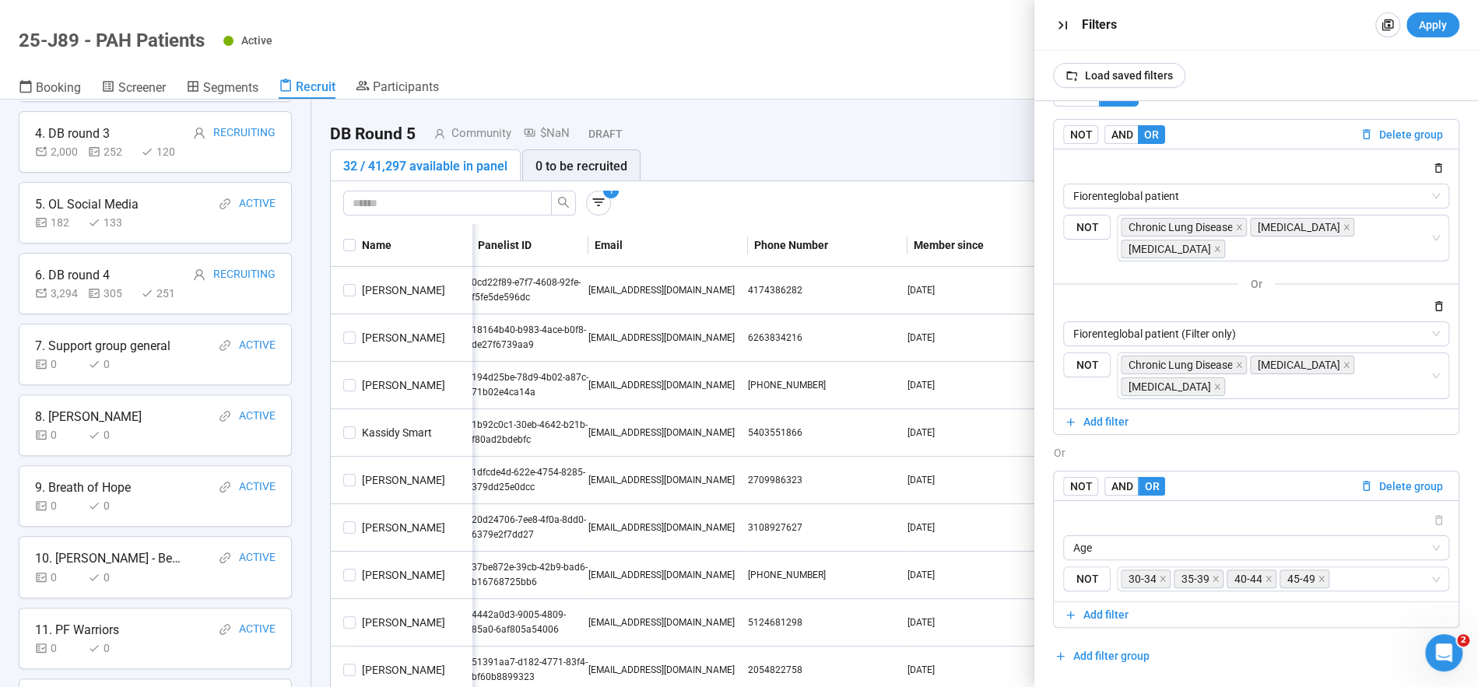
scroll to position [57, 0]
drag, startPoint x: 1443, startPoint y: 29, endPoint x: 1423, endPoint y: 396, distance: 367.8
click at [1442, 29] on span "Apply" at bounding box center [1433, 24] width 28 height 17
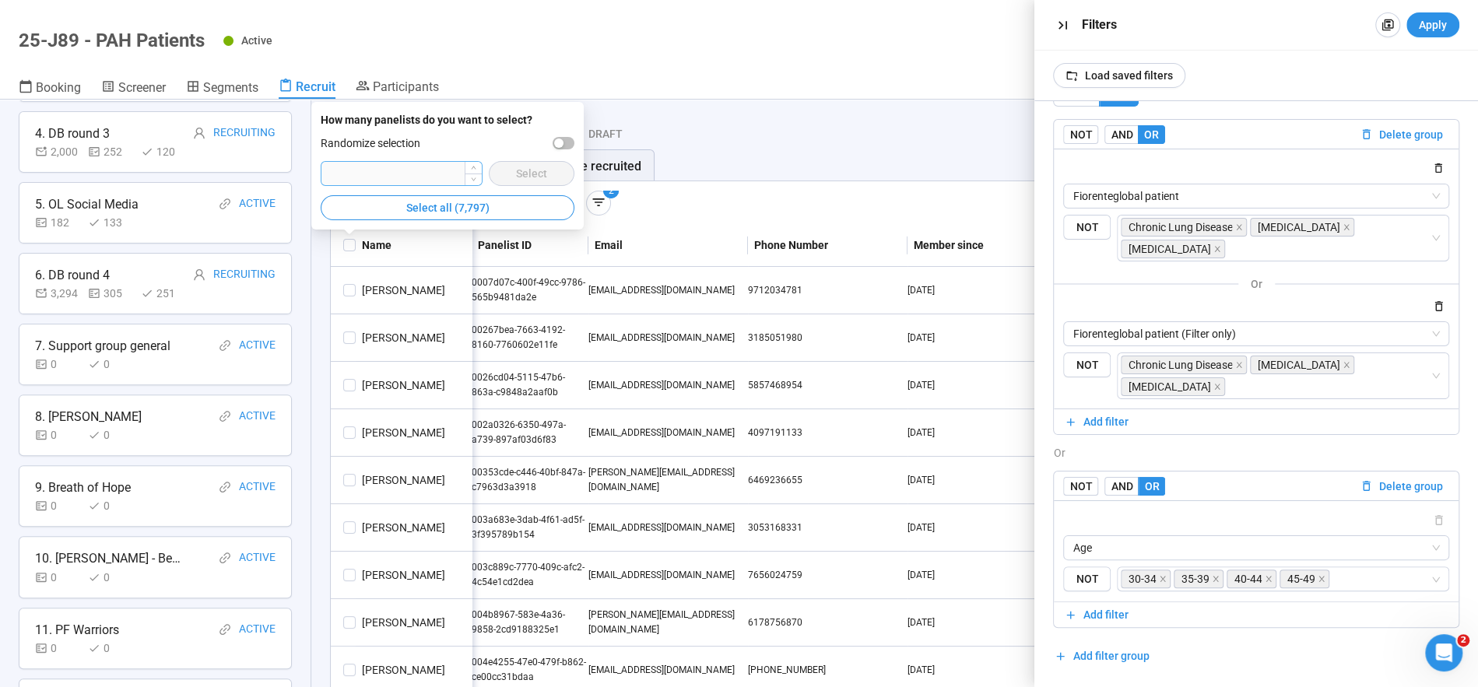
click at [386, 175] on input "number" at bounding box center [401, 173] width 160 height 23
type input "****"
click at [568, 141] on span "button" at bounding box center [563, 143] width 22 height 12
click at [538, 170] on span "Select" at bounding box center [531, 173] width 31 height 17
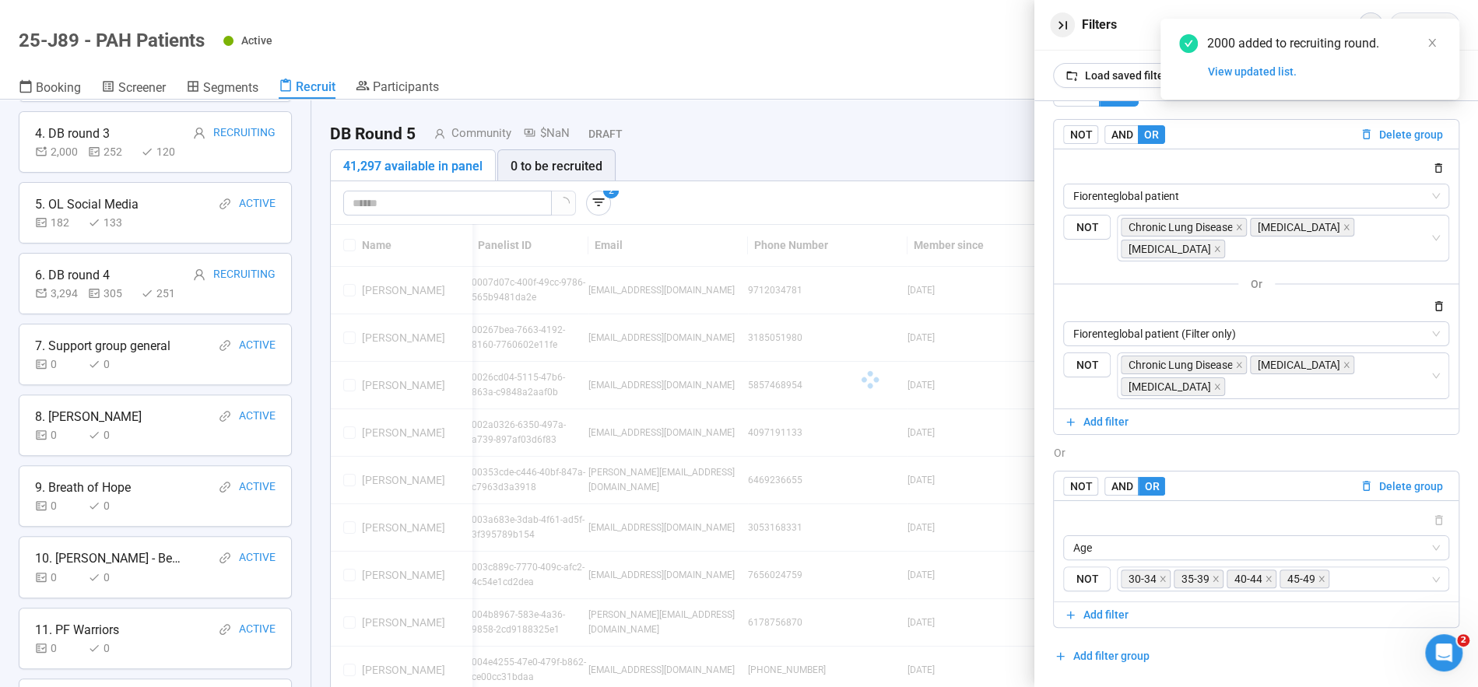
click at [1061, 21] on icon "button" at bounding box center [1062, 25] width 16 height 16
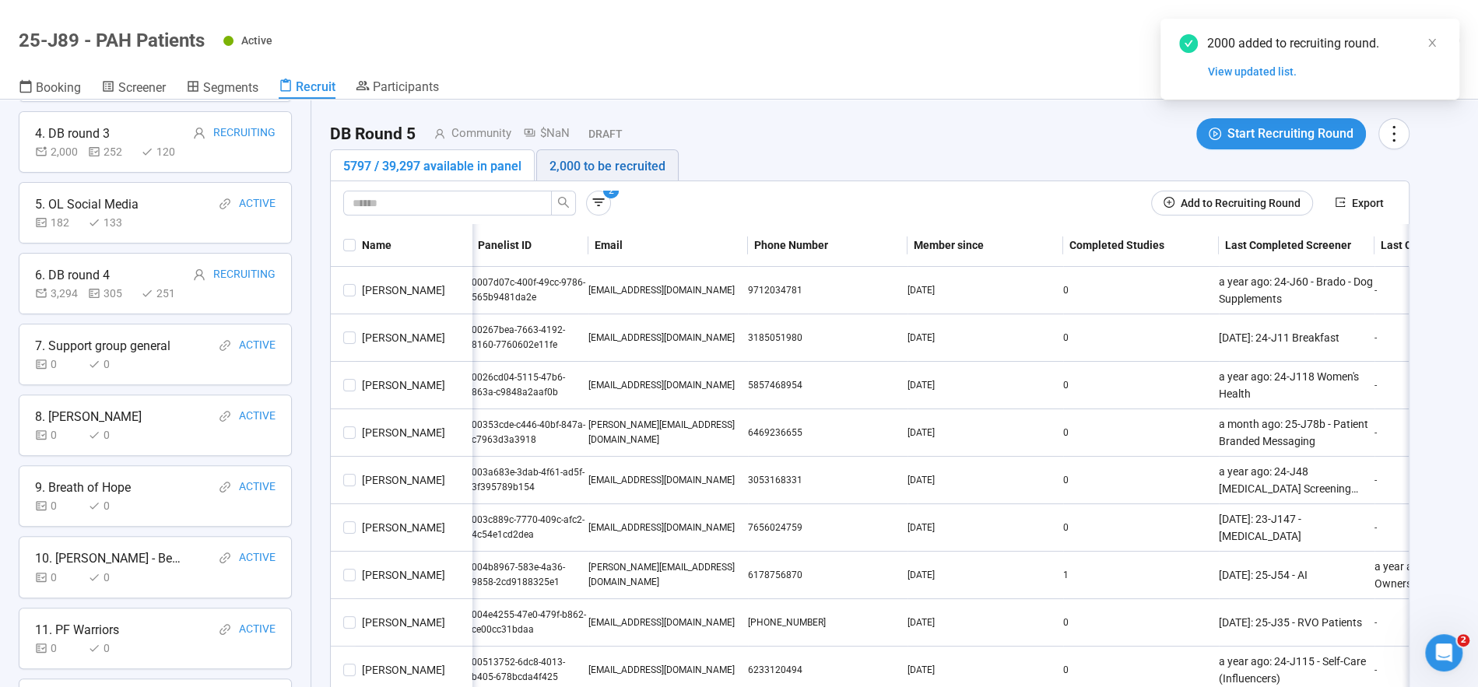
click at [576, 163] on div "2,000 to be recruited" at bounding box center [607, 165] width 116 height 19
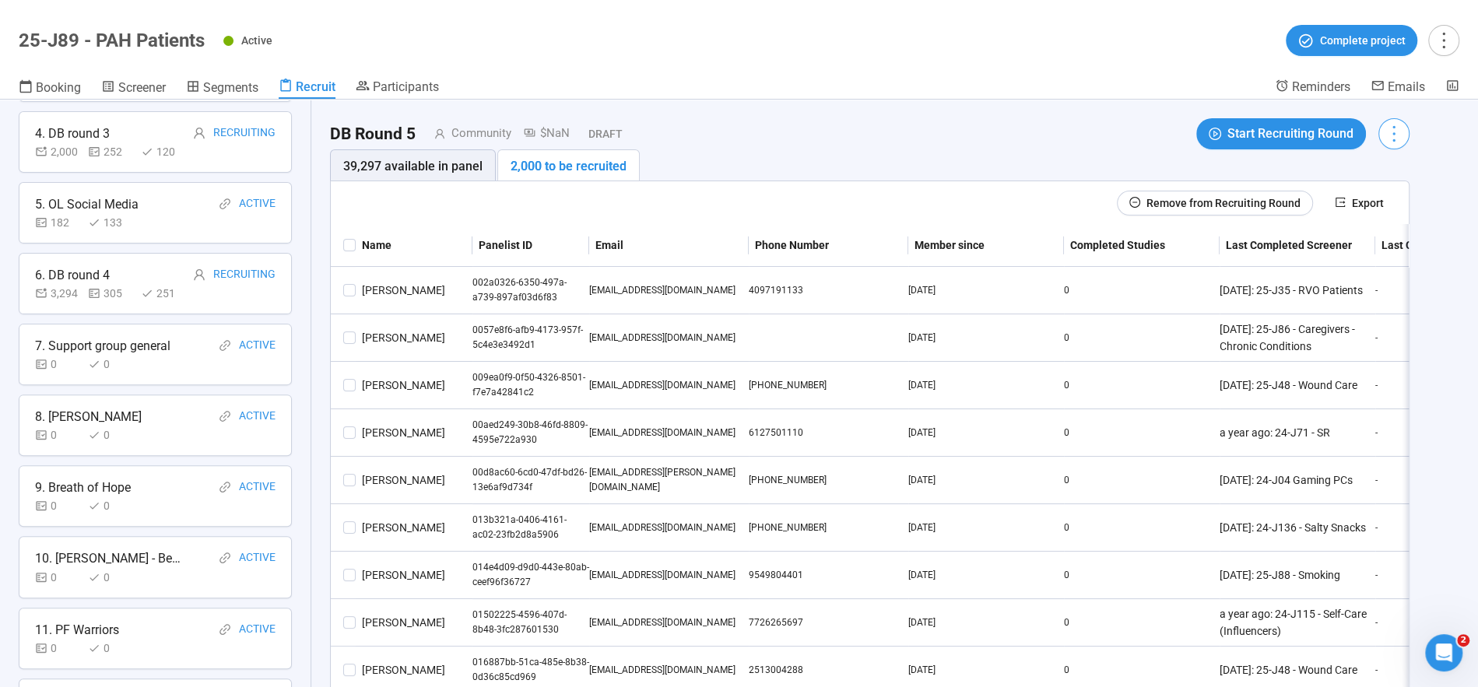
click at [1392, 133] on icon "more" at bounding box center [1393, 134] width 2 height 16
click at [1395, 130] on icon "more" at bounding box center [1393, 133] width 21 height 21
click at [1345, 189] on span "Edit invitation email" at bounding box center [1349, 192] width 94 height 17
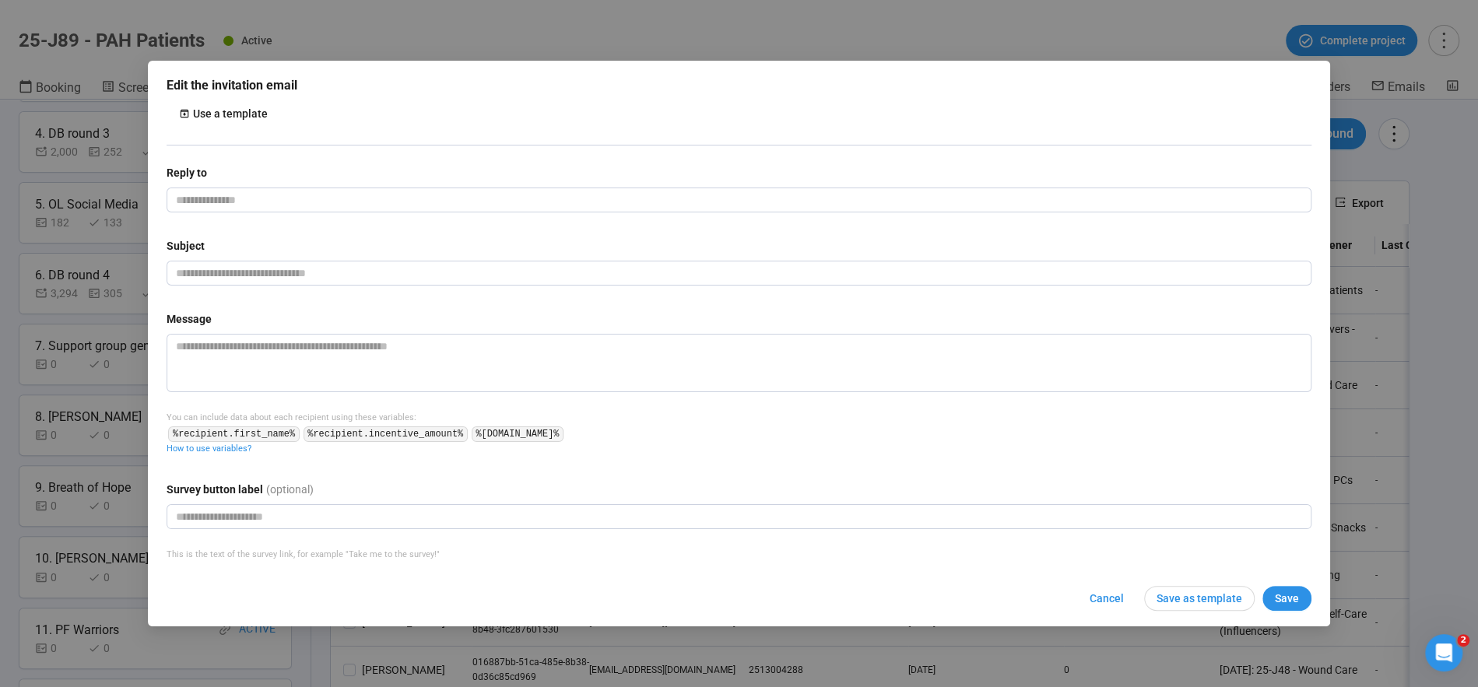
click at [188, 114] on icon "button" at bounding box center [184, 113] width 11 height 11
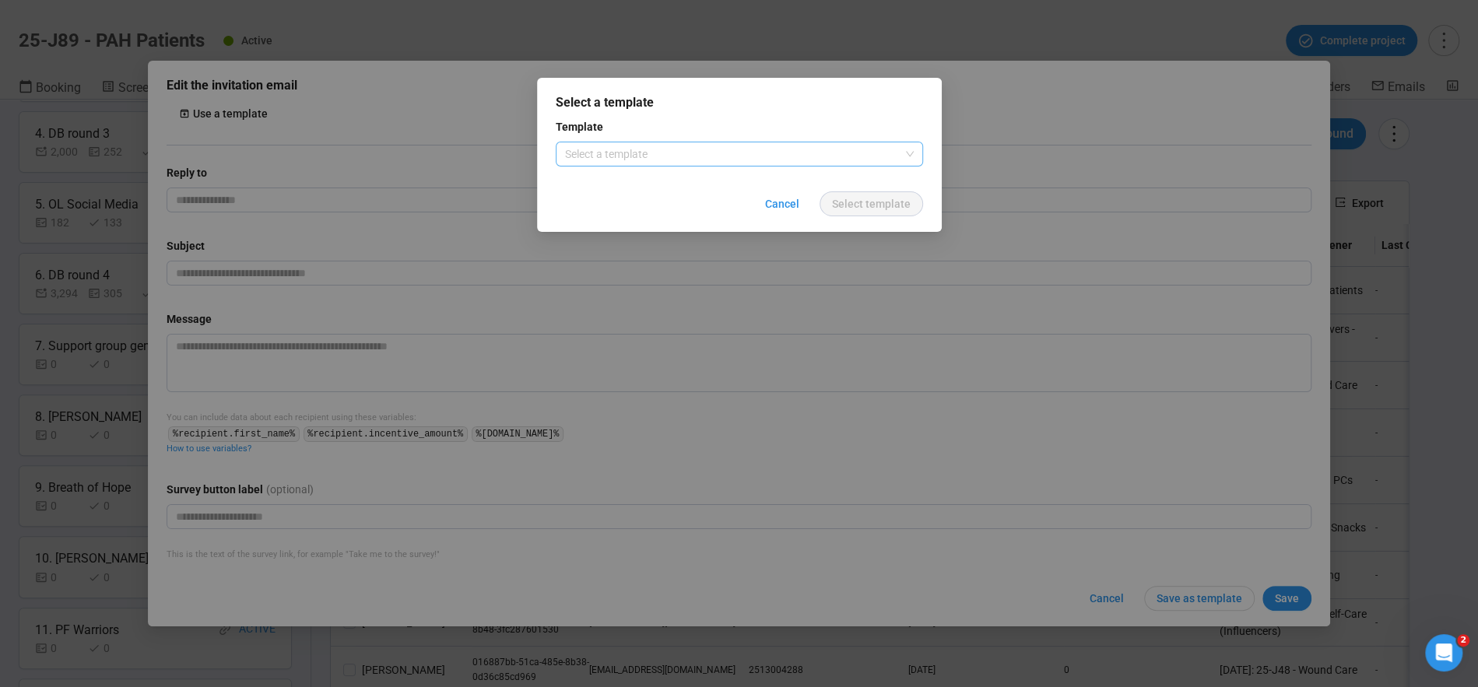
click at [612, 146] on input "search" at bounding box center [739, 153] width 349 height 23
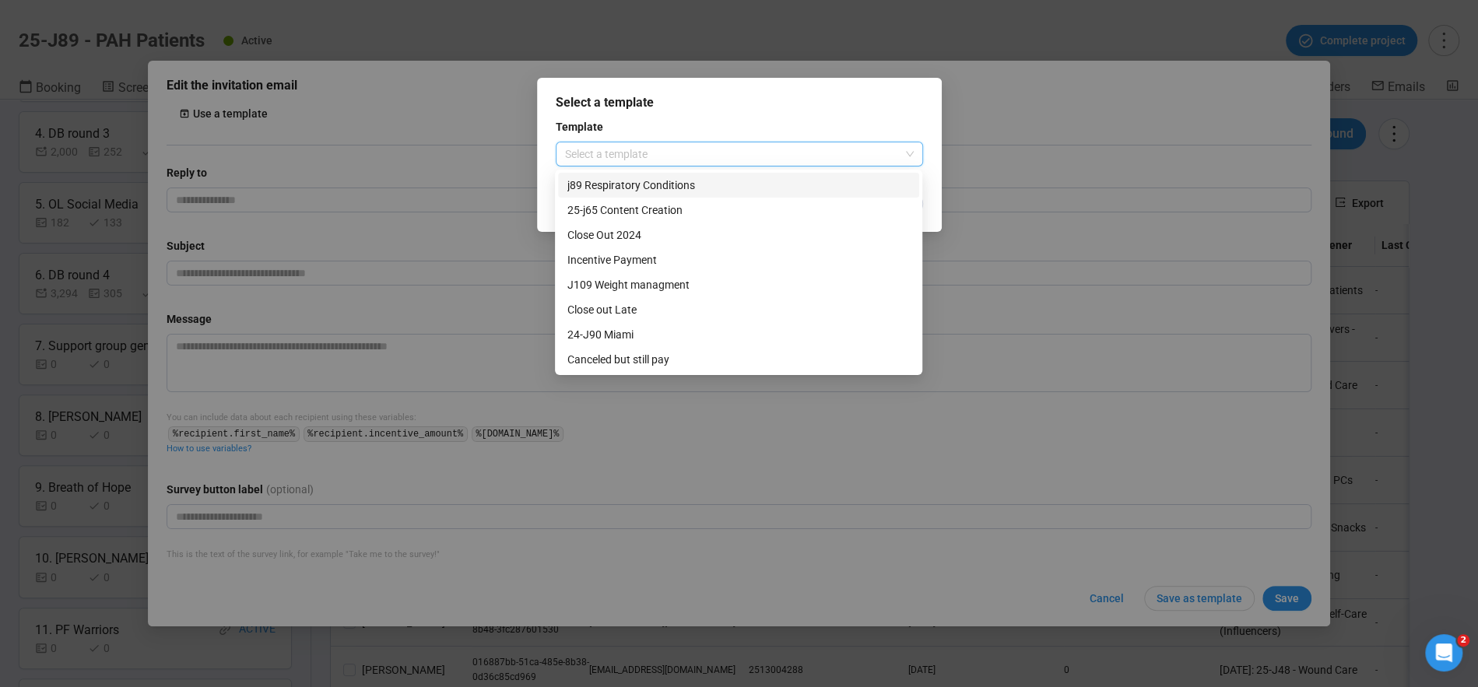
click at [640, 184] on div "j89 Respiratory Conditions" at bounding box center [738, 185] width 342 height 17
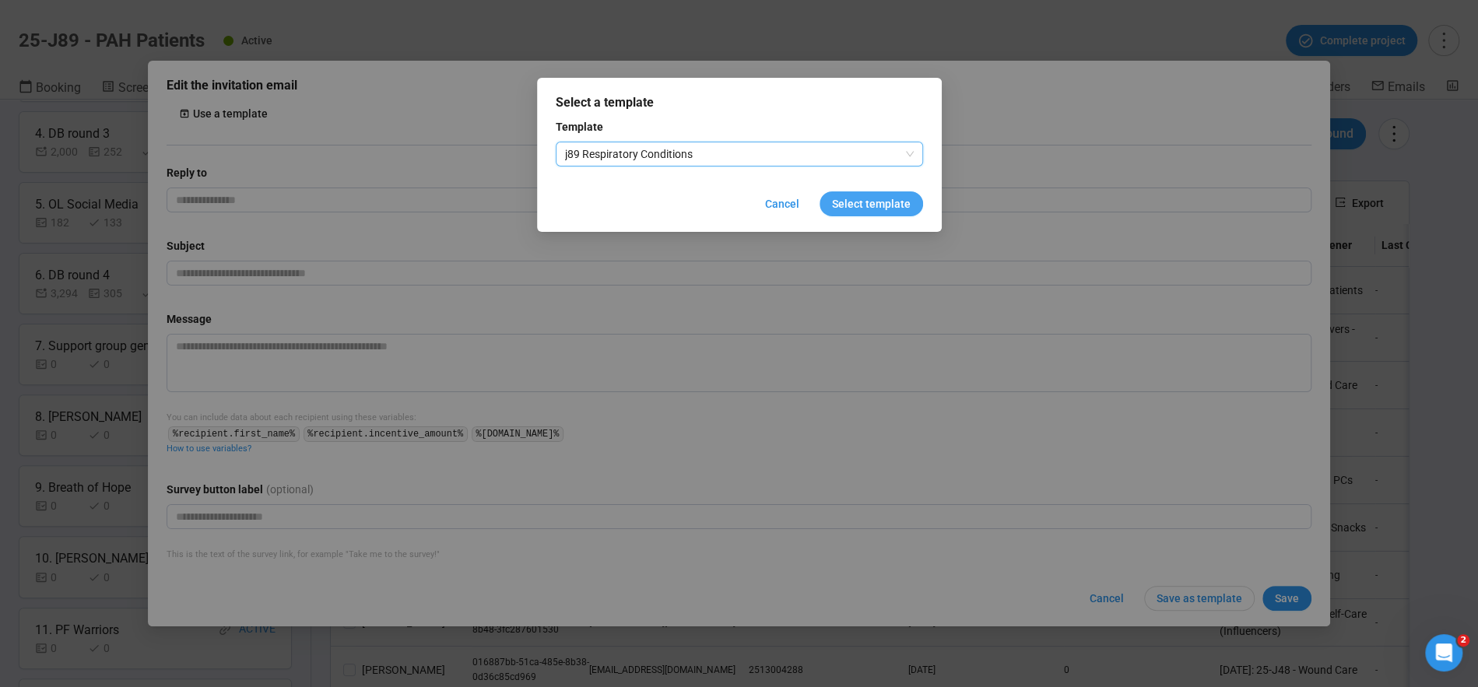
click at [857, 198] on span "Select template" at bounding box center [871, 203] width 79 height 17
type input "**********"
type textarea "**********"
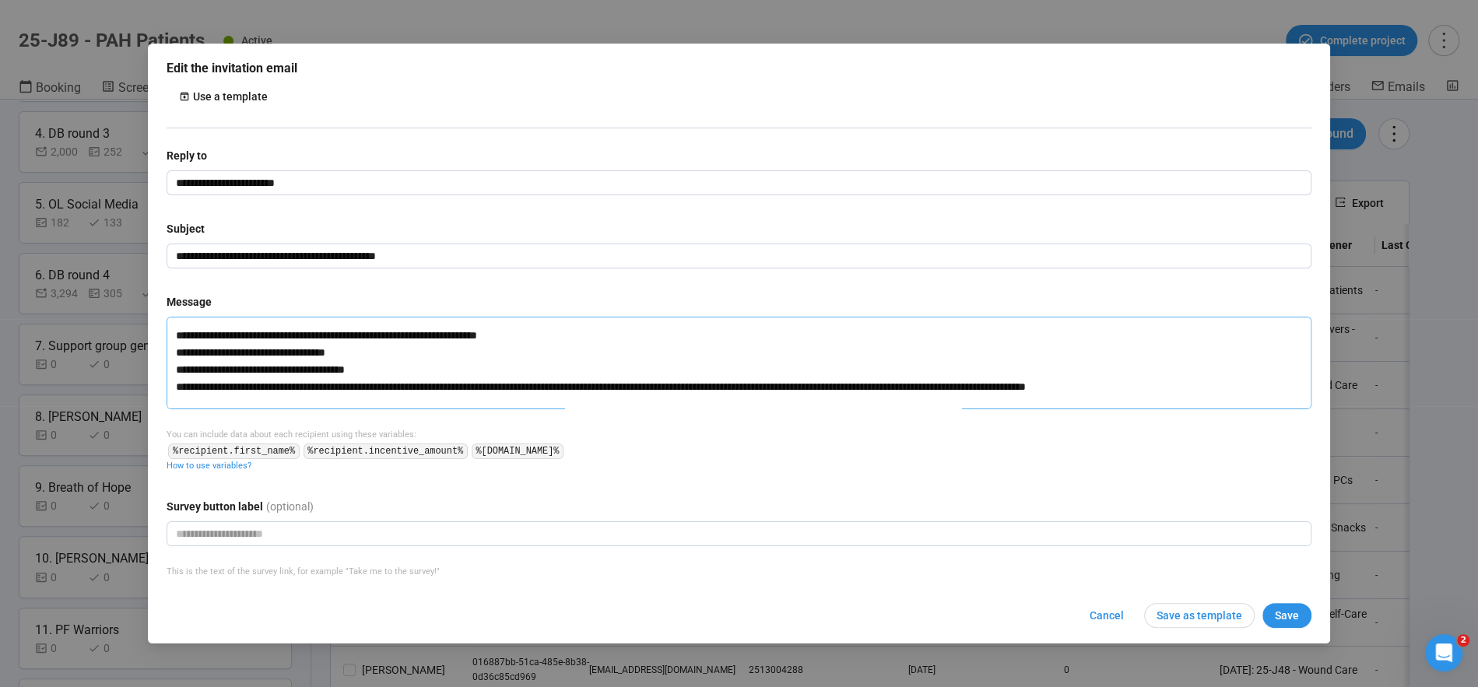
scroll to position [0, 0]
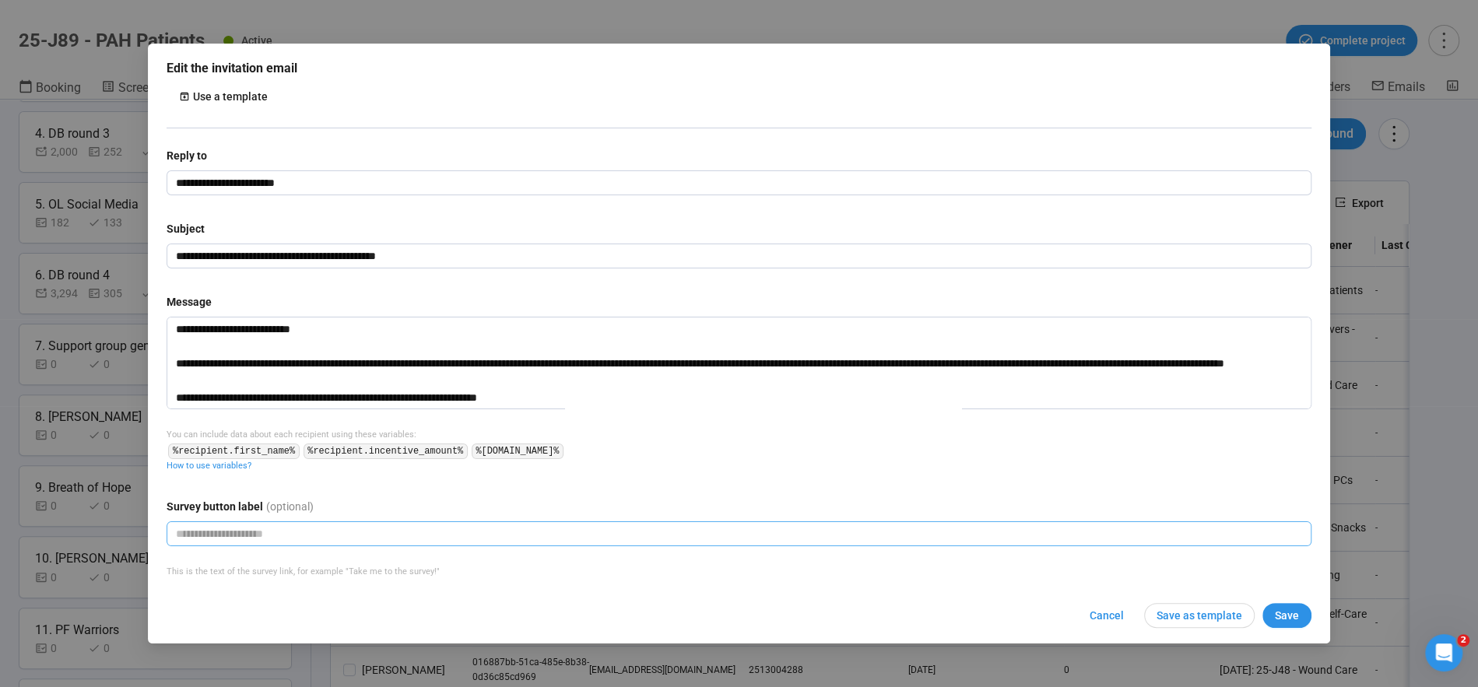
click at [348, 533] on input "text" at bounding box center [739, 533] width 1145 height 25
type input "**********"
click at [1288, 614] on span "Save" at bounding box center [1287, 615] width 24 height 17
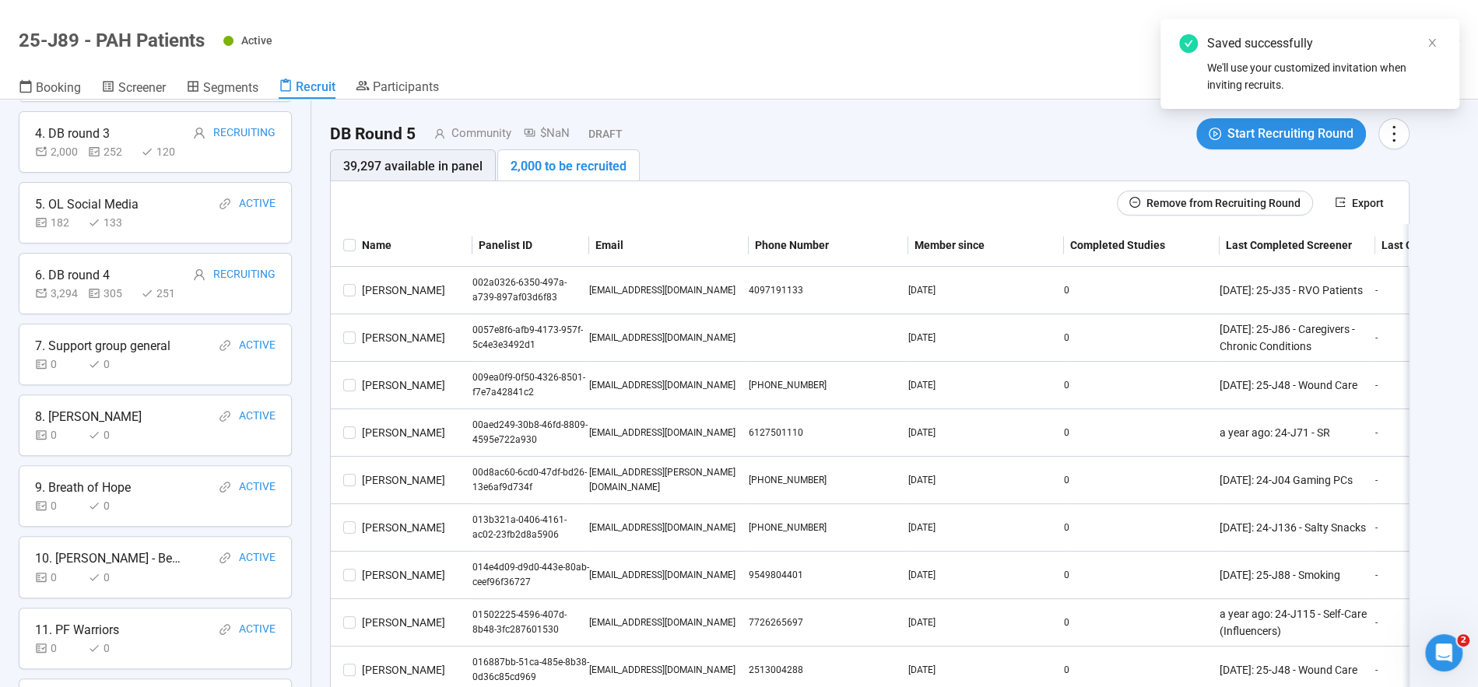
click at [1279, 132] on span "Start Recruiting Round" at bounding box center [1290, 133] width 126 height 19
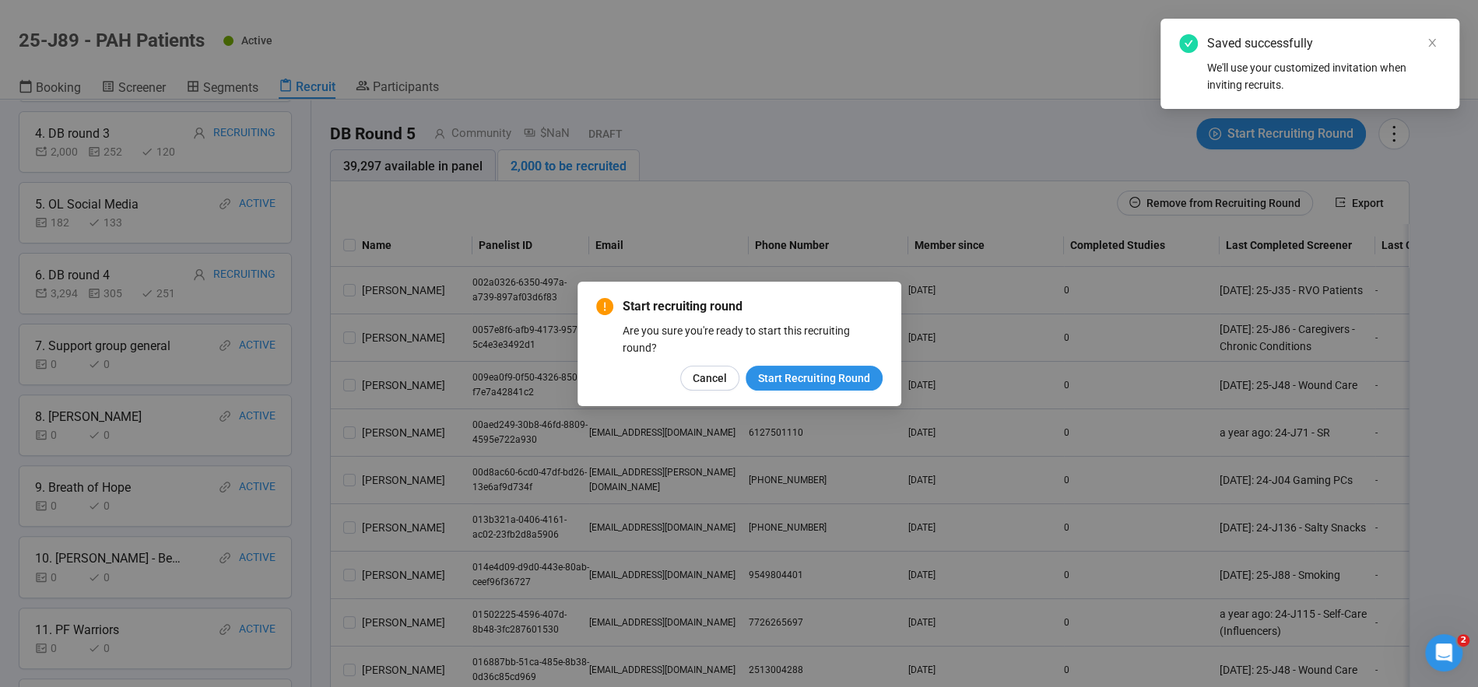
click at [815, 376] on span "Start Recruiting Round" at bounding box center [814, 378] width 112 height 17
